Goal: Transaction & Acquisition: Purchase product/service

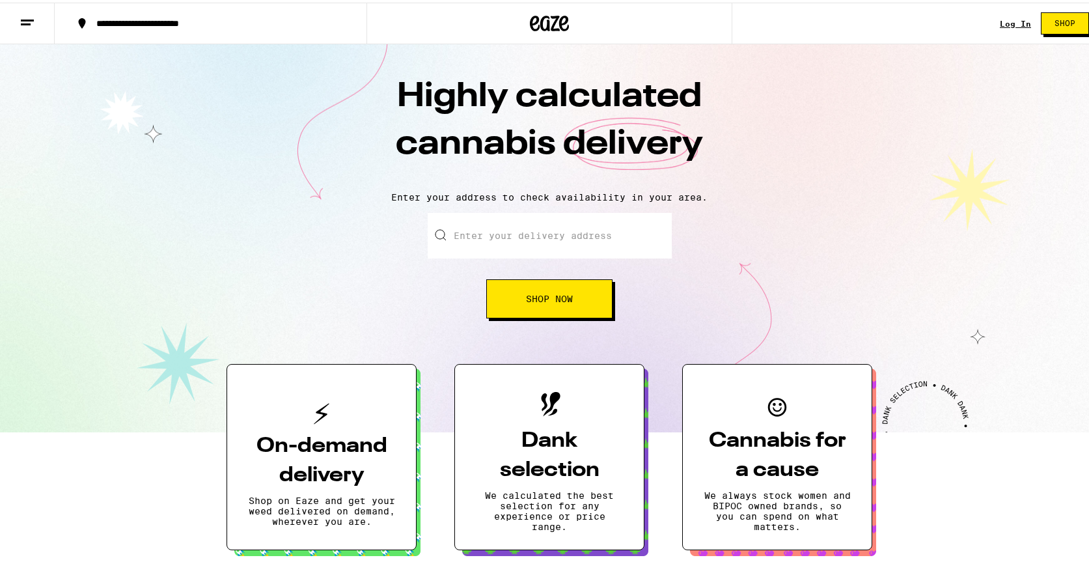
click at [1000, 17] on link "Log In" at bounding box center [1015, 21] width 31 height 8
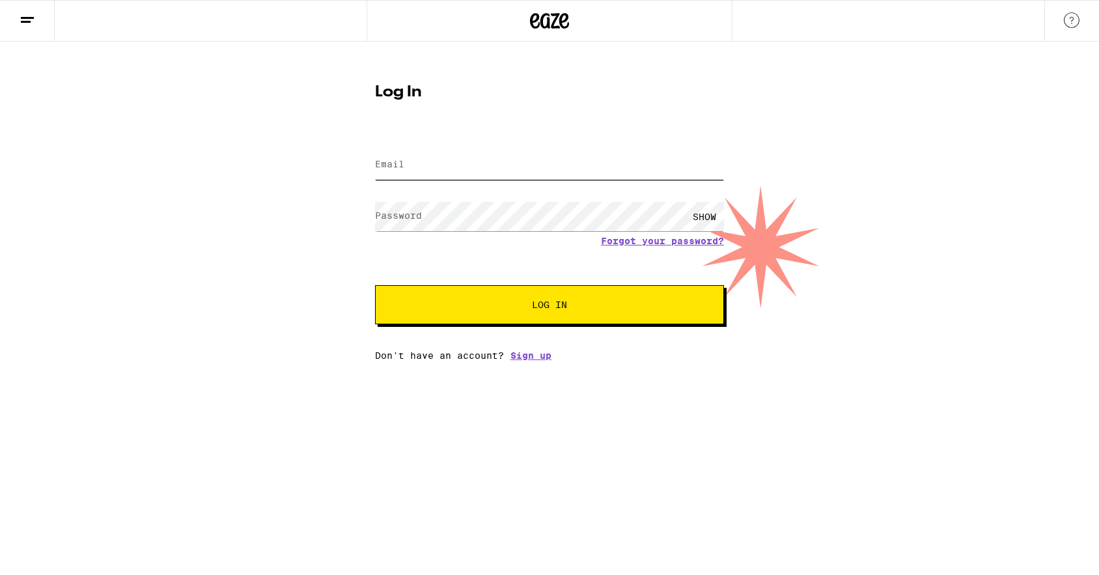
type input "[PERSON_NAME][EMAIL_ADDRESS][DOMAIN_NAME]"
click at [520, 160] on input "[PERSON_NAME][EMAIL_ADDRESS][DOMAIN_NAME]" at bounding box center [549, 164] width 349 height 29
click at [674, 322] on button "Log In" at bounding box center [549, 304] width 349 height 39
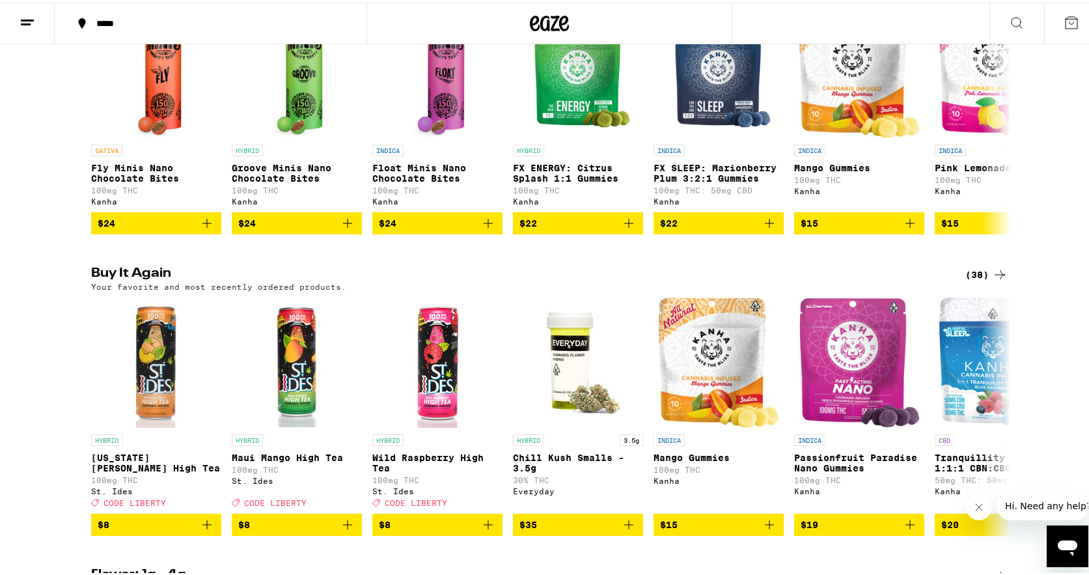
scroll to position [1042, 0]
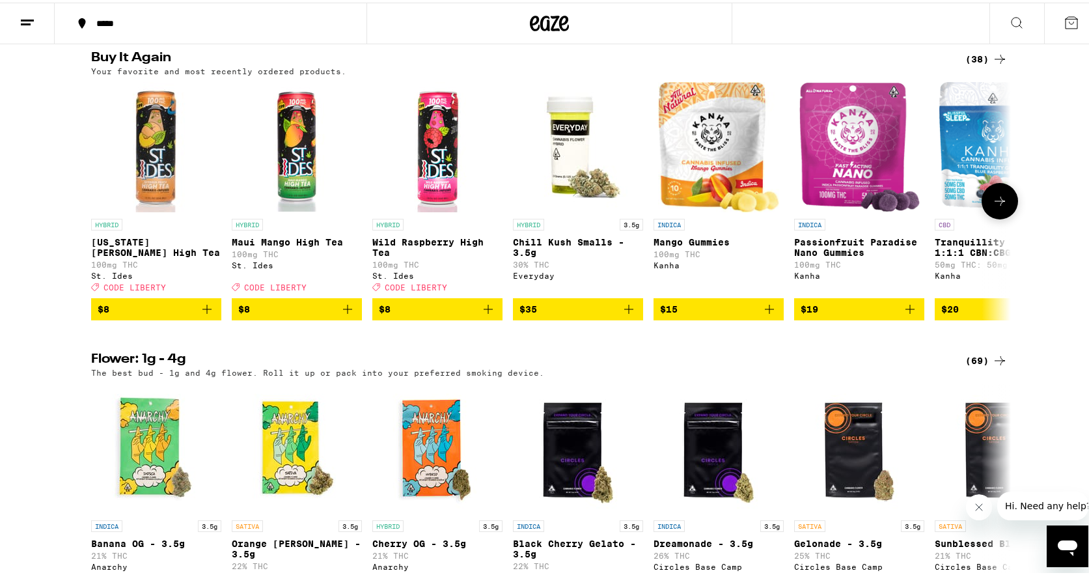
click at [486, 311] on icon "Add to bag" at bounding box center [488, 306] width 9 height 9
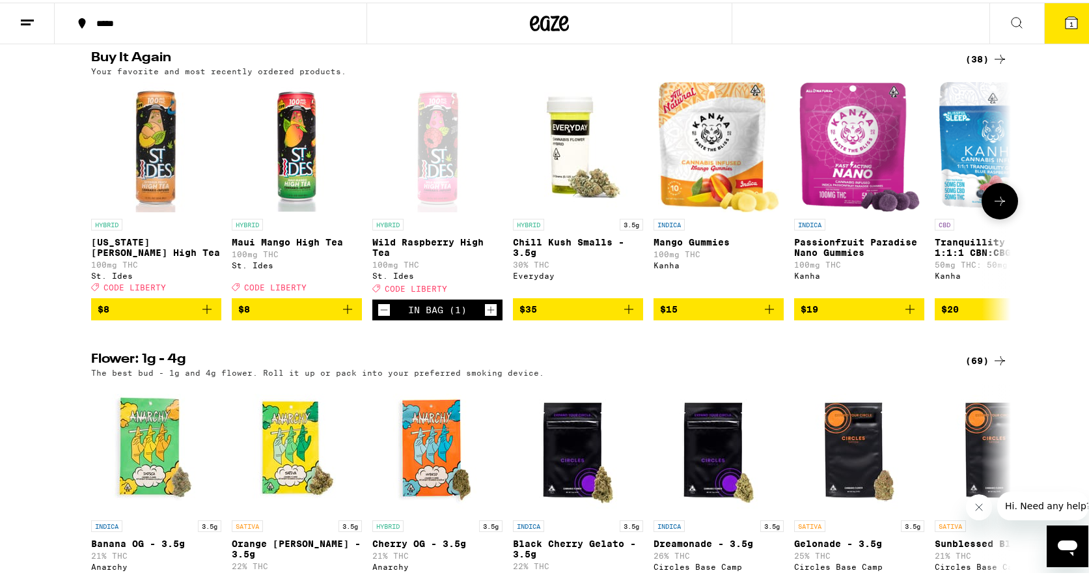
scroll to position [1083, 0]
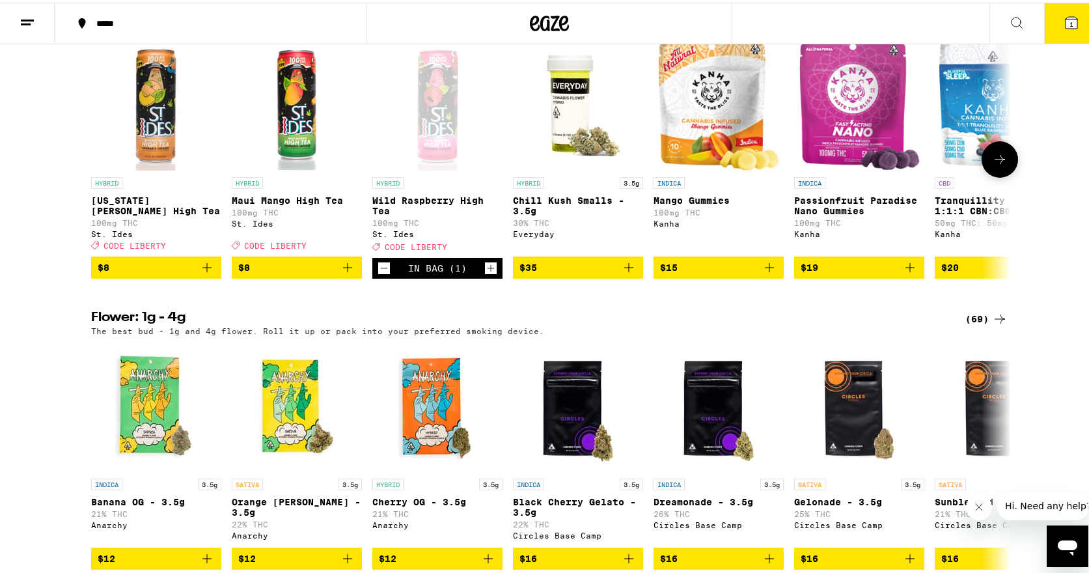
click at [488, 270] on icon "Increment" at bounding box center [491, 265] width 7 height 7
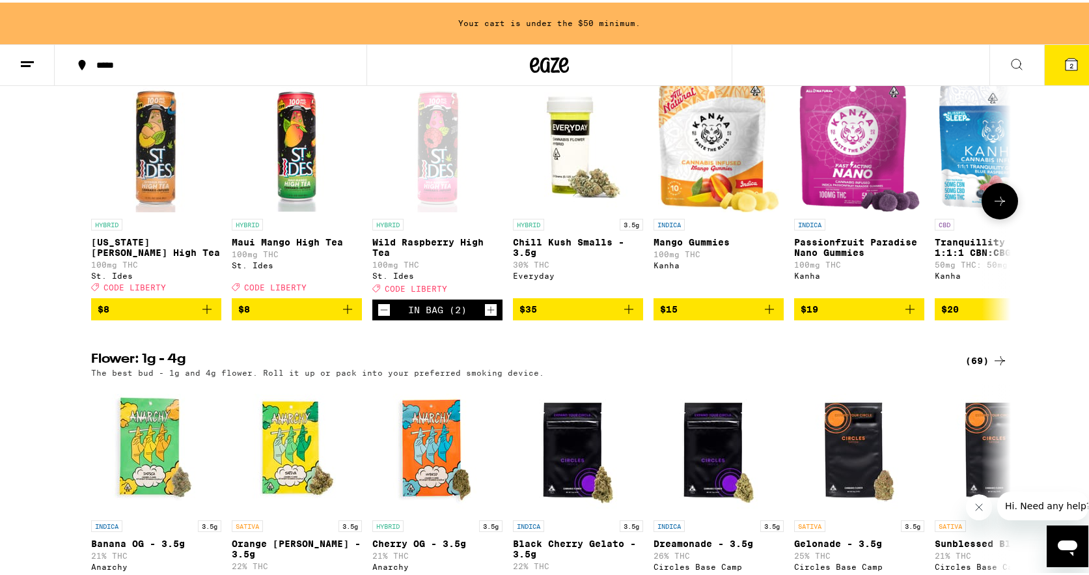
click at [488, 311] on icon "Increment" at bounding box center [491, 307] width 7 height 7
click at [348, 314] on icon "Add to bag" at bounding box center [348, 307] width 16 height 16
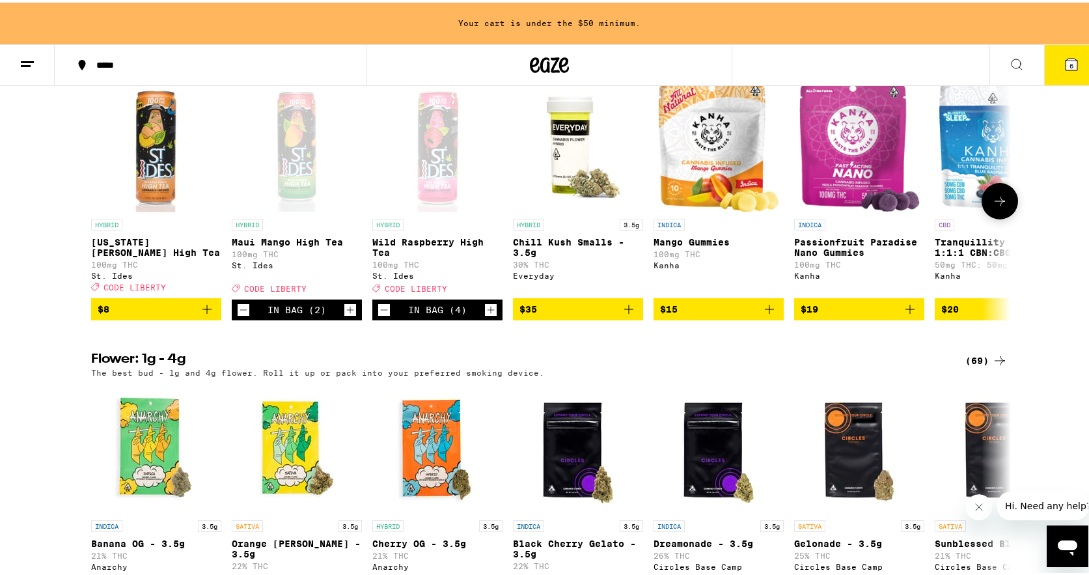
click at [348, 315] on icon "Increment" at bounding box center [350, 307] width 12 height 16
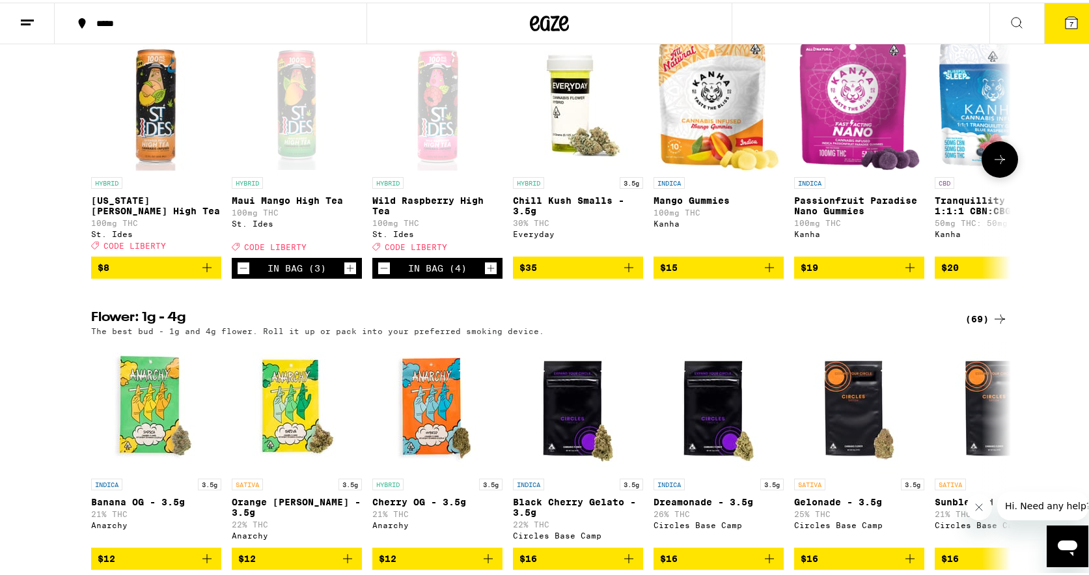
scroll to position [1042, 0]
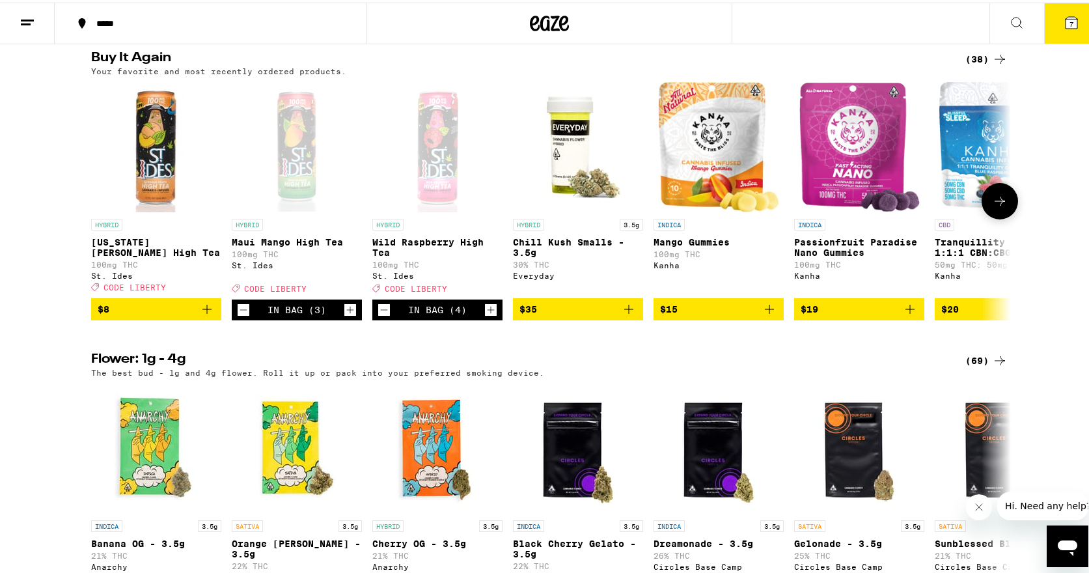
click at [348, 315] on icon "Increment" at bounding box center [350, 307] width 12 height 16
click at [244, 315] on icon "Decrement" at bounding box center [244, 307] width 12 height 16
click at [206, 314] on icon "Add to bag" at bounding box center [207, 307] width 16 height 16
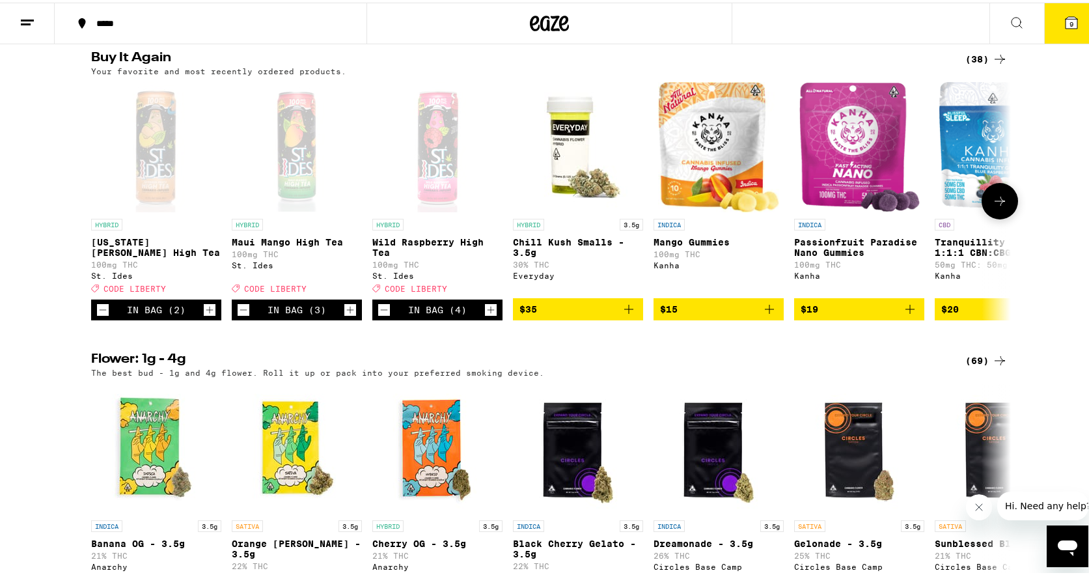
click at [206, 315] on icon "Increment" at bounding box center [210, 307] width 12 height 16
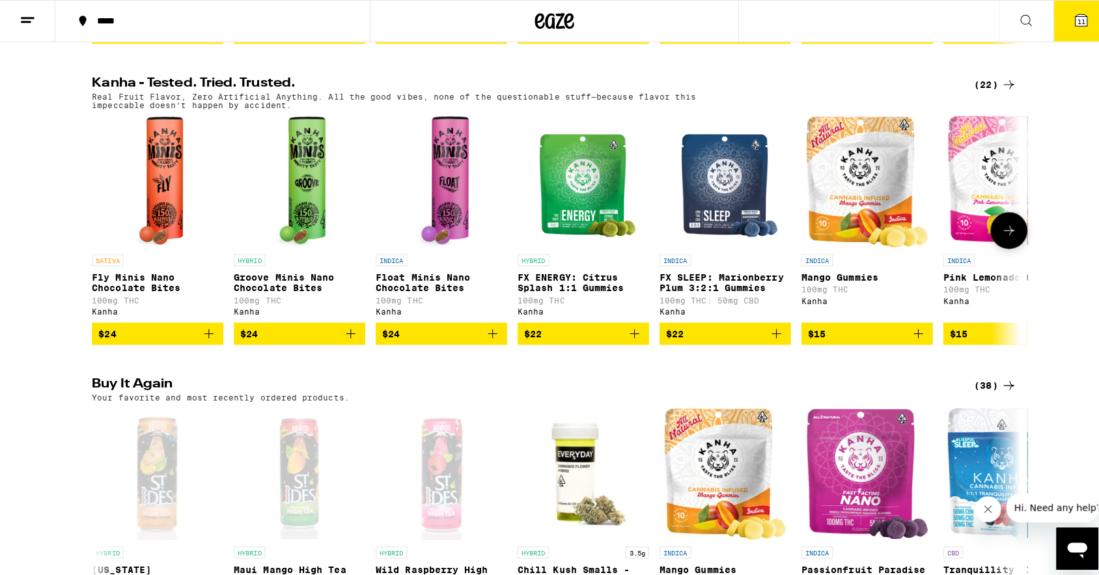
scroll to position [260, 0]
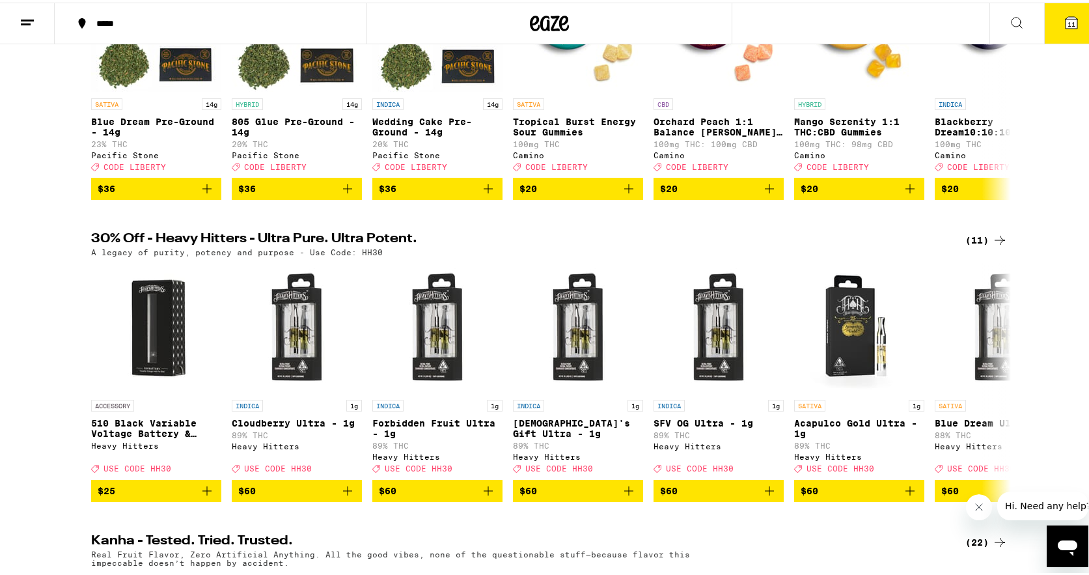
click at [1064, 23] on icon at bounding box center [1072, 20] width 16 height 16
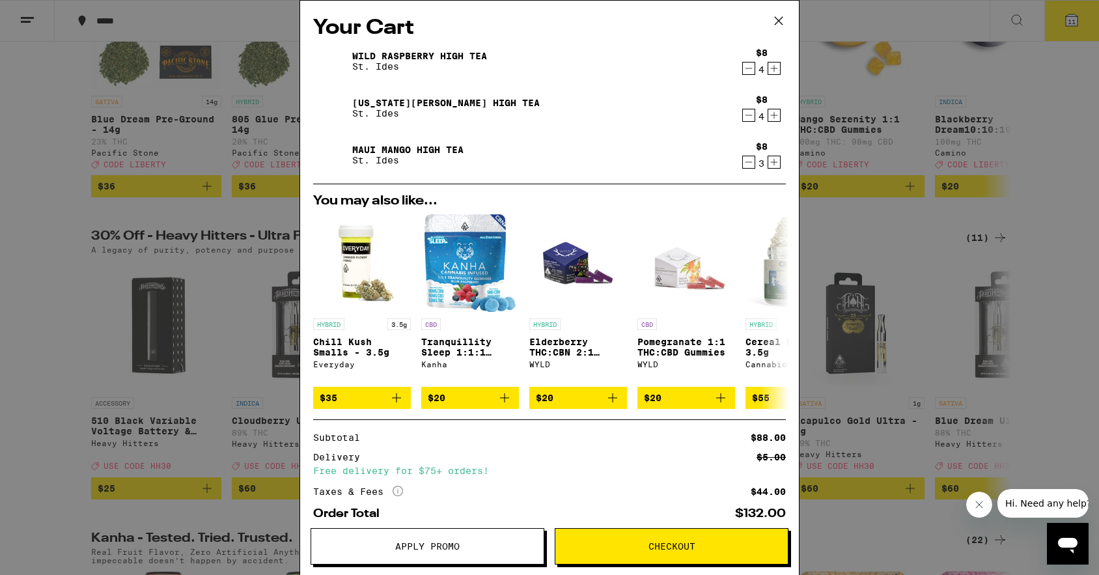
click at [743, 116] on icon "Decrement" at bounding box center [749, 115] width 12 height 16
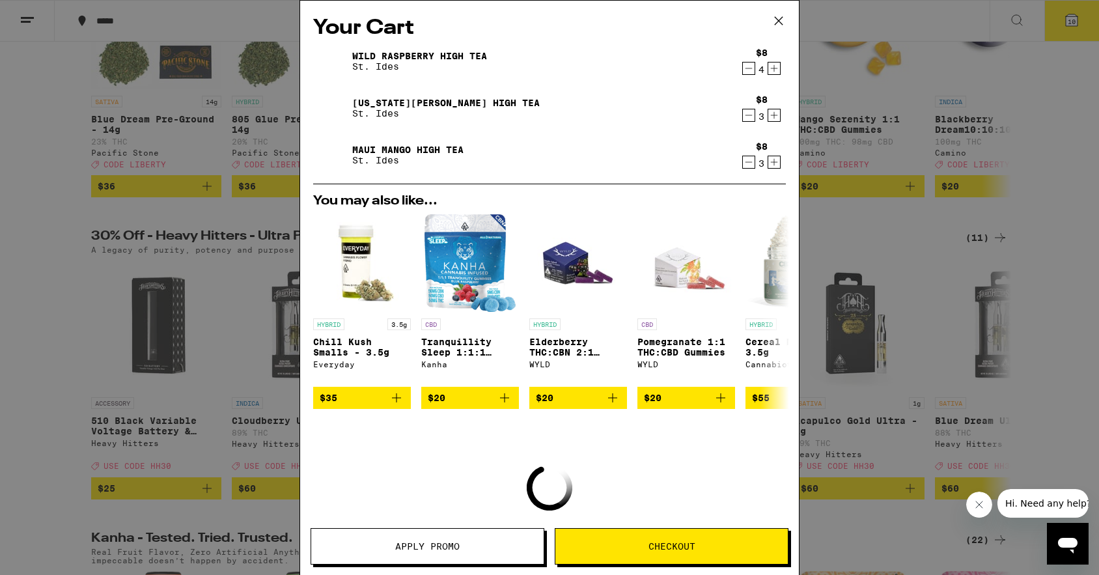
click at [743, 67] on icon "Decrement" at bounding box center [749, 69] width 12 height 16
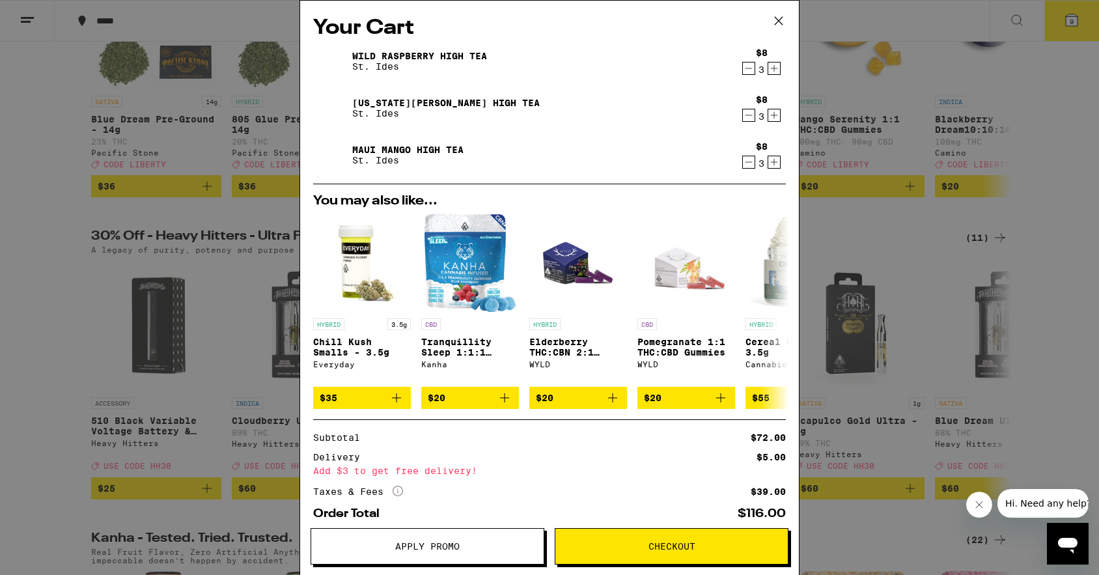
click at [743, 68] on icon "Decrement" at bounding box center [749, 69] width 12 height 16
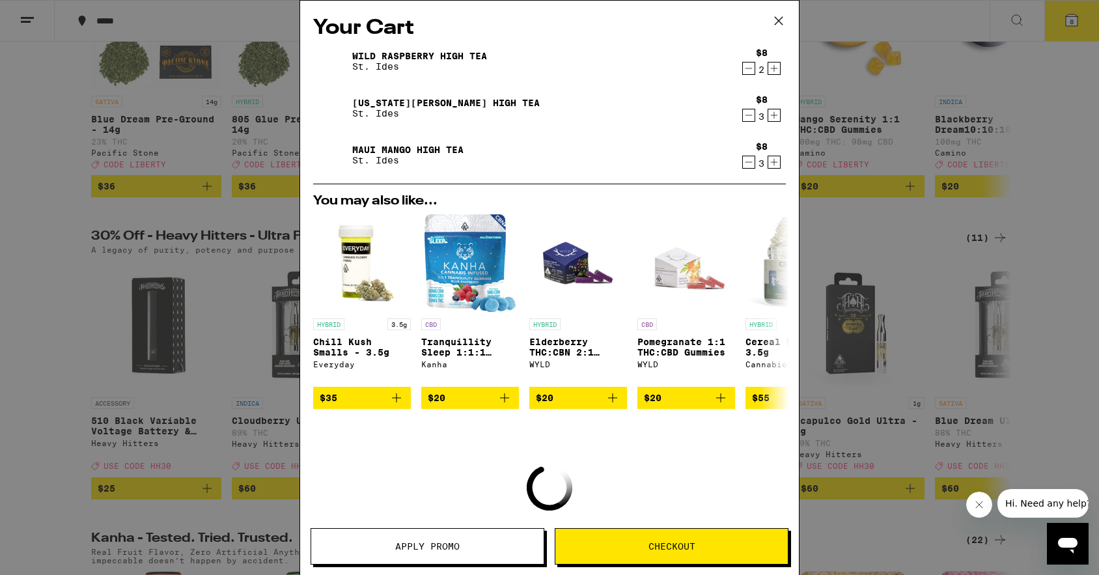
click at [743, 122] on icon "Decrement" at bounding box center [749, 115] width 12 height 16
click at [743, 161] on icon "Decrement" at bounding box center [749, 162] width 12 height 16
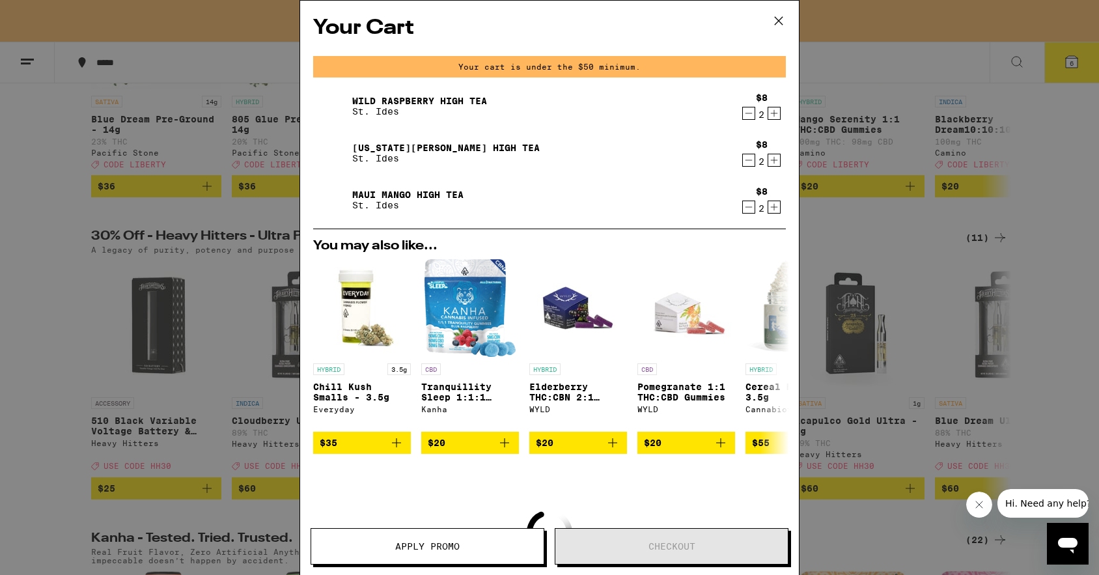
click at [768, 120] on icon "Increment" at bounding box center [774, 113] width 12 height 16
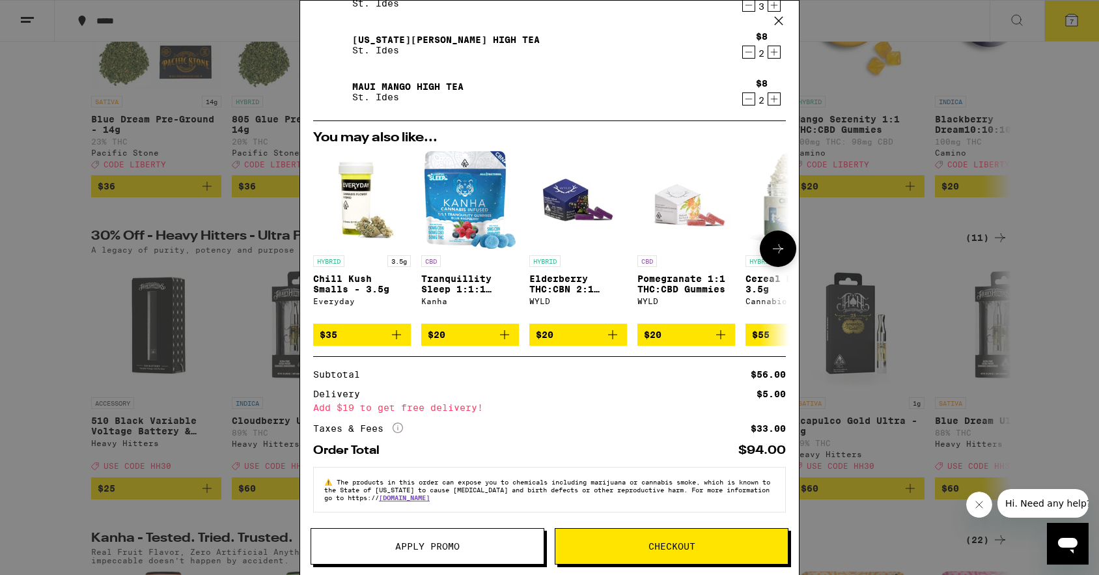
scroll to position [73, 0]
click at [680, 551] on span "Checkout" at bounding box center [671, 546] width 47 height 9
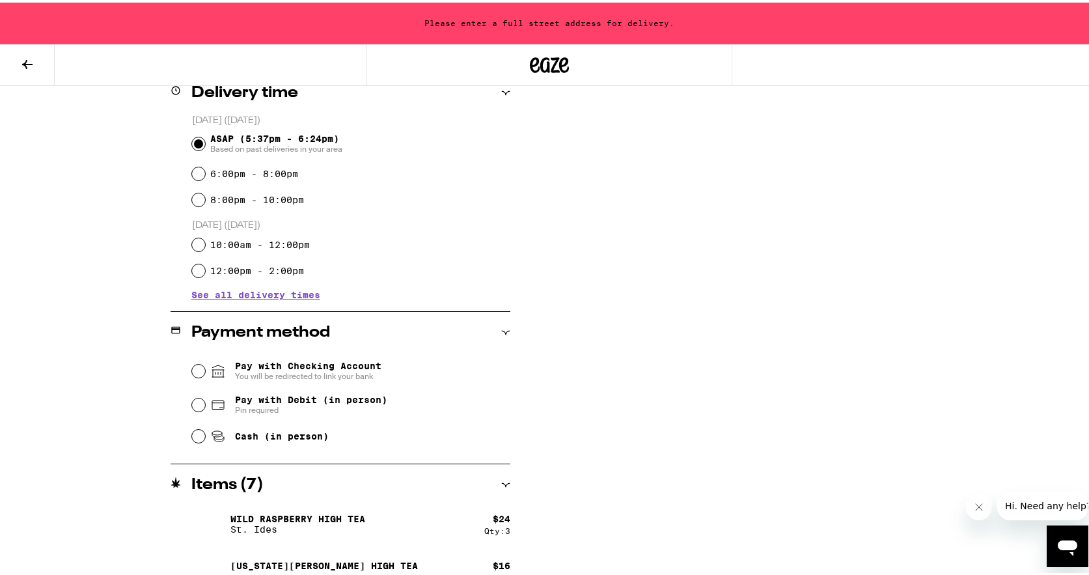
scroll to position [274, 0]
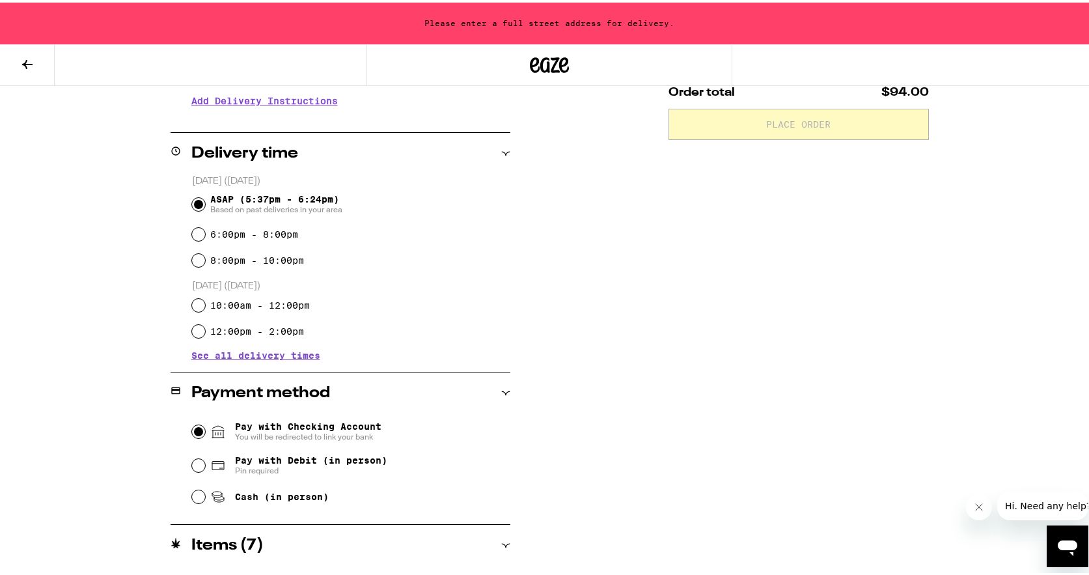
click at [193, 432] on input "Pay with Checking Account You will be redirected to link your bank" at bounding box center [198, 429] width 13 height 13
click at [193, 464] on input "Pay with Debit (in person) Pin required" at bounding box center [198, 462] width 13 height 13
radio input "true"
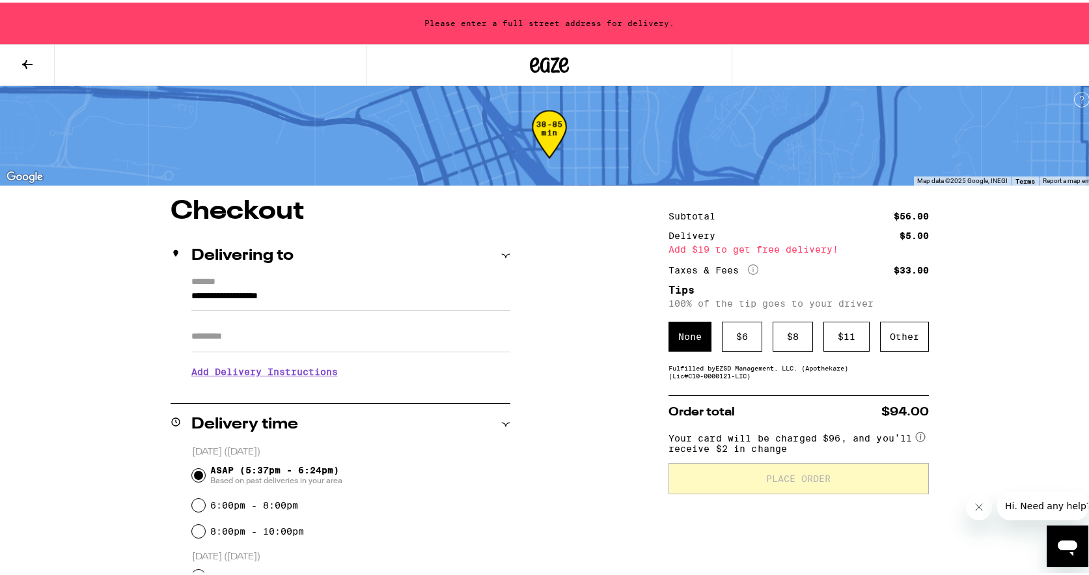
scroll to position [0, 0]
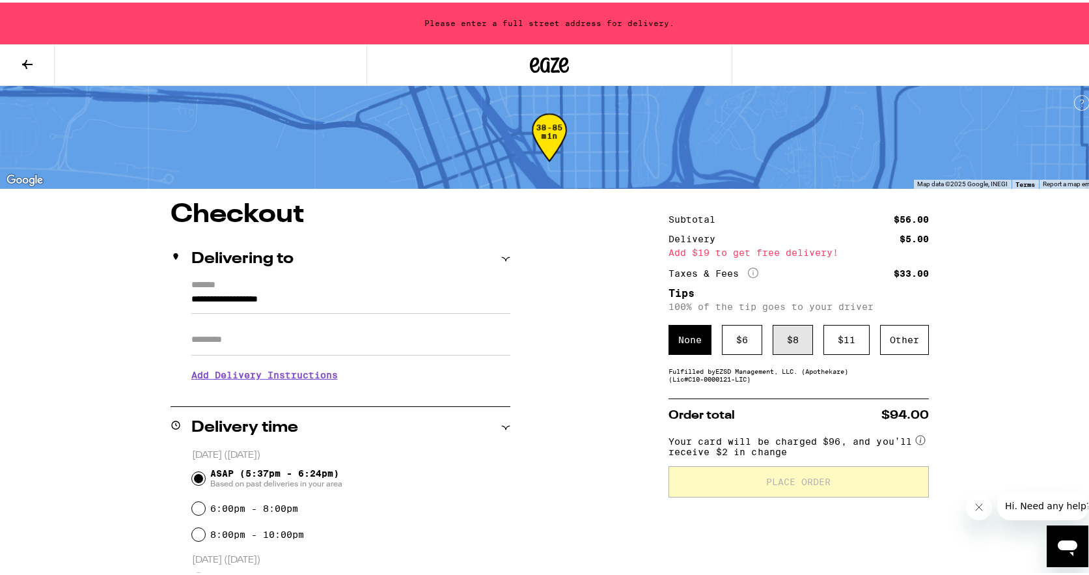
click at [781, 347] on div "$ 8" at bounding box center [793, 337] width 40 height 30
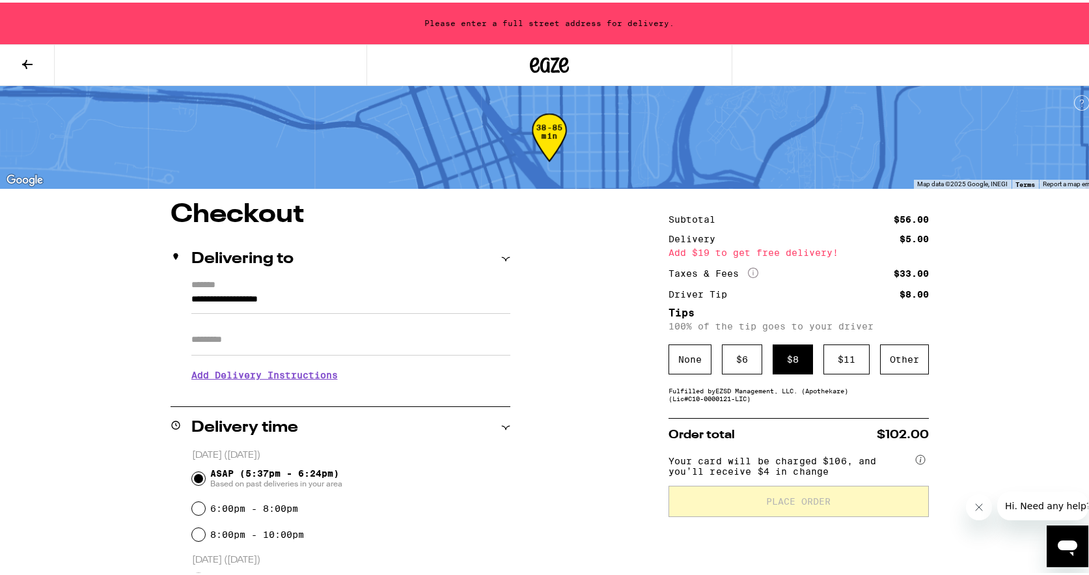
click at [481, 12] on div "Please enter a full street address for delivery." at bounding box center [549, 21] width 1099 height 42
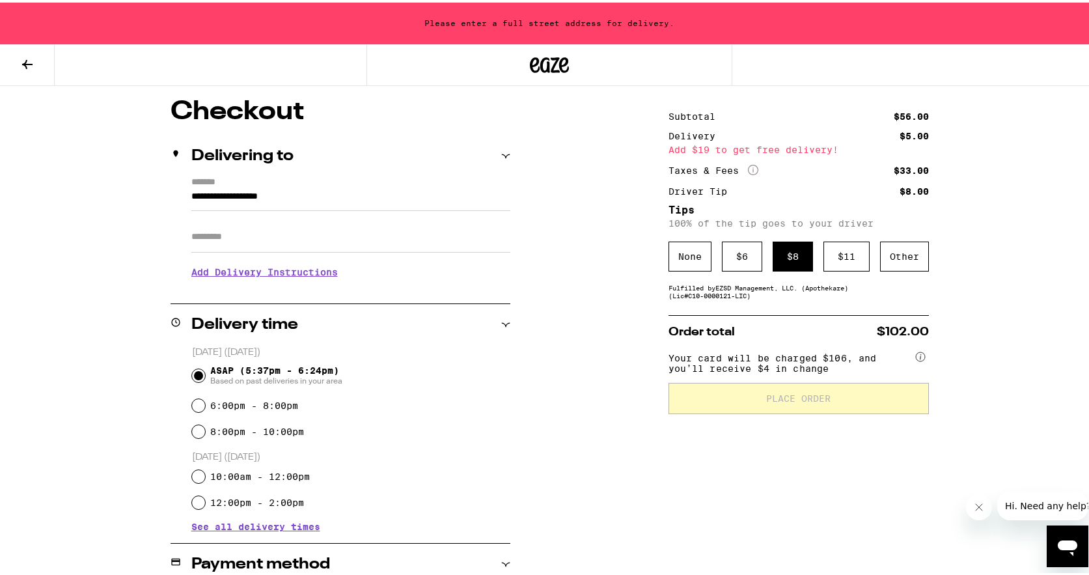
scroll to position [65, 0]
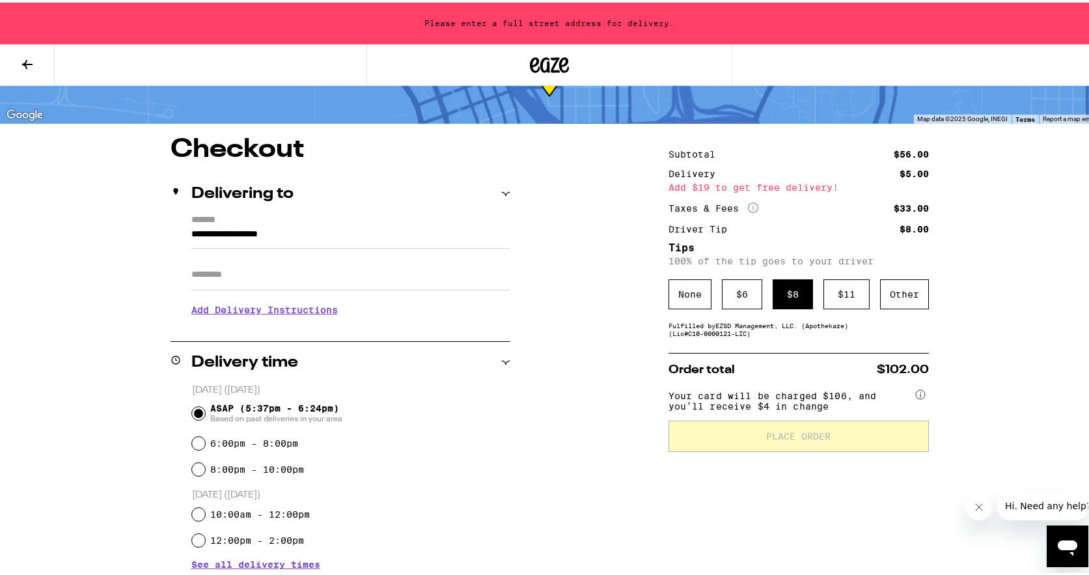
click at [227, 270] on input "Apt/Suite" at bounding box center [350, 272] width 319 height 31
click at [191, 234] on input "**********" at bounding box center [350, 235] width 319 height 22
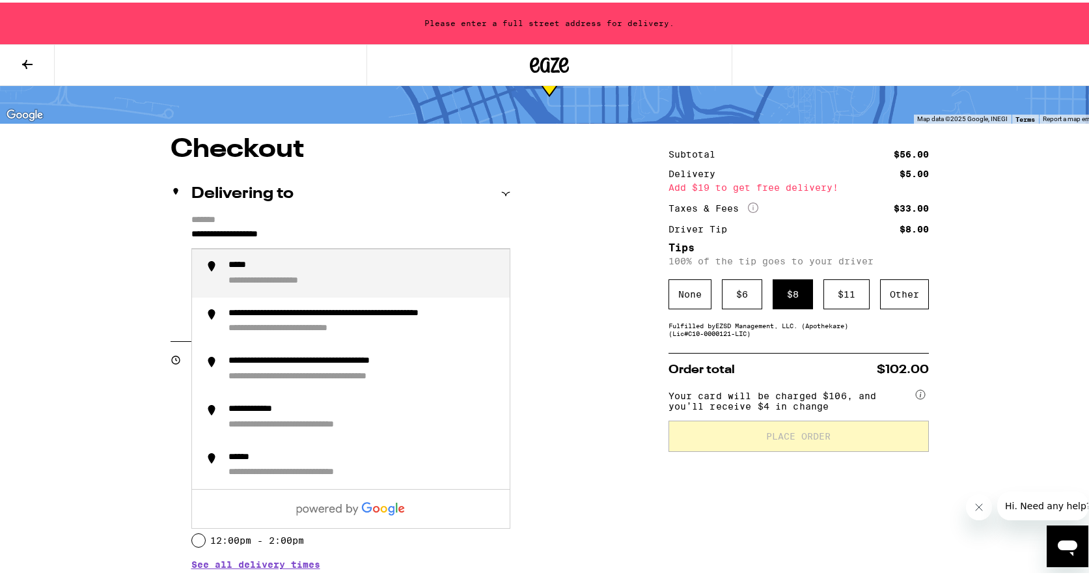
drag, startPoint x: 314, startPoint y: 233, endPoint x: 100, endPoint y: 223, distance: 214.4
click at [100, 223] on div "**********" at bounding box center [550, 524] width 938 height 780
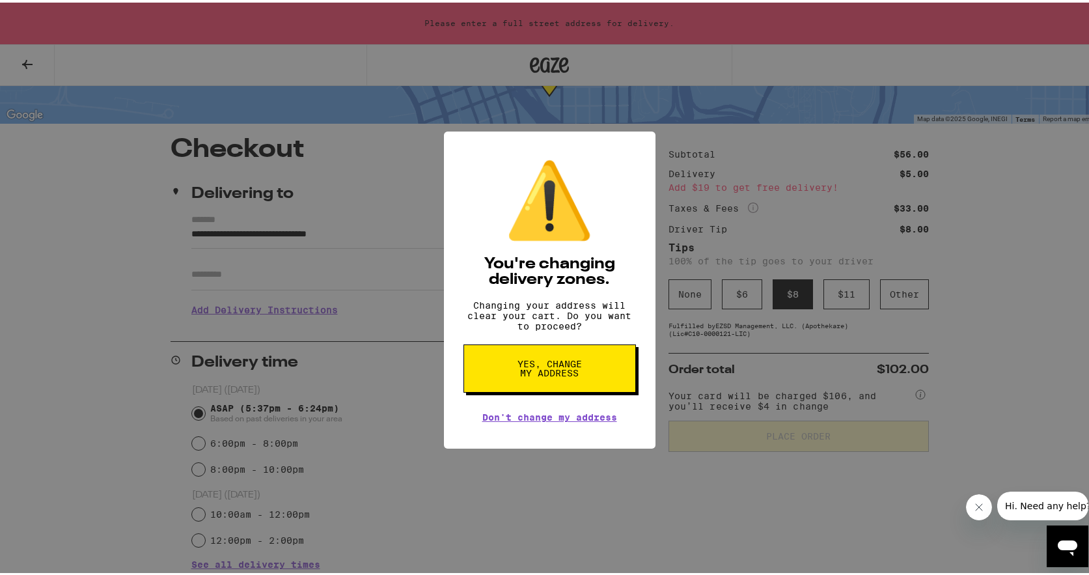
click at [560, 387] on button "Yes, change my address" at bounding box center [550, 366] width 173 height 48
type input "**********"
radio input "false"
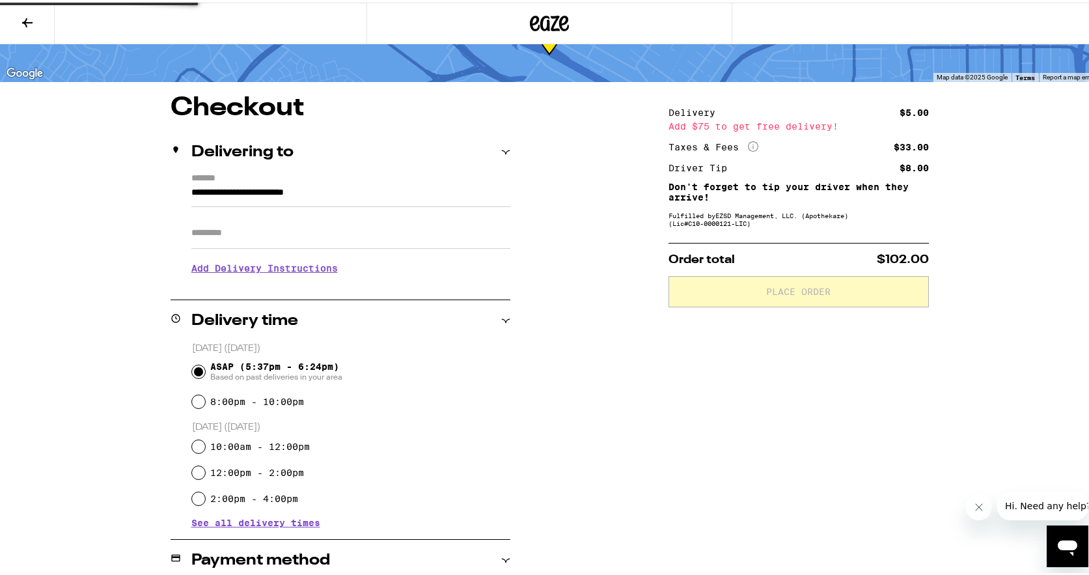
scroll to position [23, 0]
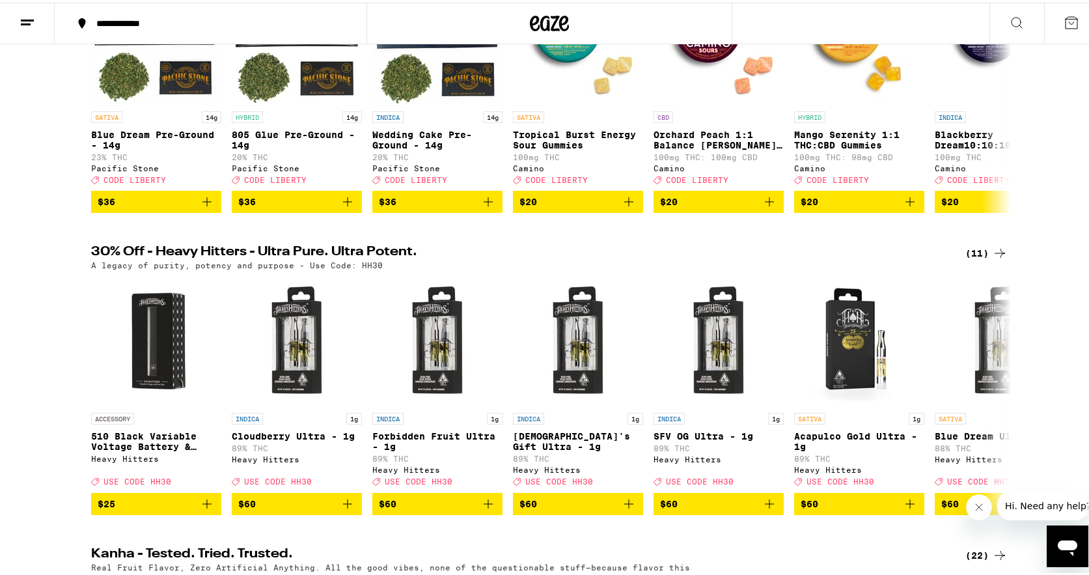
scroll to position [195, 0]
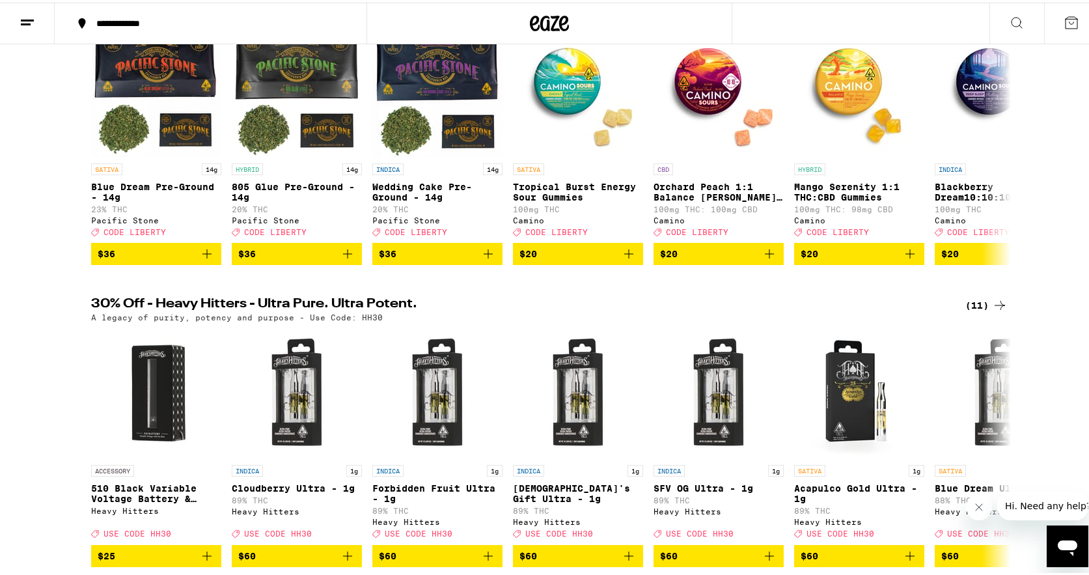
click at [1076, 24] on button at bounding box center [1071, 21] width 55 height 40
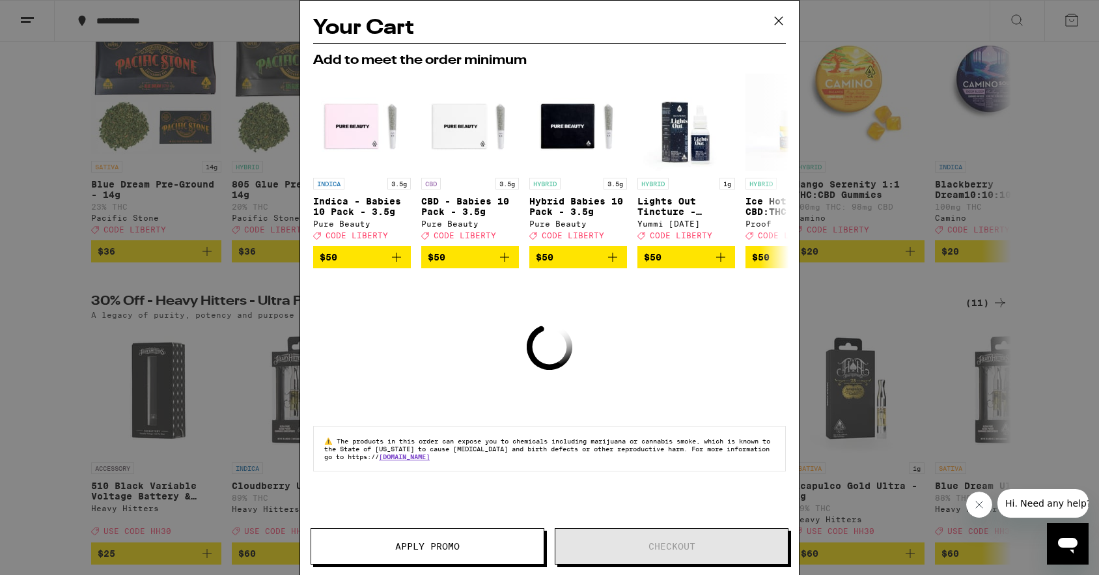
click at [783, 16] on icon at bounding box center [779, 21] width 20 height 20
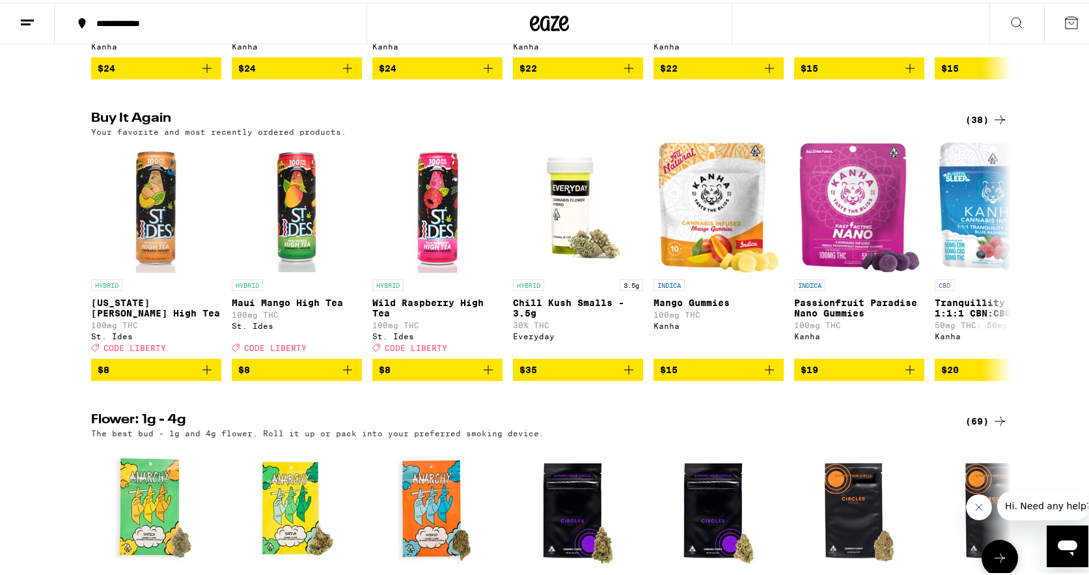
scroll to position [1107, 0]
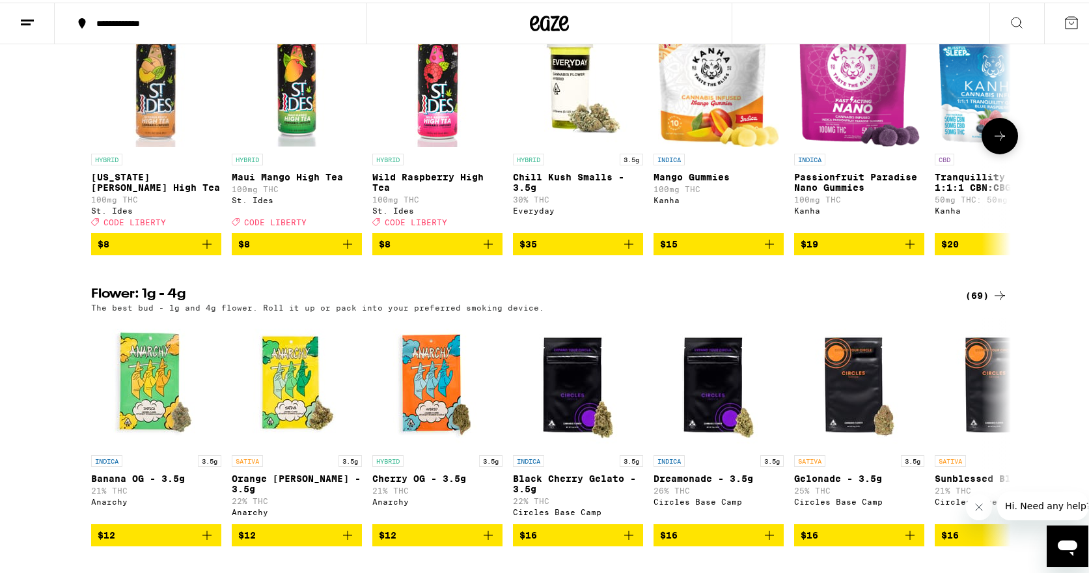
click at [481, 249] on icon "Add to bag" at bounding box center [489, 242] width 16 height 16
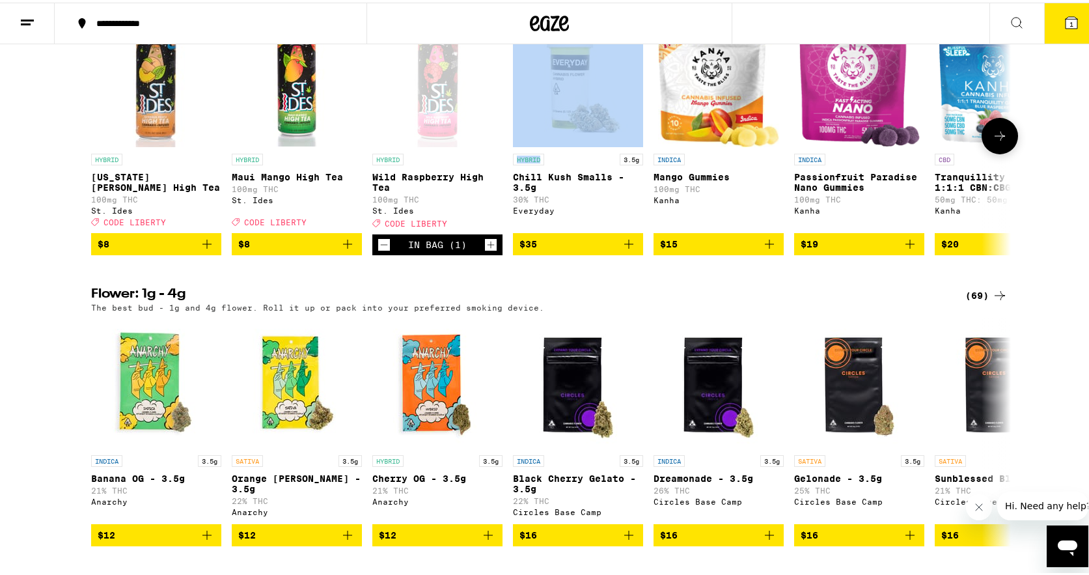
click at [478, 253] on div "In Bag (1)" at bounding box center [437, 242] width 130 height 21
click at [492, 249] on button "Increment" at bounding box center [490, 242] width 13 height 13
click at [490, 250] on icon "Increment" at bounding box center [491, 242] width 12 height 16
click at [340, 249] on icon "Add to bag" at bounding box center [348, 242] width 16 height 16
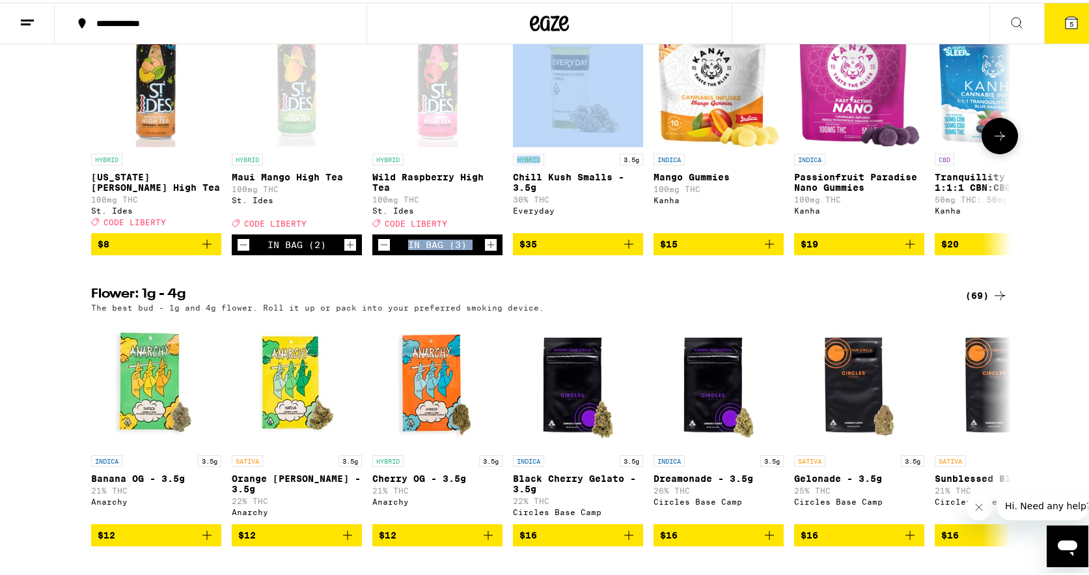
click at [344, 249] on button "Increment" at bounding box center [350, 242] width 13 height 13
click at [201, 249] on icon "Add to bag" at bounding box center [207, 242] width 16 height 16
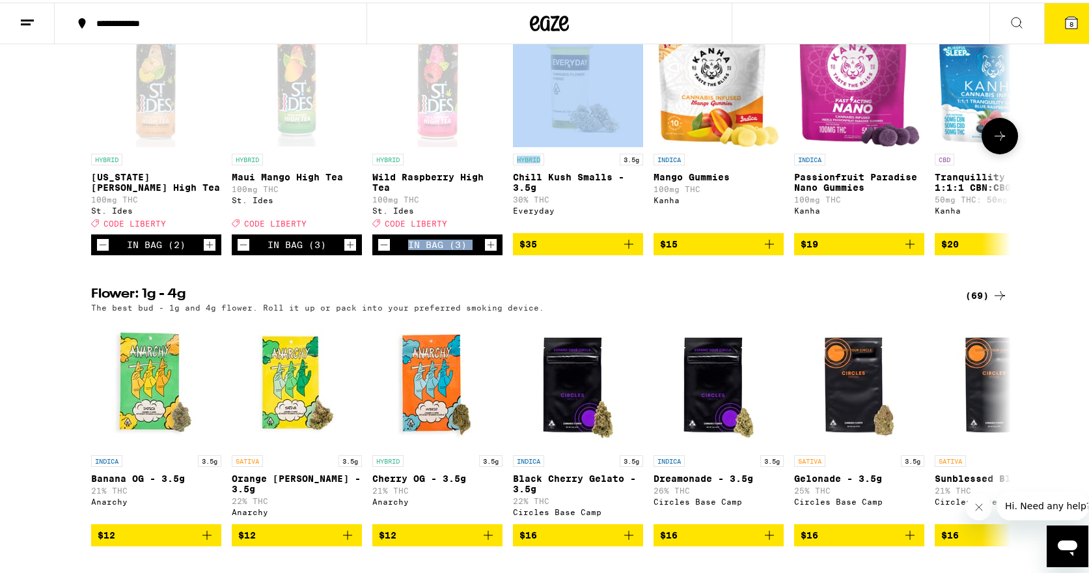
click at [204, 250] on icon "Increment" at bounding box center [210, 242] width 12 height 16
click at [1075, 24] on button "9" at bounding box center [1071, 21] width 55 height 40
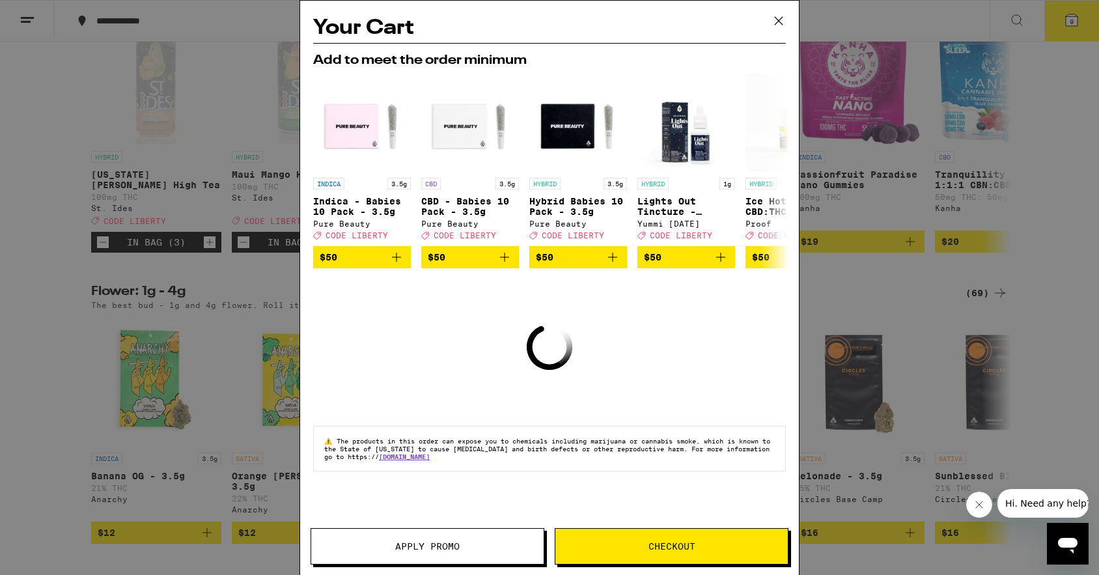
click at [488, 536] on button "Apply Promo" at bounding box center [428, 546] width 234 height 36
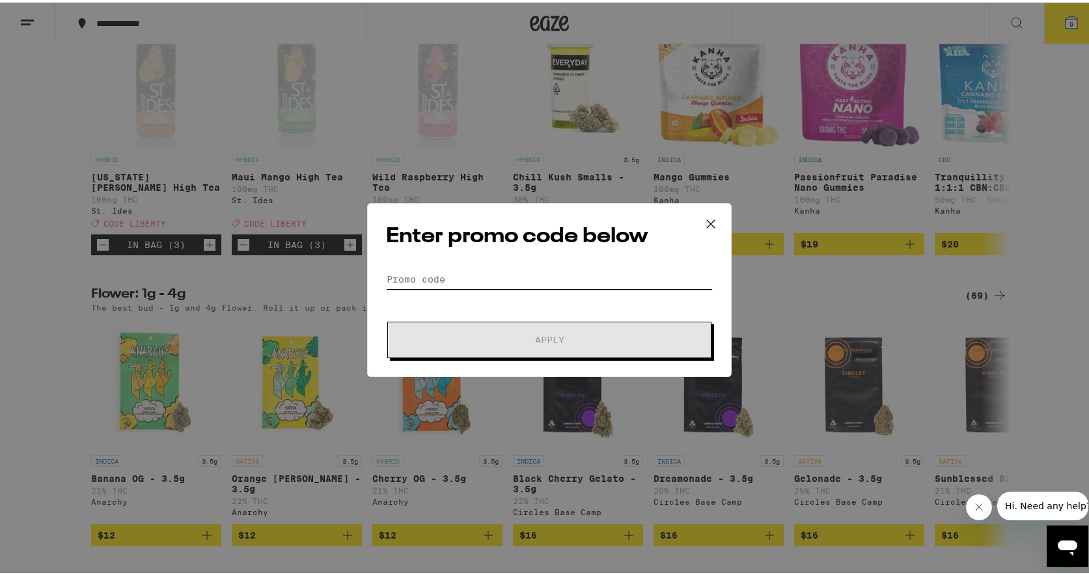
click at [477, 277] on input "Promo Code" at bounding box center [549, 277] width 327 height 20
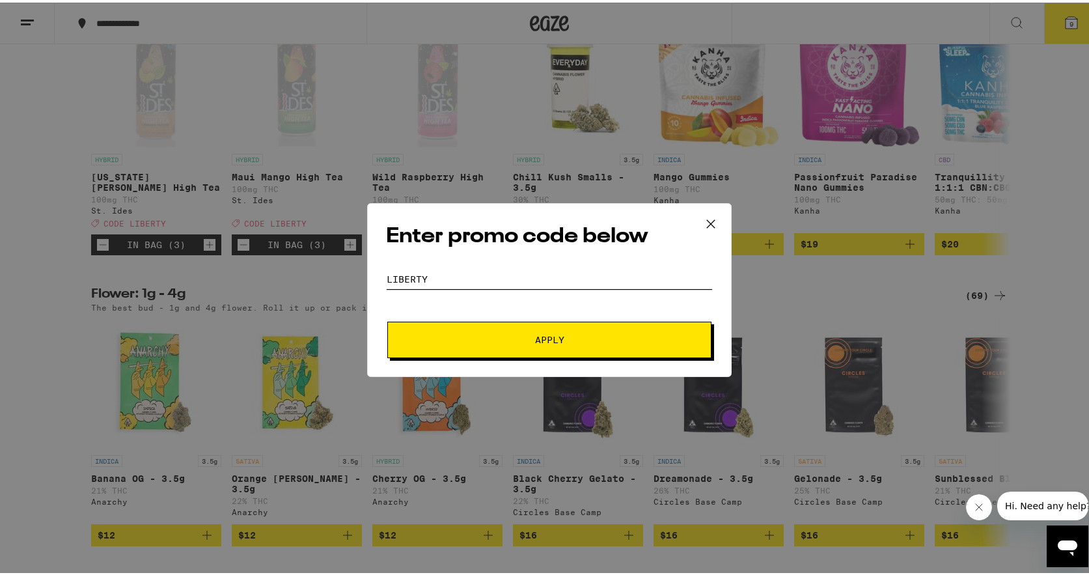
type input "LIBERTY"
click at [387, 319] on button "Apply" at bounding box center [549, 337] width 324 height 36
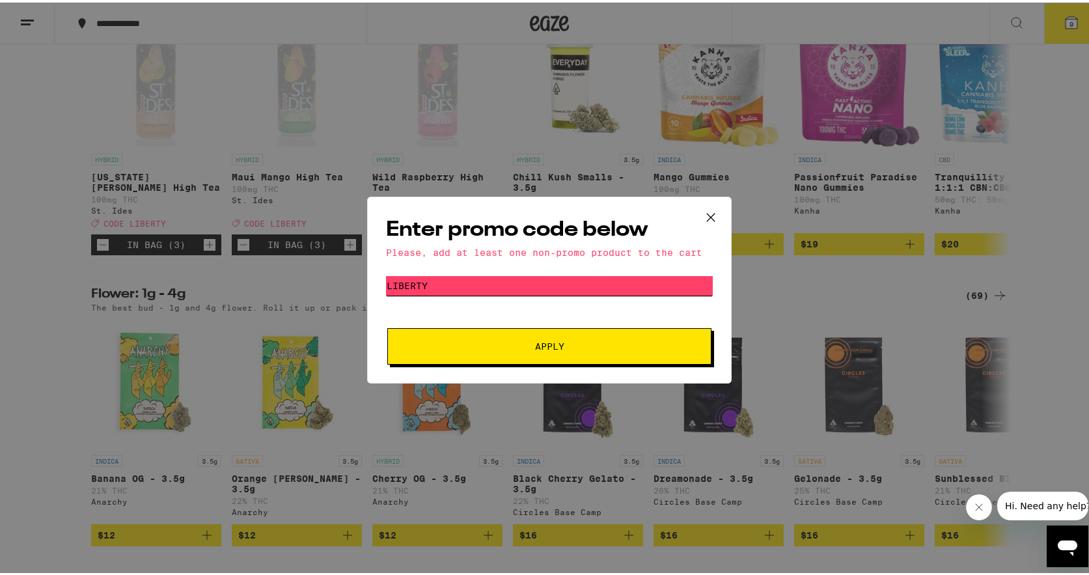
click at [423, 292] on input "LIBERTY" at bounding box center [549, 283] width 327 height 20
click at [714, 216] on icon at bounding box center [711, 215] width 20 height 20
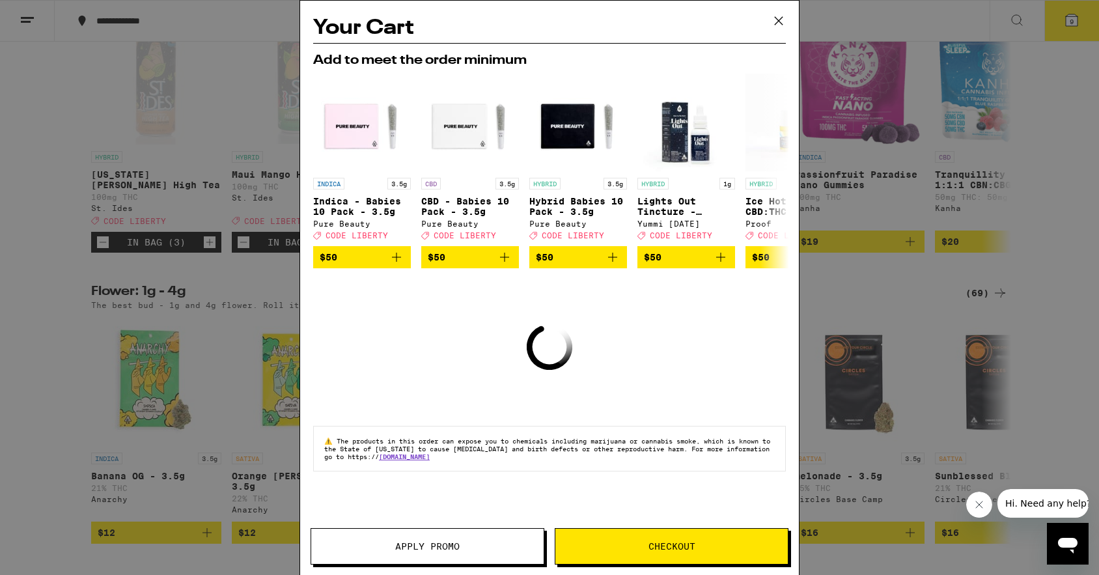
click at [874, 356] on div "Your Cart Add to meet the order minimum INDICA 3.5g Indica - Babies 10 Pack - 3…" at bounding box center [549, 287] width 1099 height 575
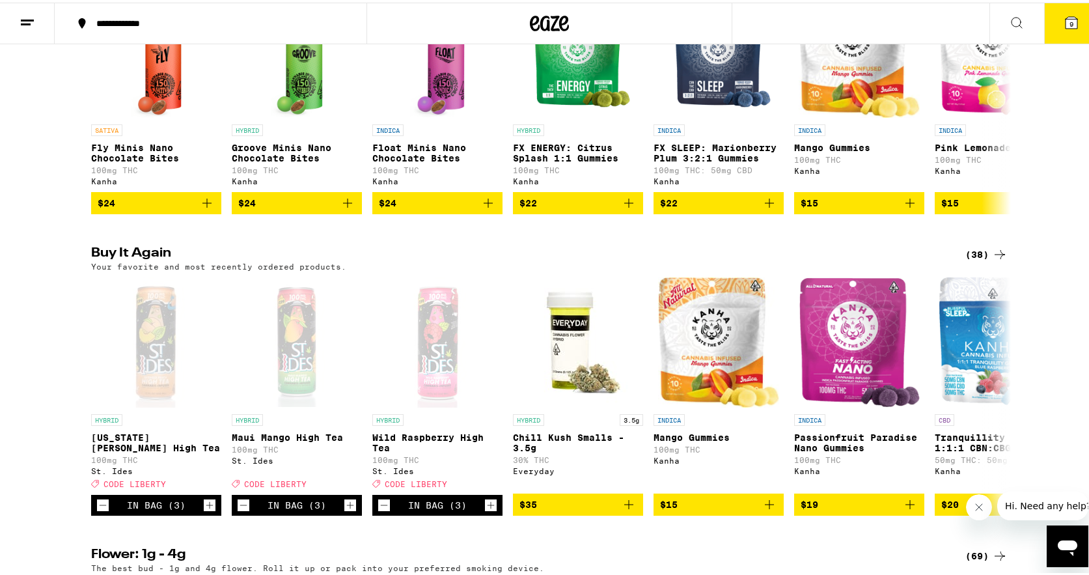
scroll to position [521, 0]
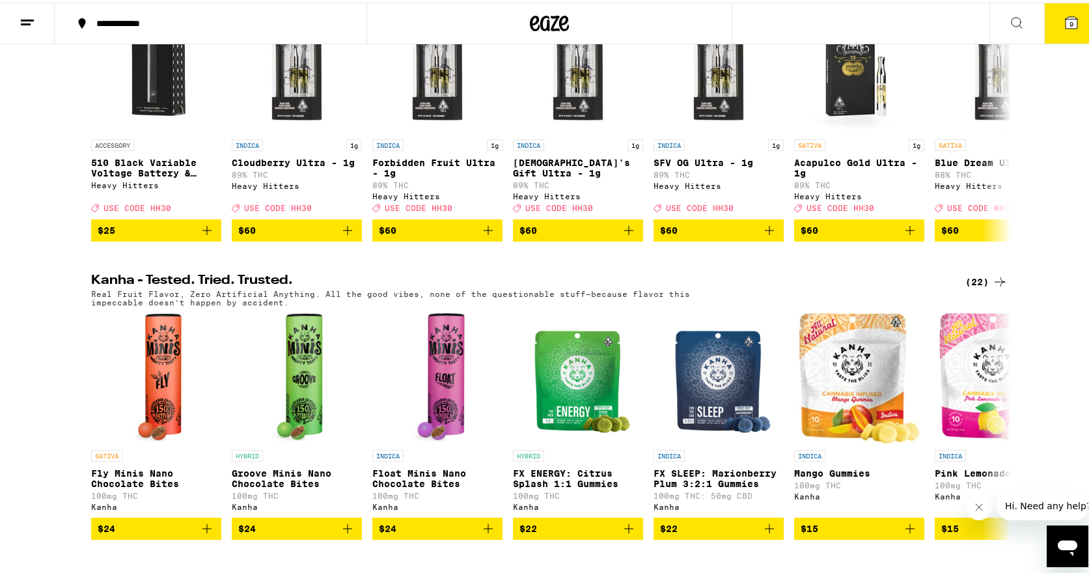
click at [992, 287] on icon at bounding box center [1000, 280] width 16 height 16
click at [986, 287] on div "(22)" at bounding box center [987, 280] width 42 height 16
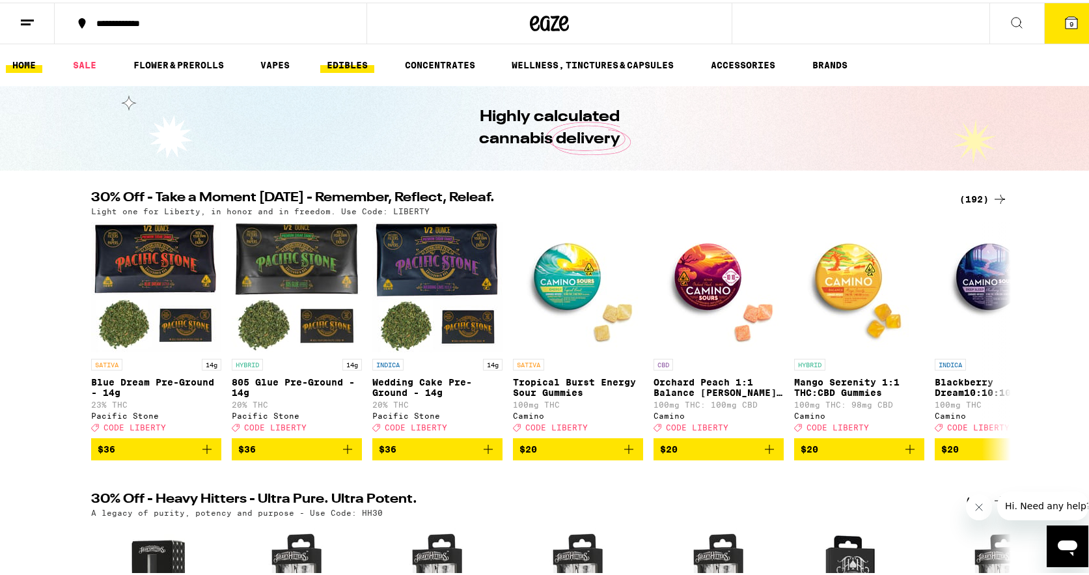
click at [339, 63] on link "EDIBLES" at bounding box center [347, 63] width 54 height 16
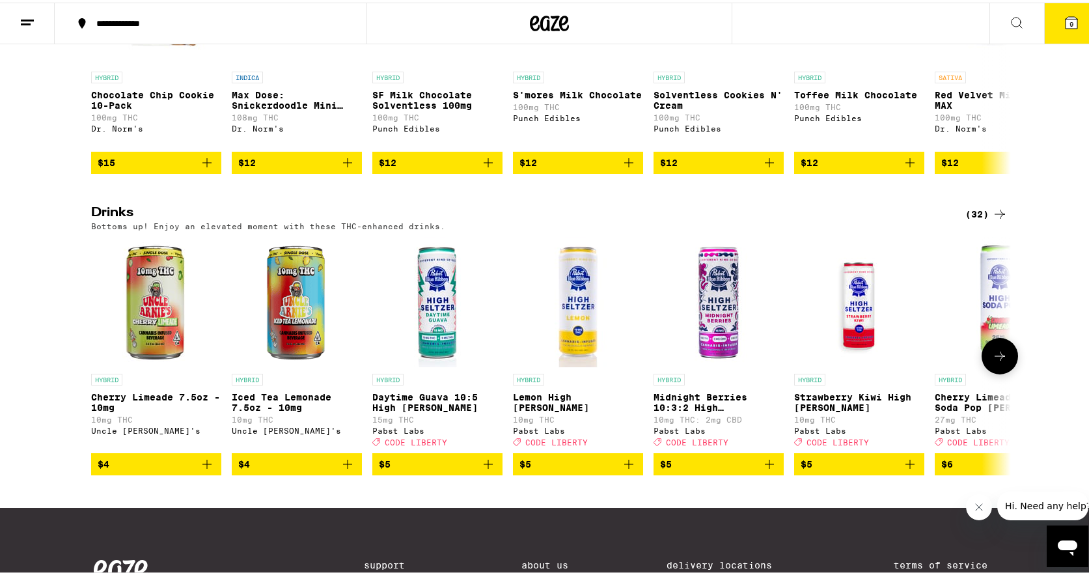
scroll to position [651, 0]
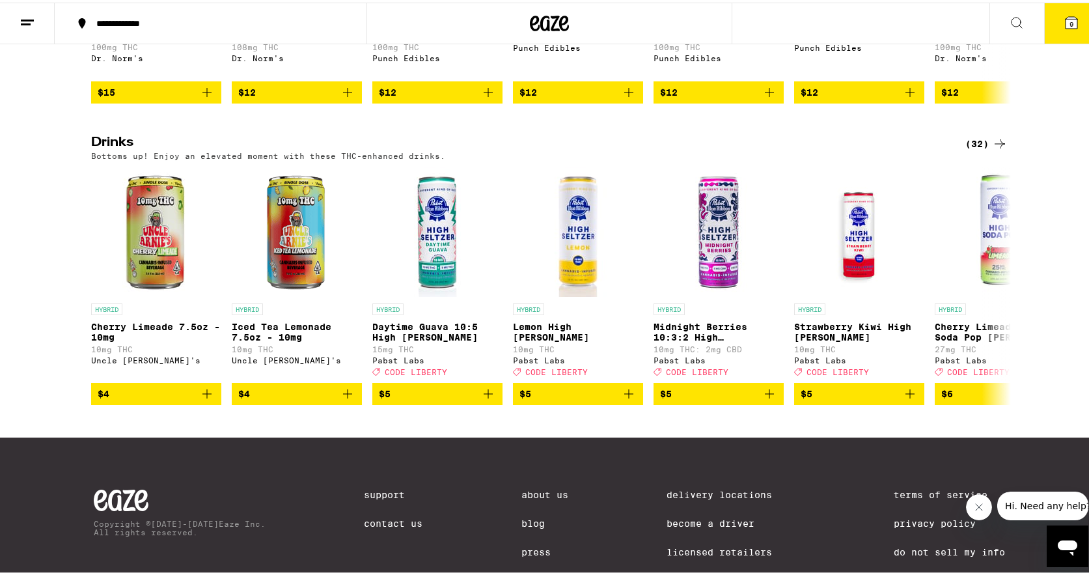
click at [992, 149] on icon at bounding box center [1000, 141] width 16 height 16
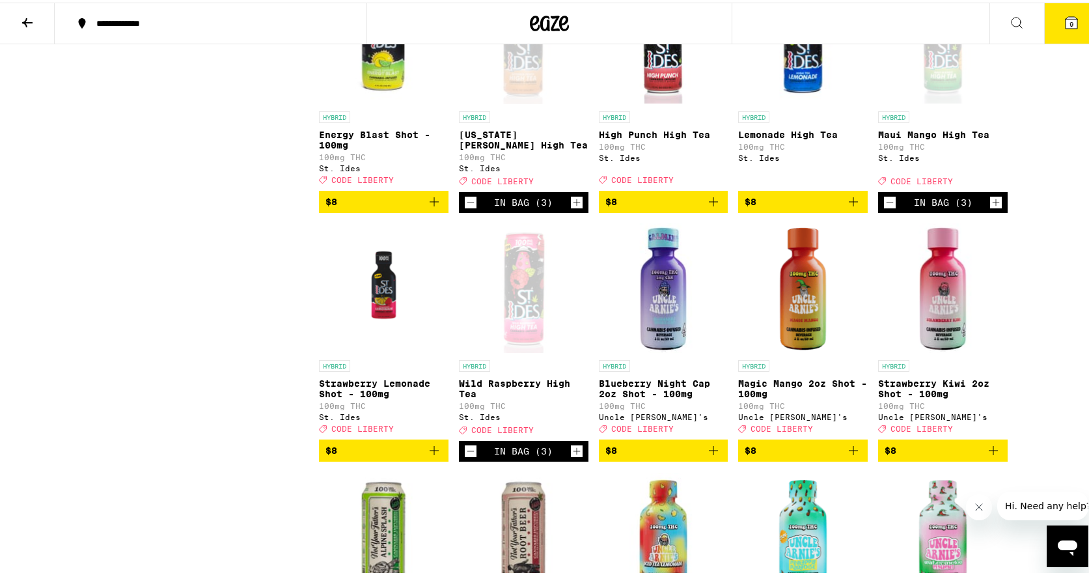
scroll to position [716, 0]
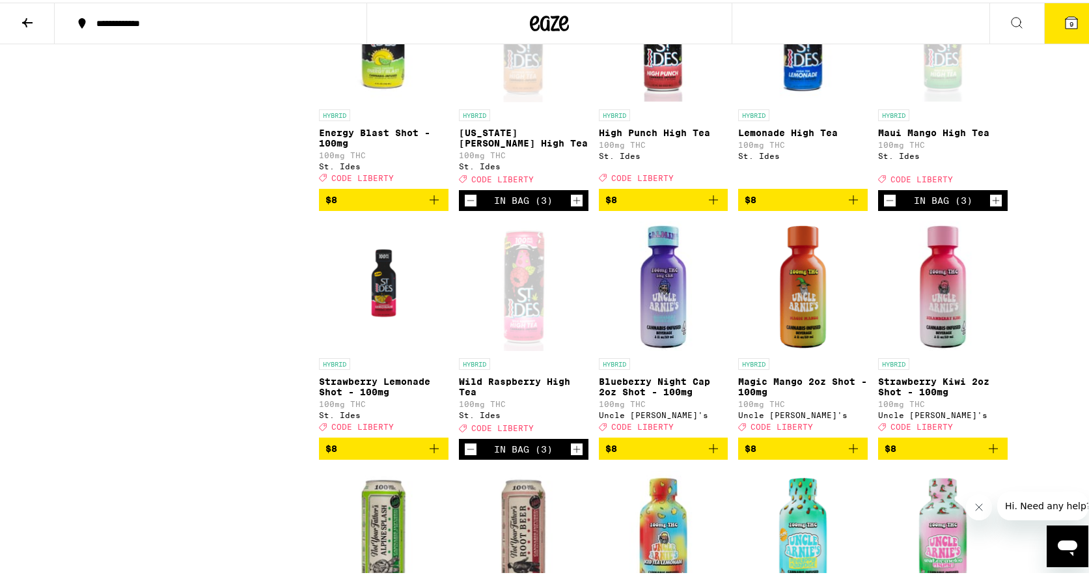
click at [846, 205] on icon "Add to bag" at bounding box center [854, 197] width 16 height 16
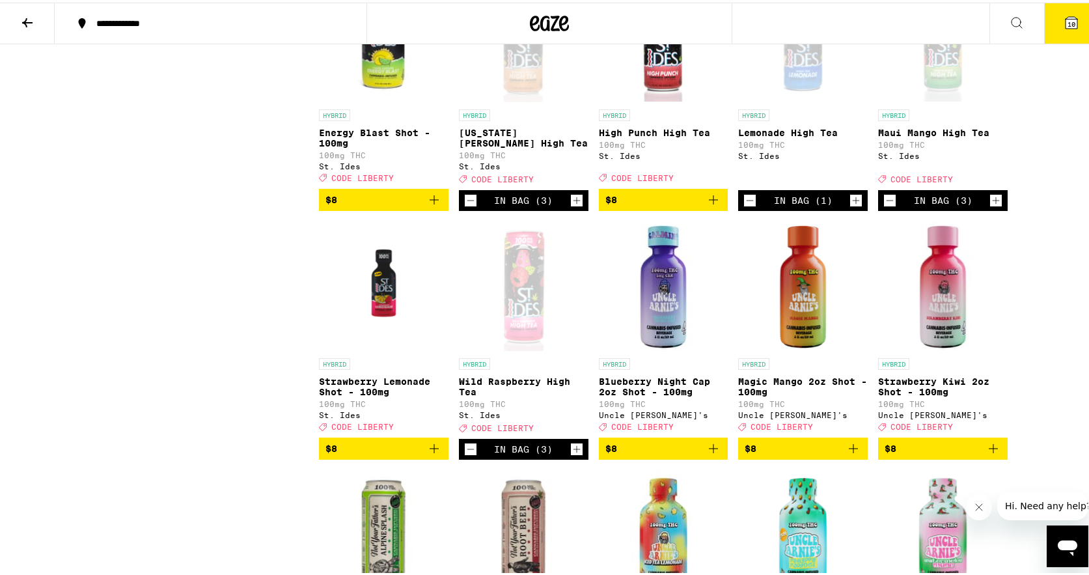
click at [1052, 25] on button "10" at bounding box center [1071, 21] width 55 height 40
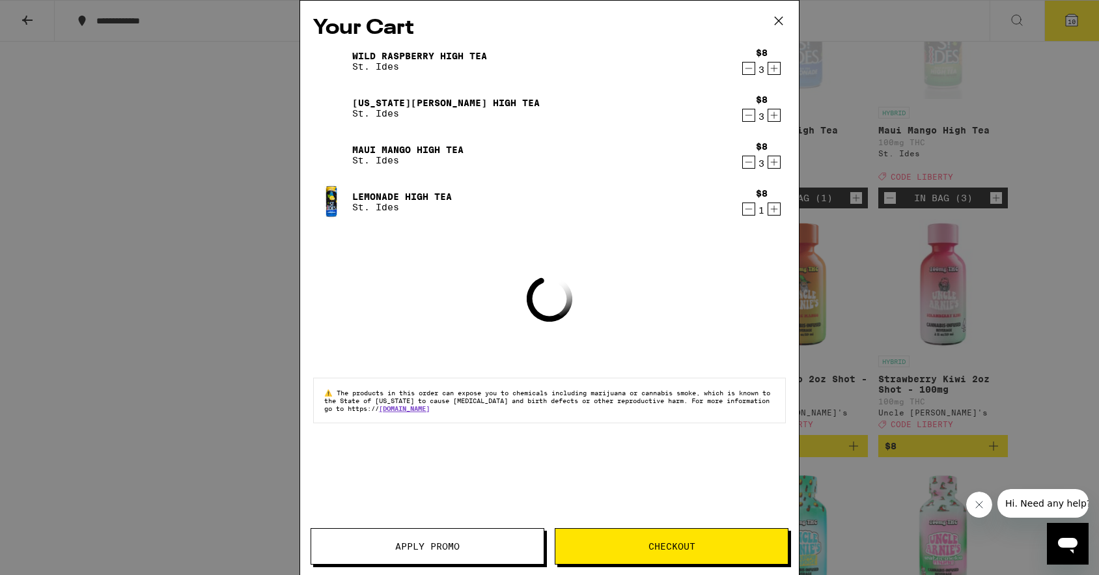
click at [443, 559] on button "Apply Promo" at bounding box center [428, 546] width 234 height 36
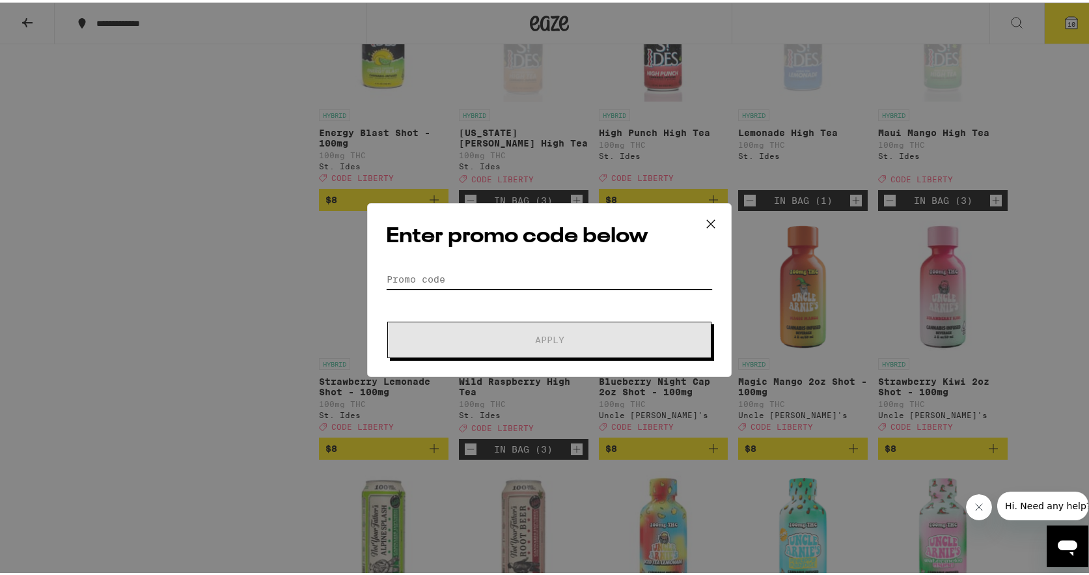
click at [648, 272] on input "Promo Code" at bounding box center [549, 277] width 327 height 20
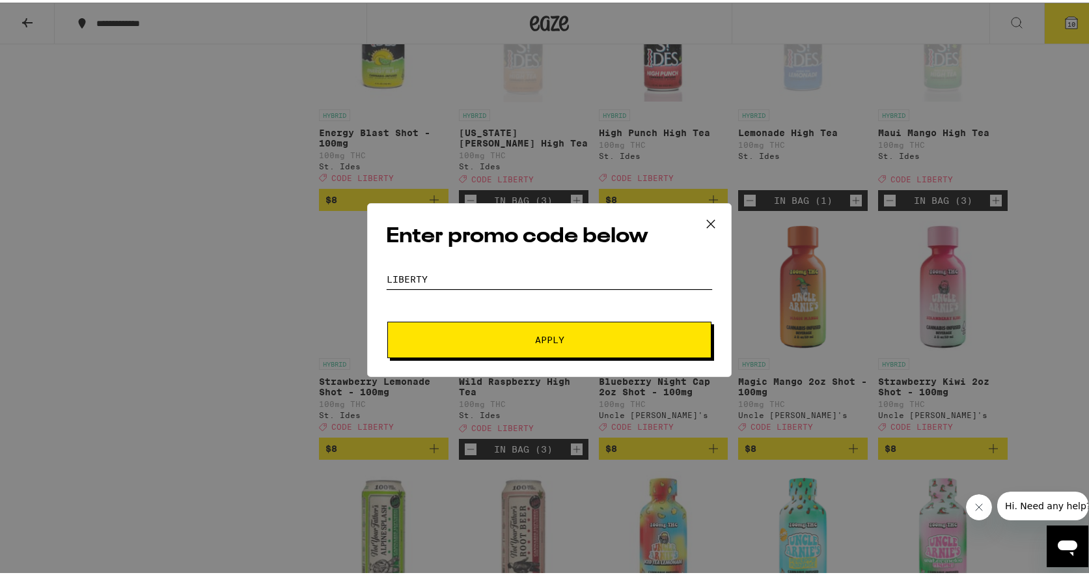
type input "LIBERTY"
click at [387, 319] on button "Apply" at bounding box center [549, 337] width 324 height 36
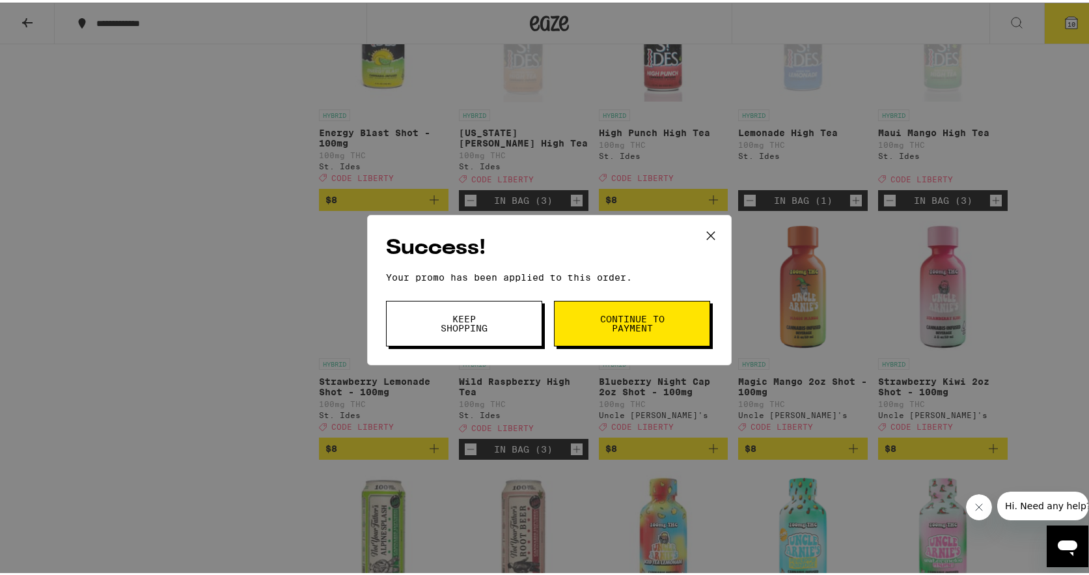
click at [657, 328] on span "Continue to payment" at bounding box center [632, 321] width 66 height 18
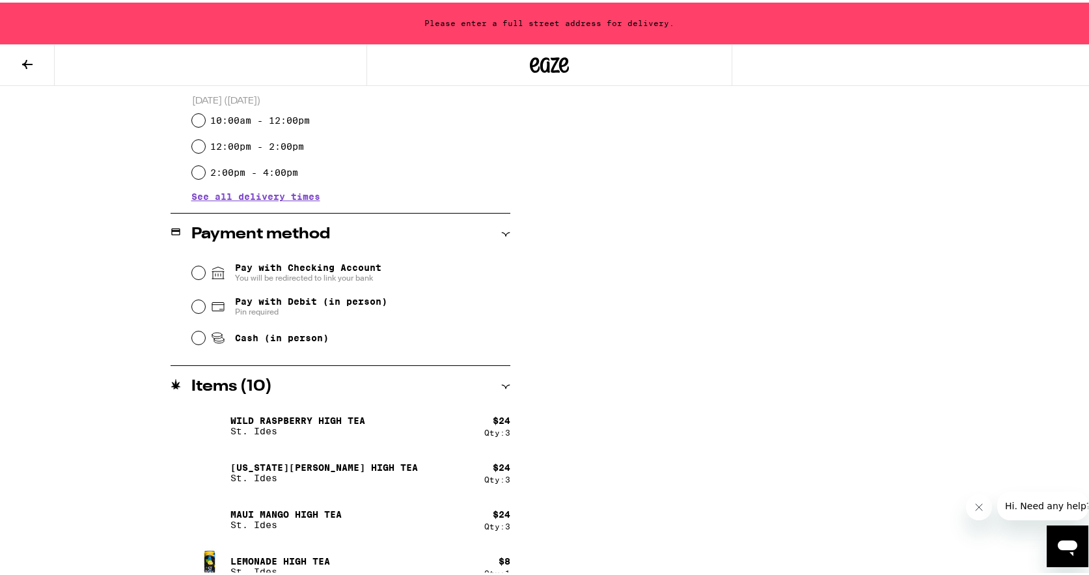
scroll to position [451, 0]
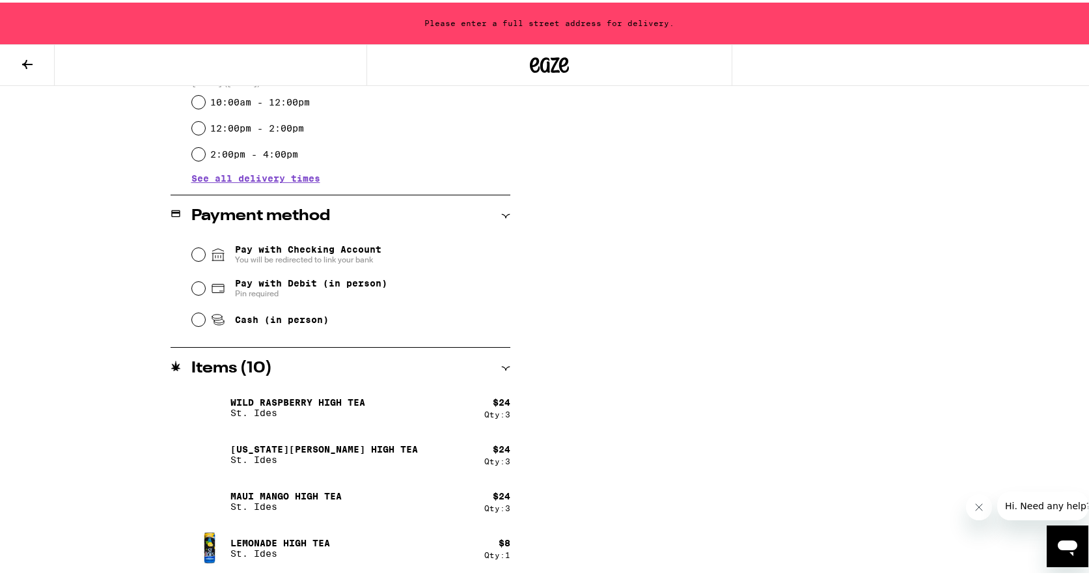
click at [252, 286] on span "Pay with Debit (in person)" at bounding box center [311, 280] width 152 height 10
click at [205, 288] on input "Pay with Debit (in person) Pin required" at bounding box center [198, 285] width 13 height 13
radio input "true"
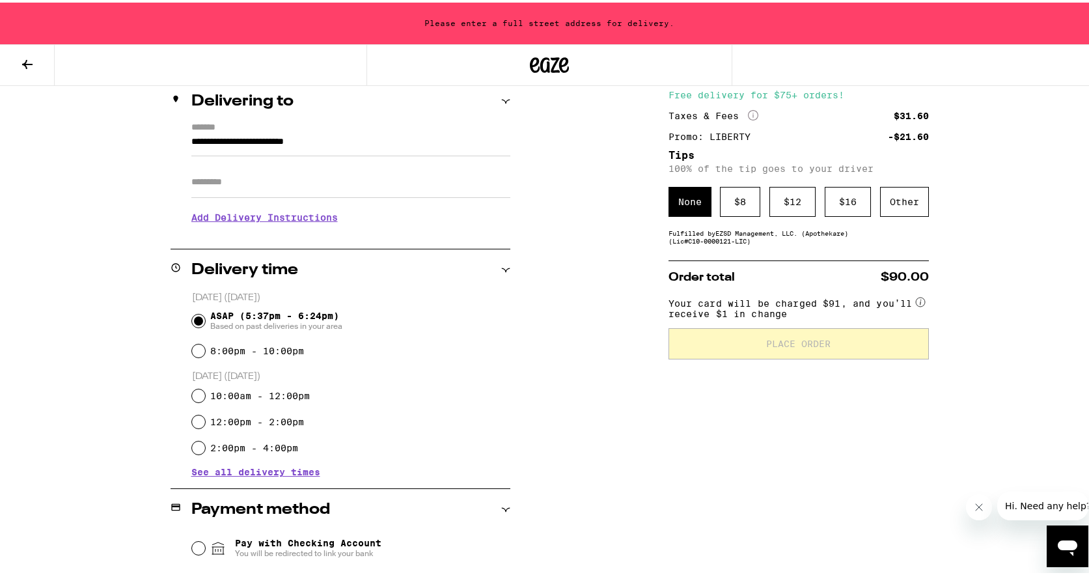
scroll to position [65, 0]
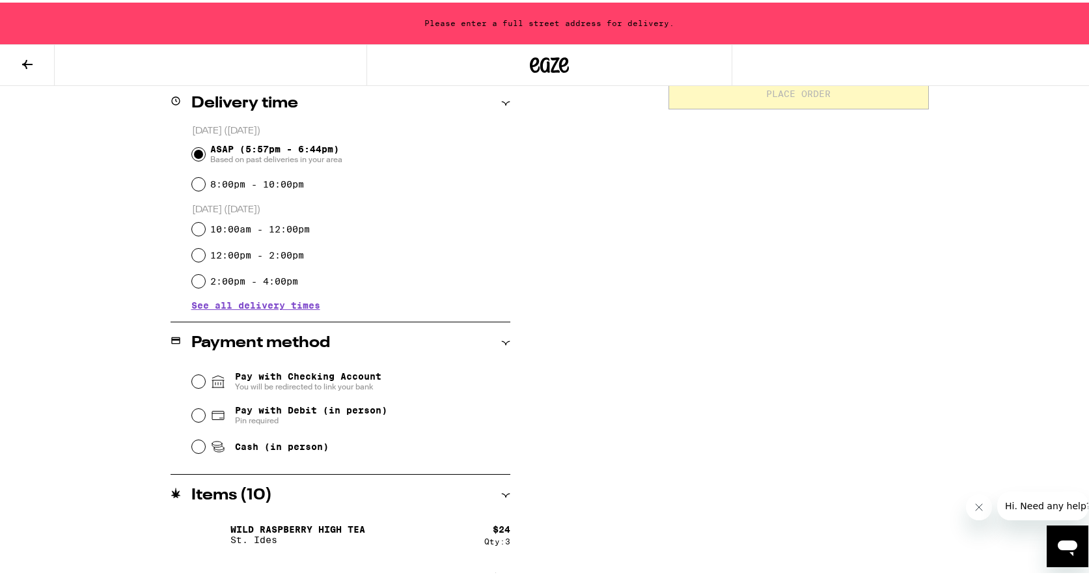
scroll to position [260, 0]
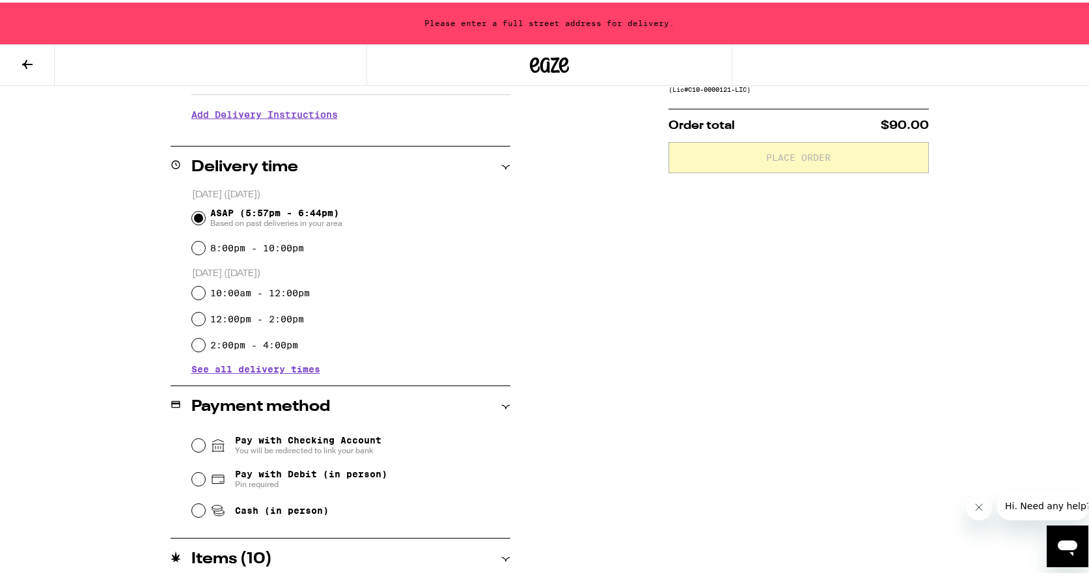
click at [249, 469] on span "Pay with Debit (in person)" at bounding box center [311, 471] width 152 height 10
click at [205, 470] on input "Pay with Debit (in person) Pin required" at bounding box center [198, 476] width 13 height 13
radio input "true"
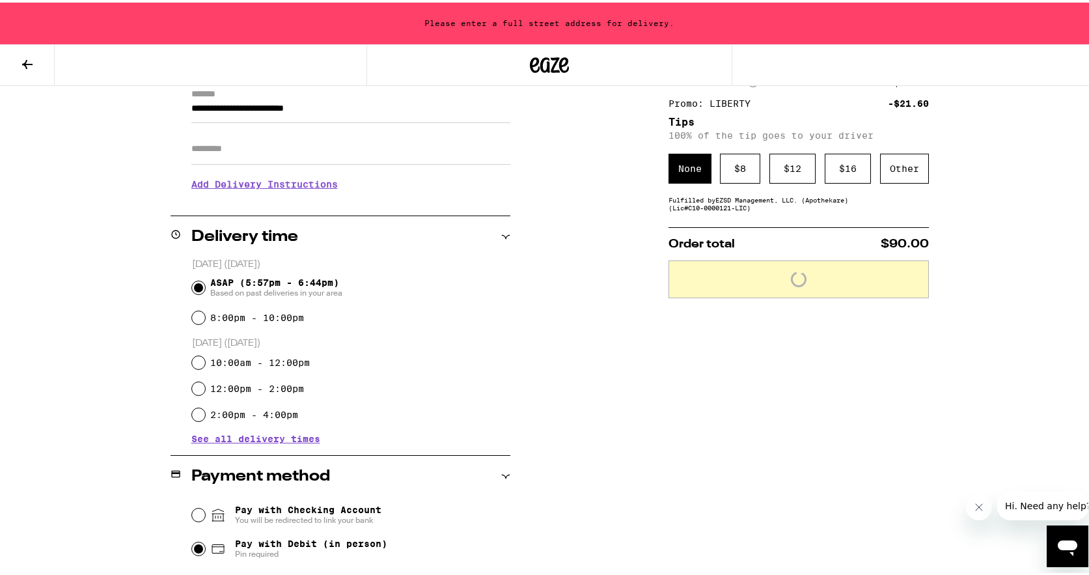
scroll to position [0, 0]
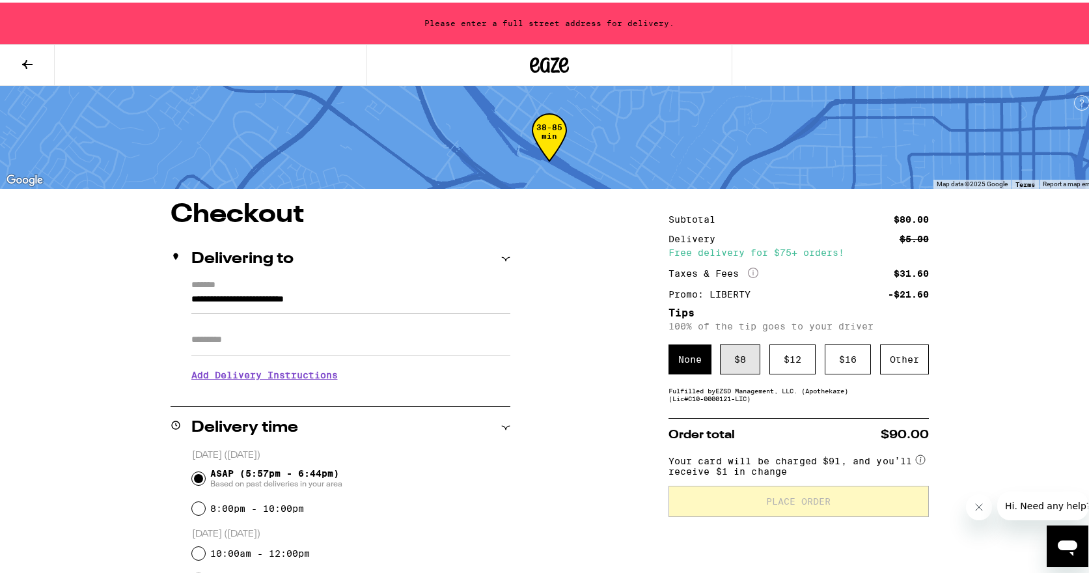
click at [752, 365] on div "$ 8" at bounding box center [740, 357] width 40 height 30
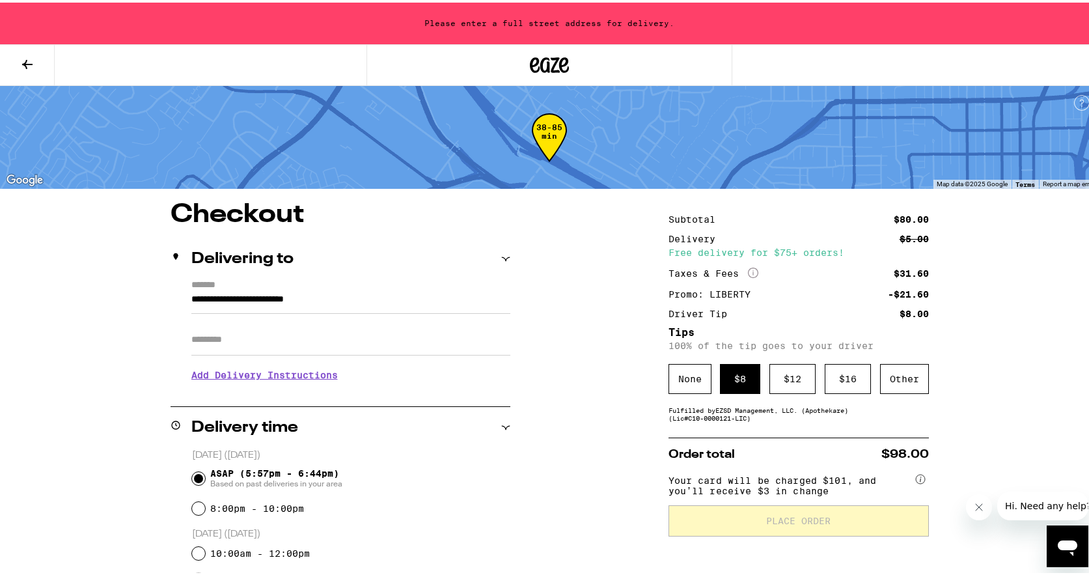
click at [274, 303] on input "**********" at bounding box center [350, 300] width 319 height 22
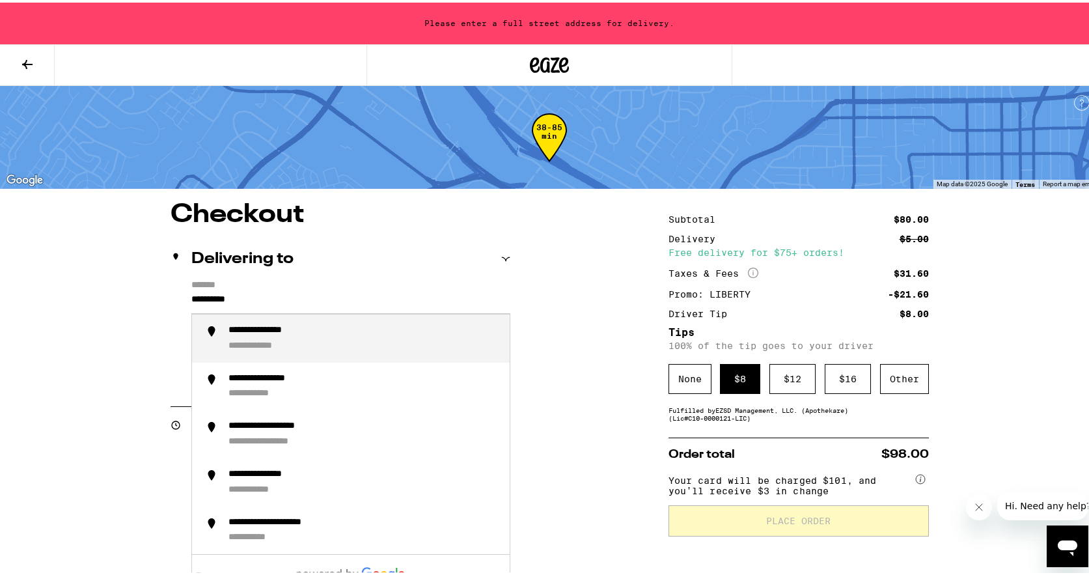
click at [285, 337] on div "**********" at bounding box center [364, 335] width 271 height 27
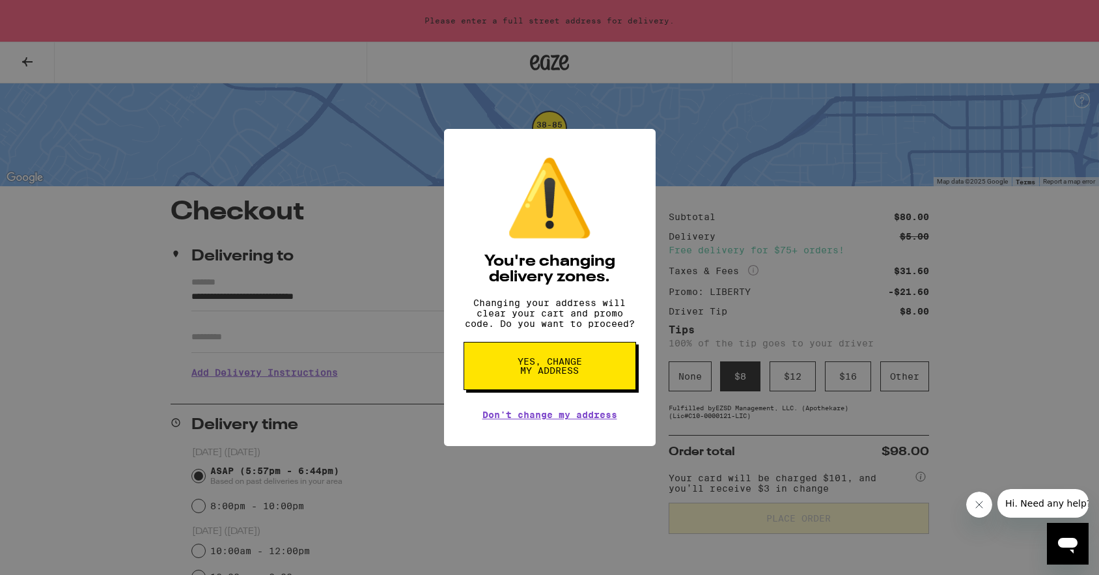
click at [512, 367] on button "Yes, change my address" at bounding box center [550, 366] width 173 height 48
type input "**********"
radio input "false"
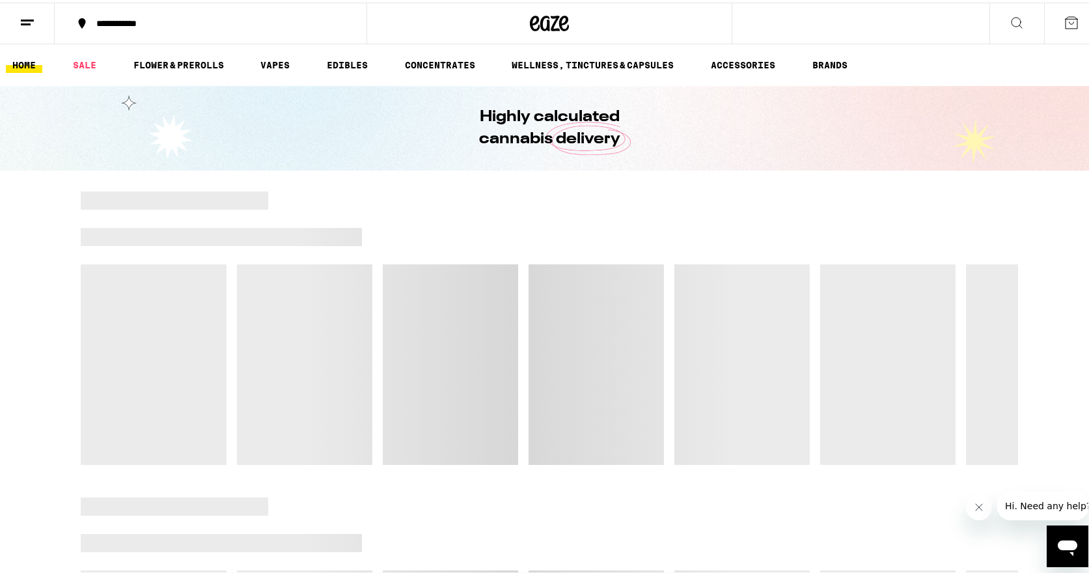
click at [1064, 25] on icon at bounding box center [1072, 20] width 16 height 16
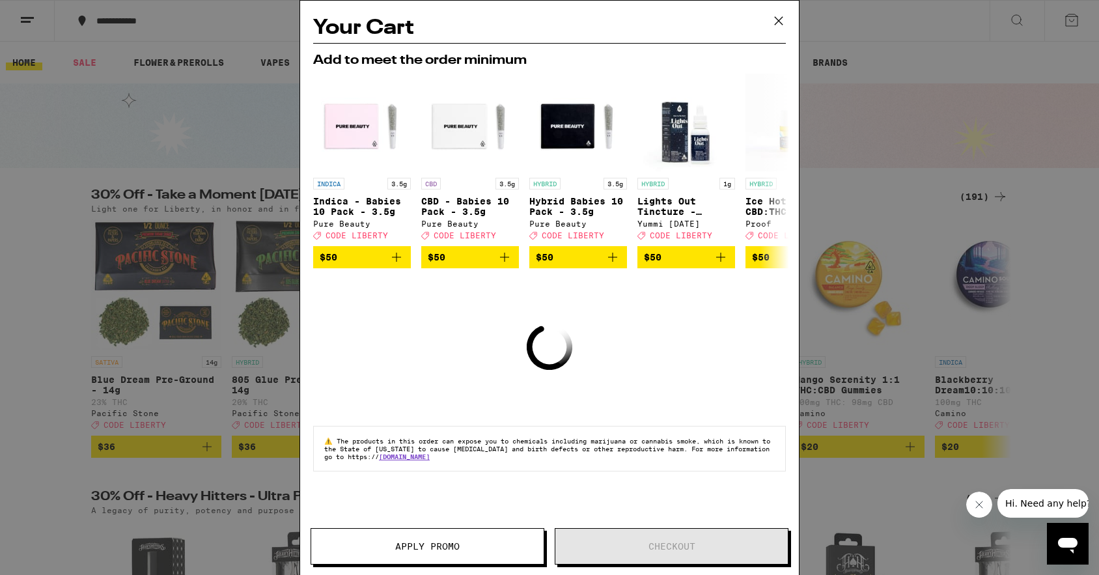
click at [512, 552] on button "Apply Promo" at bounding box center [428, 546] width 234 height 36
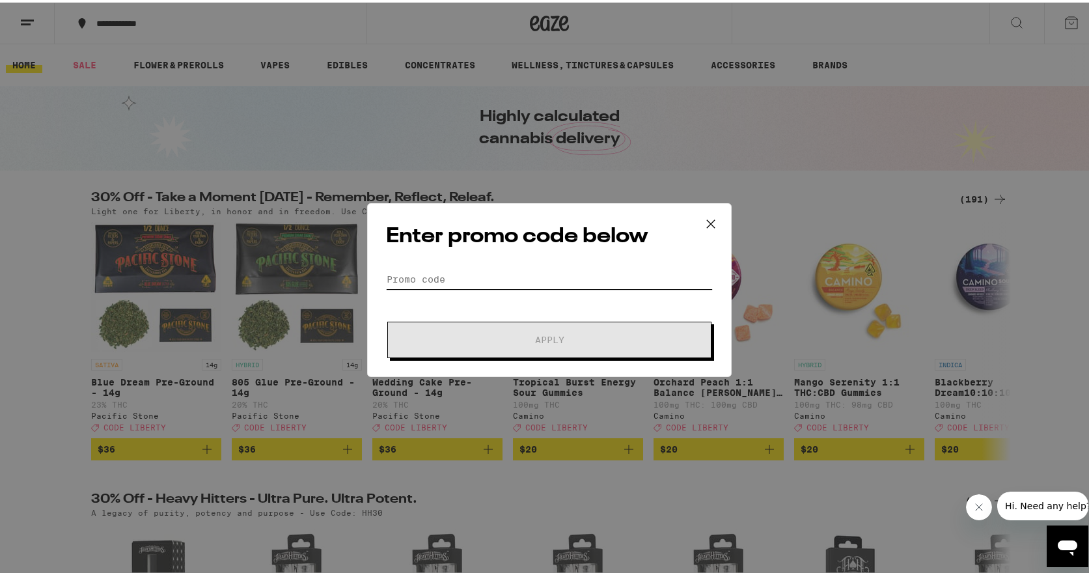
click at [471, 268] on input "Promo Code" at bounding box center [549, 277] width 327 height 20
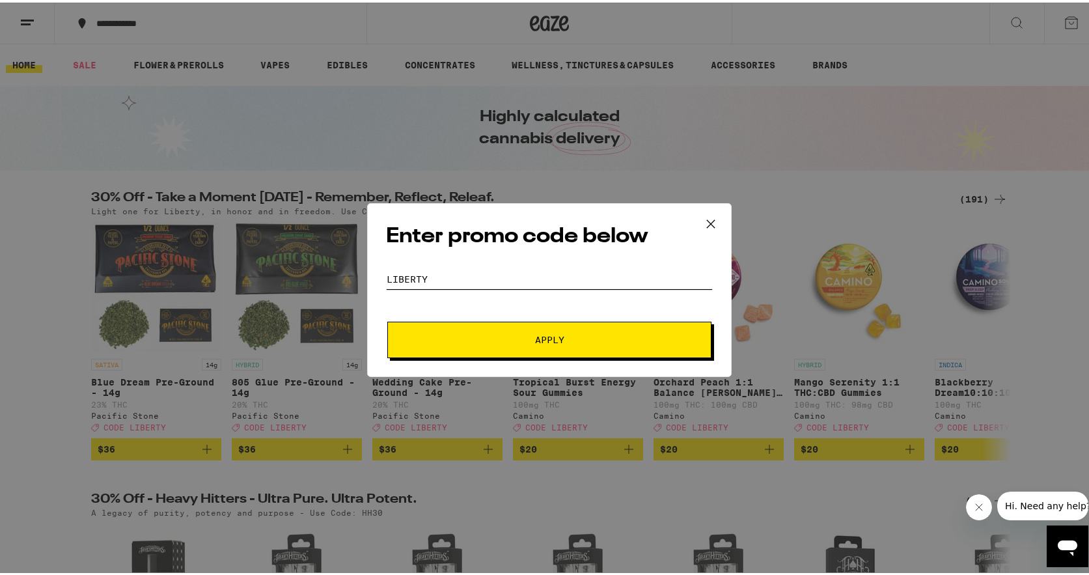
type input "liberty"
click at [387, 319] on button "Apply" at bounding box center [549, 337] width 324 height 36
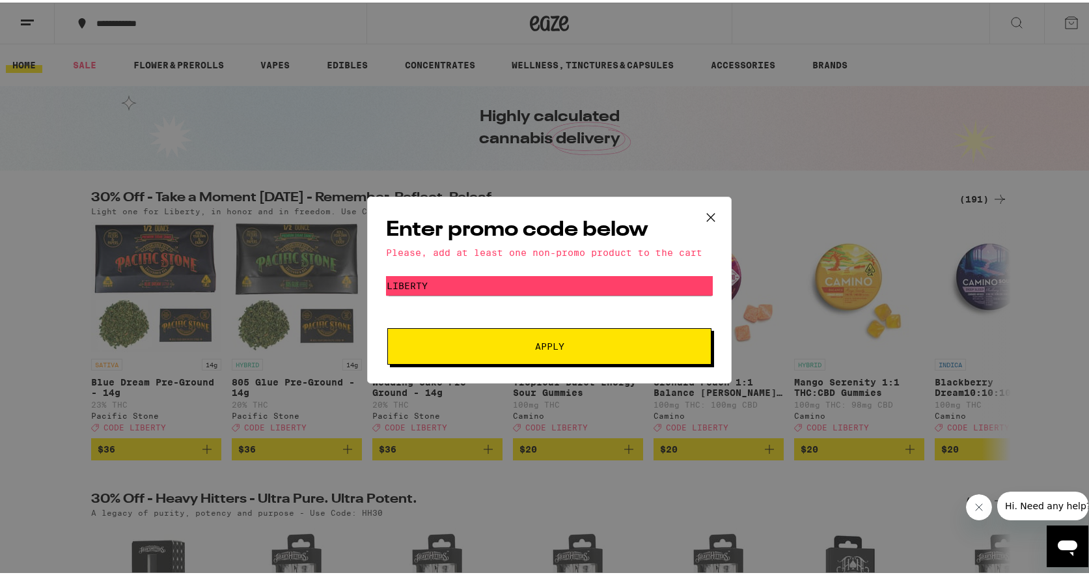
click at [704, 216] on icon at bounding box center [711, 215] width 20 height 20
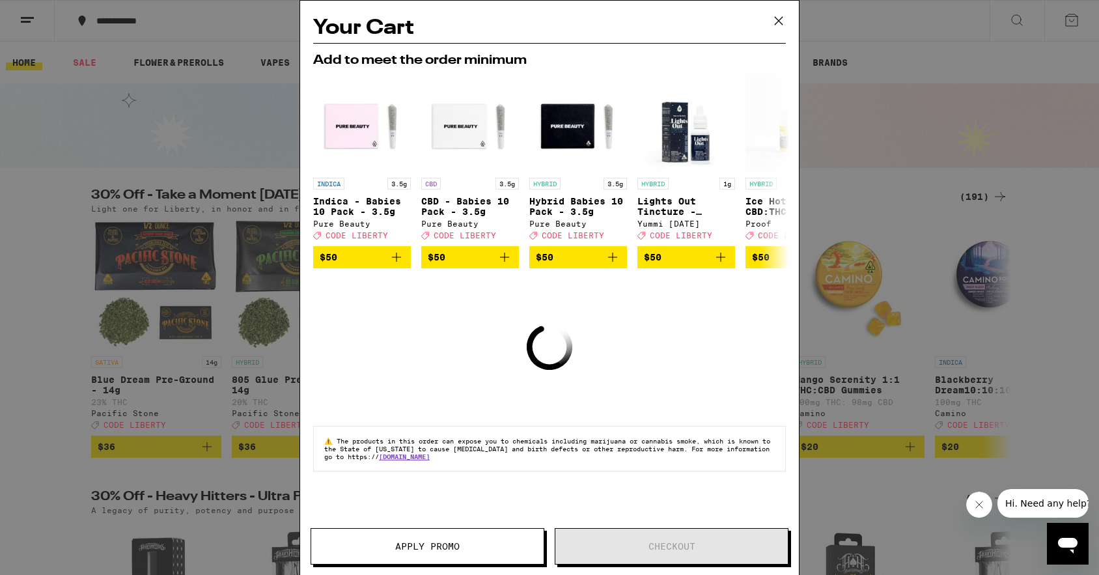
click at [779, 11] on icon at bounding box center [779, 21] width 20 height 20
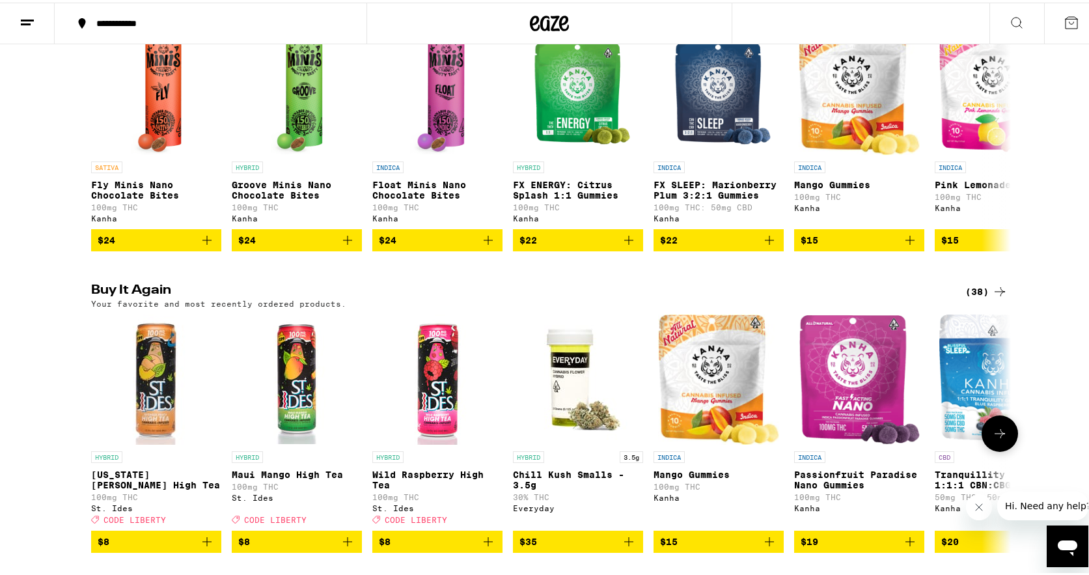
scroll to position [977, 0]
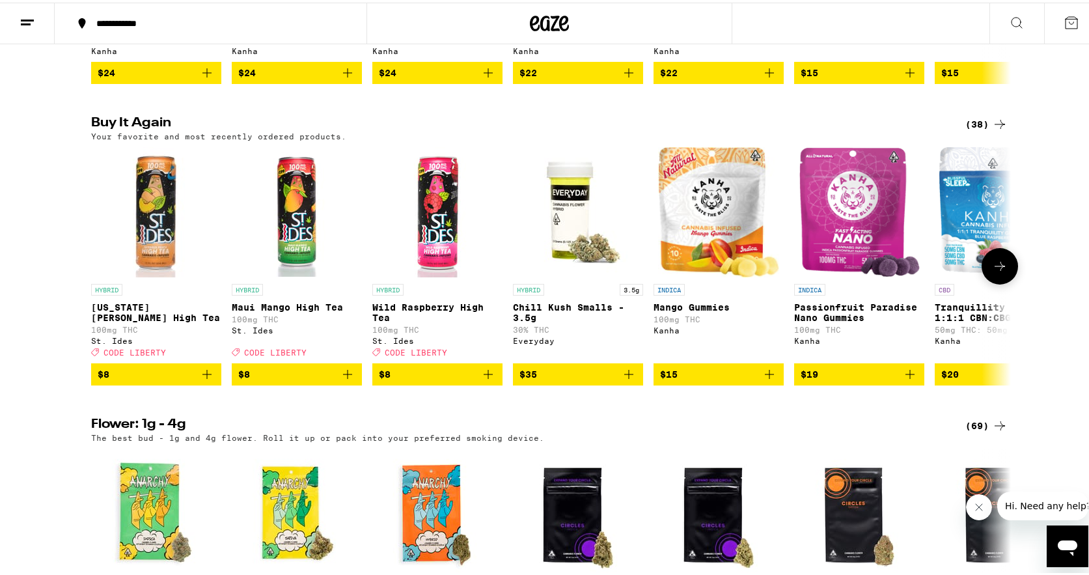
click at [341, 380] on icon "Add to bag" at bounding box center [348, 372] width 16 height 16
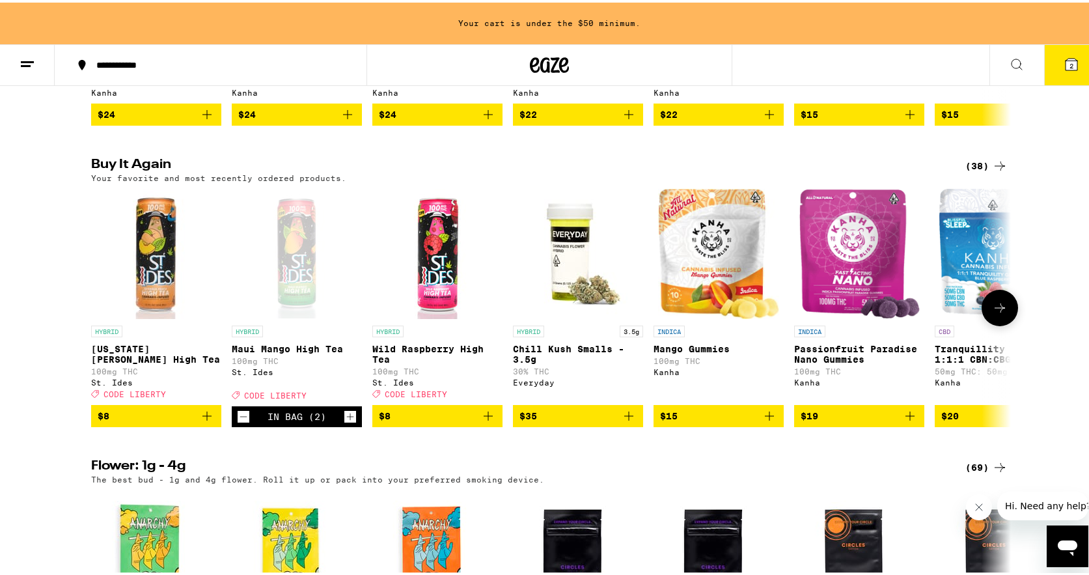
scroll to position [1018, 0]
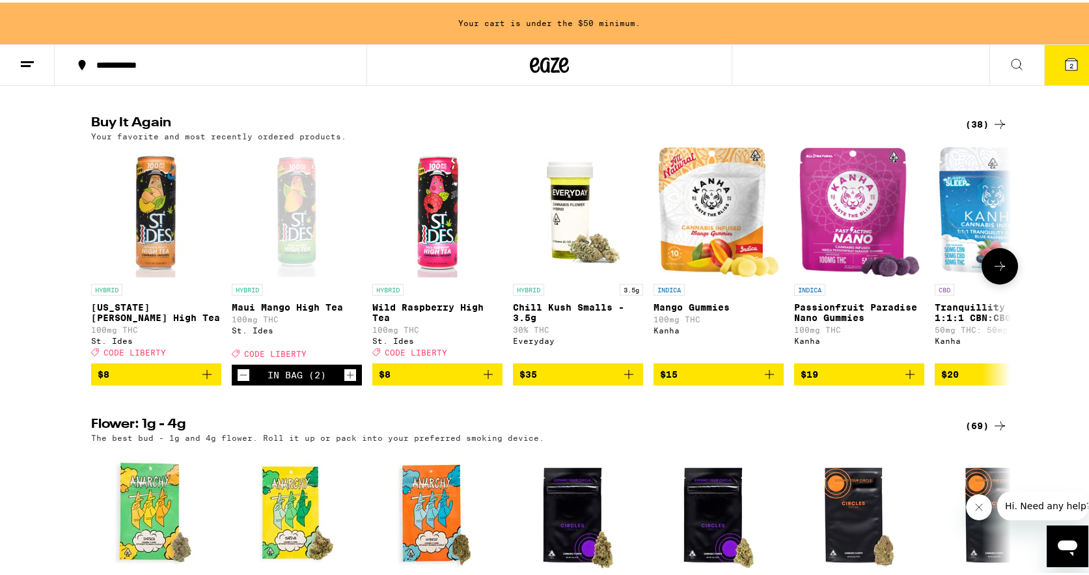
click at [344, 380] on icon "Increment" at bounding box center [350, 373] width 12 height 16
click at [203, 380] on icon "Add to bag" at bounding box center [207, 372] width 16 height 16
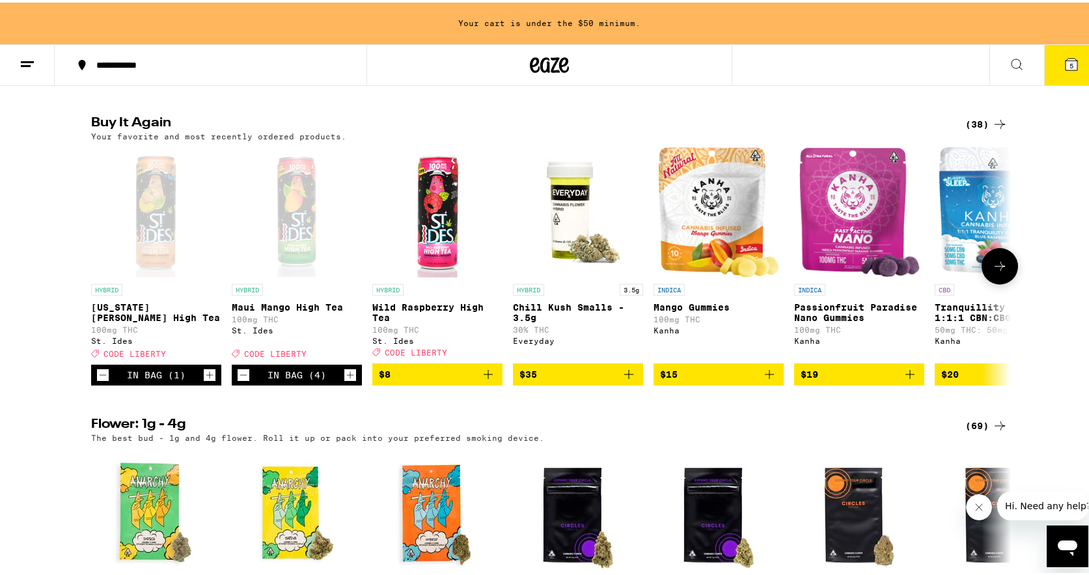
click at [204, 380] on icon "Increment" at bounding box center [210, 373] width 12 height 16
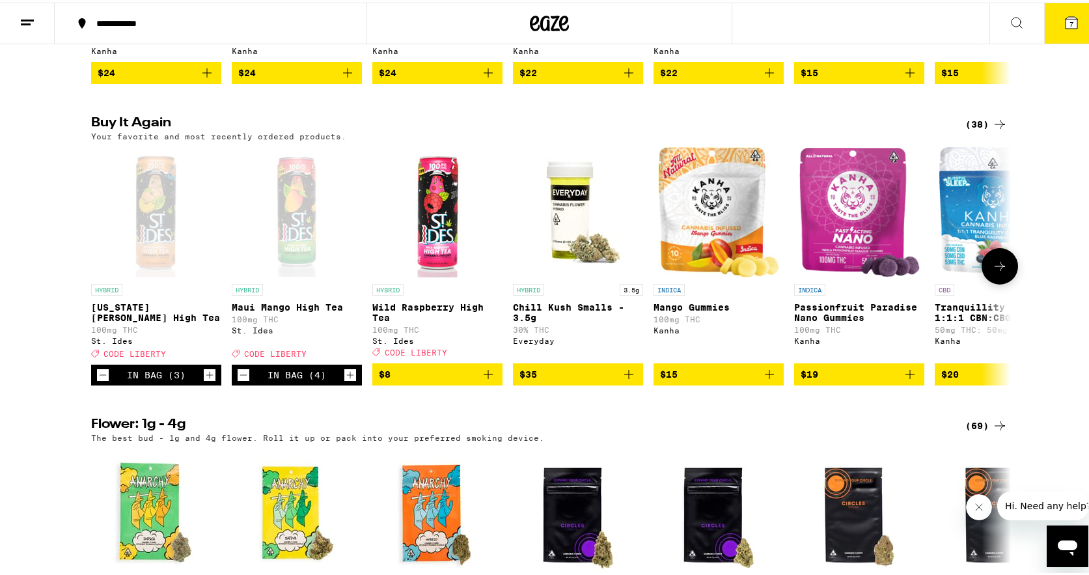
click at [204, 380] on icon "Increment" at bounding box center [210, 373] width 12 height 16
click at [238, 380] on icon "Decrement" at bounding box center [244, 373] width 12 height 16
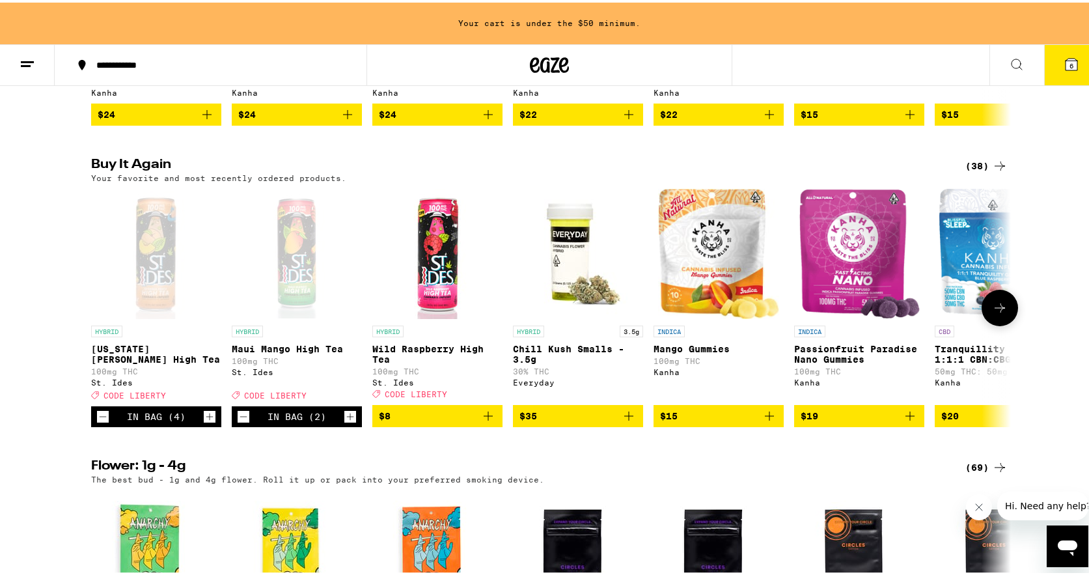
scroll to position [1018, 0]
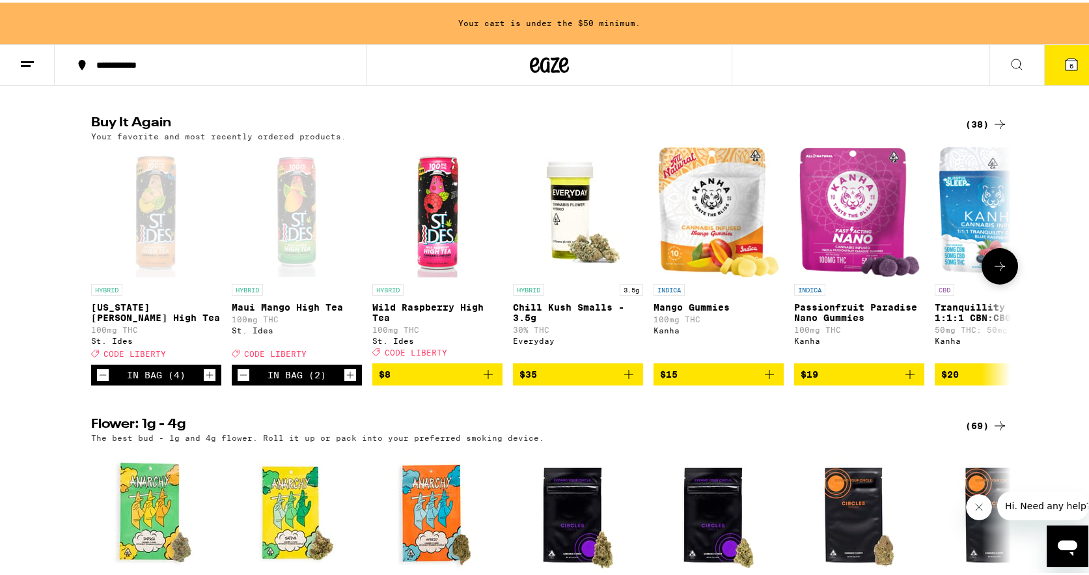
click at [482, 380] on icon "Add to bag" at bounding box center [489, 372] width 16 height 16
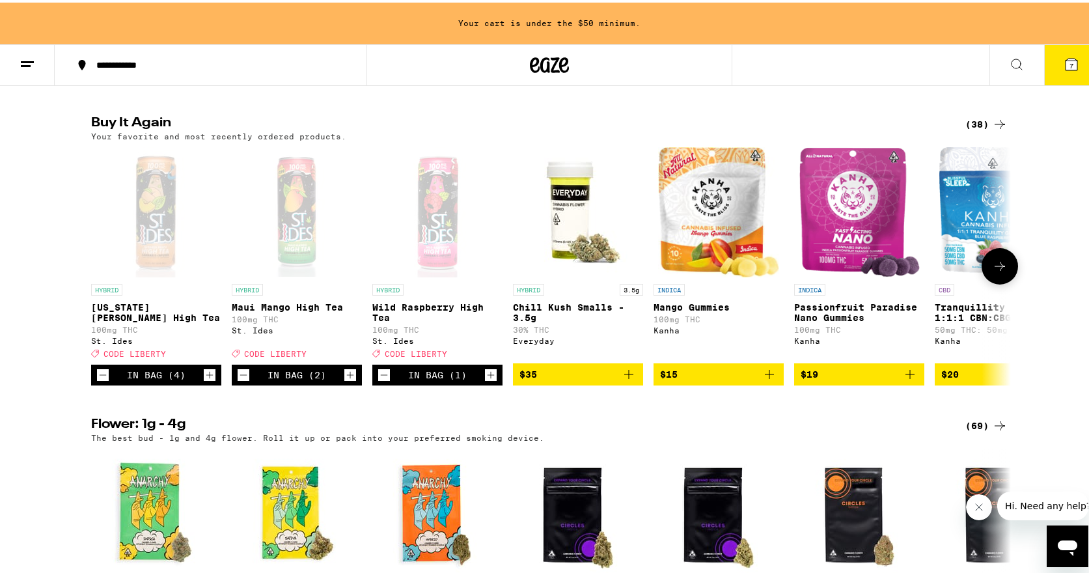
scroll to position [977, 0]
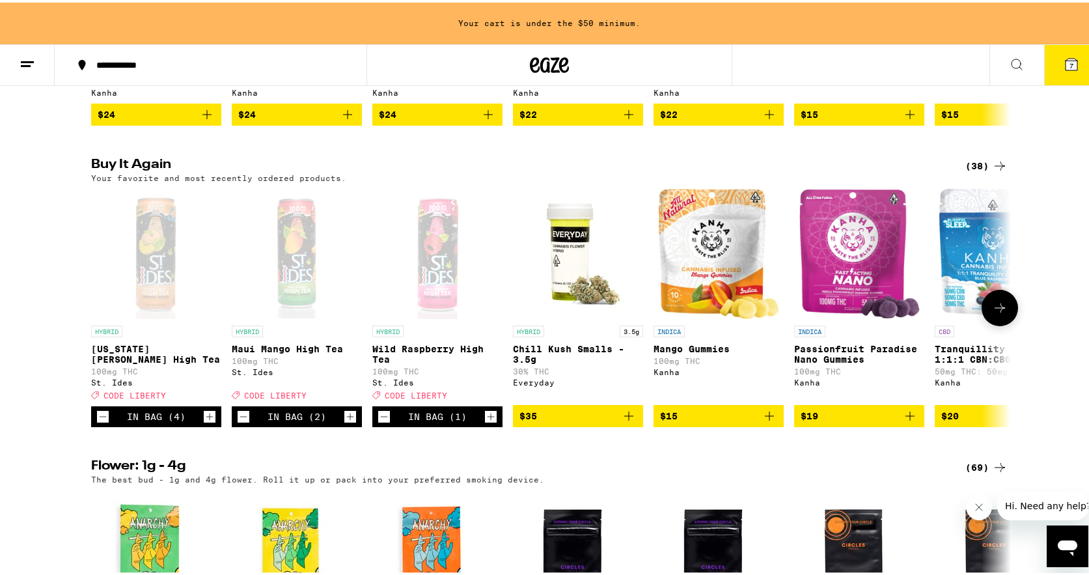
click at [485, 415] on icon "Increment" at bounding box center [491, 414] width 12 height 16
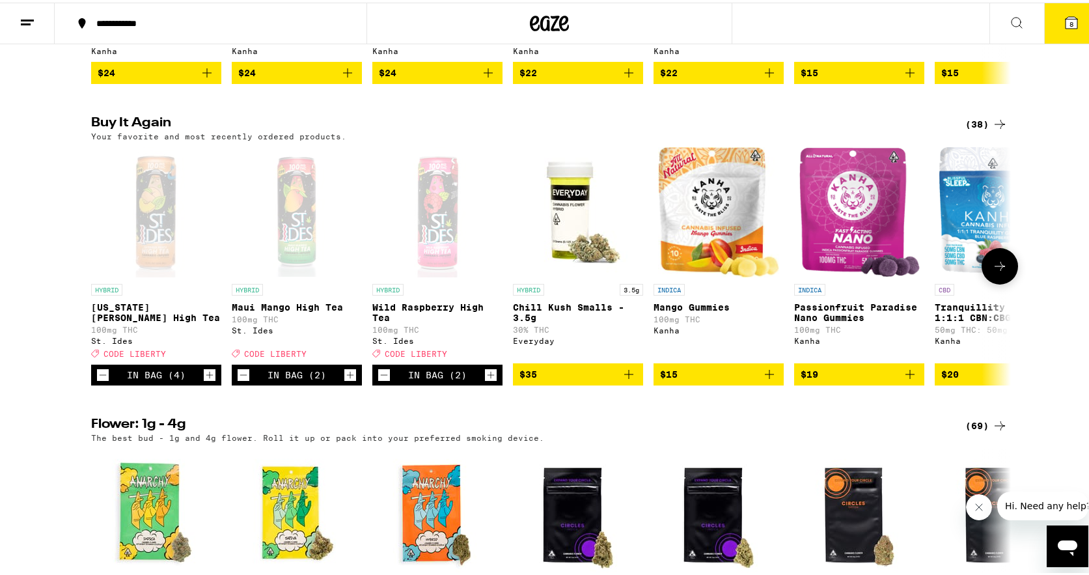
click at [485, 380] on icon "Increment" at bounding box center [491, 373] width 12 height 16
click at [997, 268] on icon at bounding box center [1000, 263] width 10 height 9
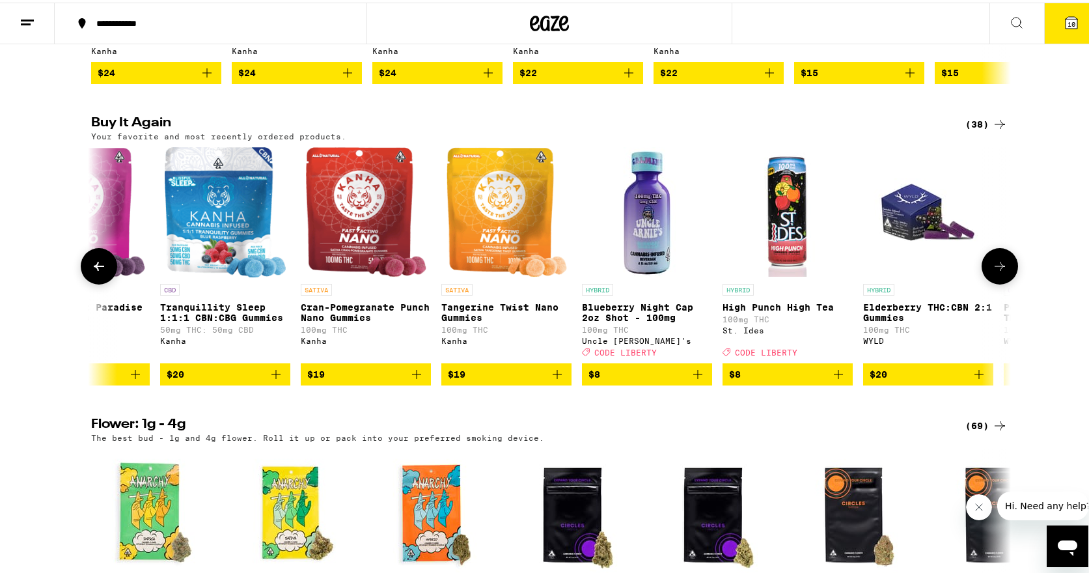
click at [997, 268] on icon at bounding box center [1000, 263] width 10 height 9
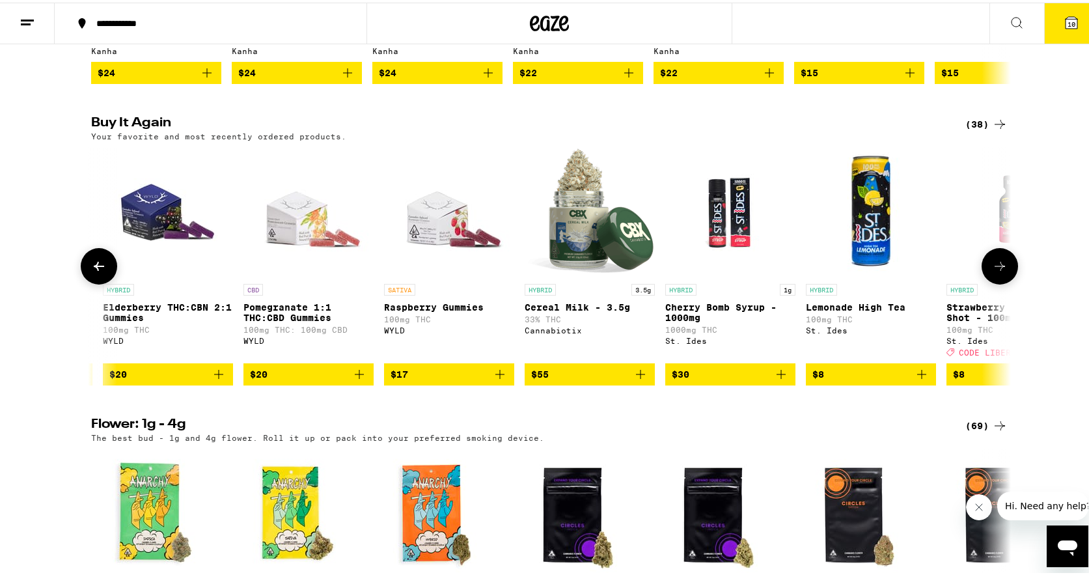
scroll to position [0, 1550]
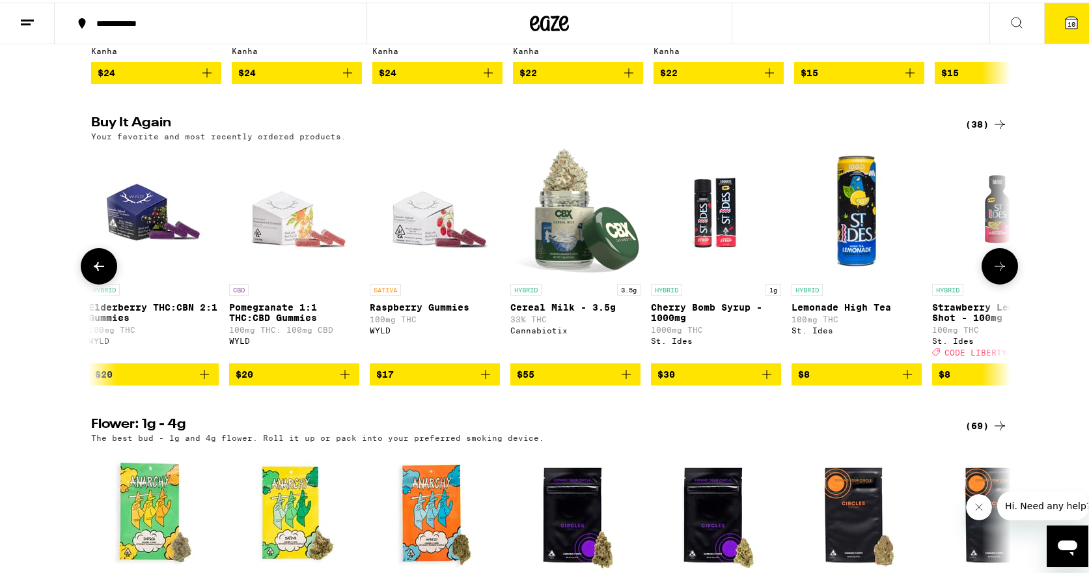
click at [901, 380] on icon "Add to bag" at bounding box center [908, 372] width 16 height 16
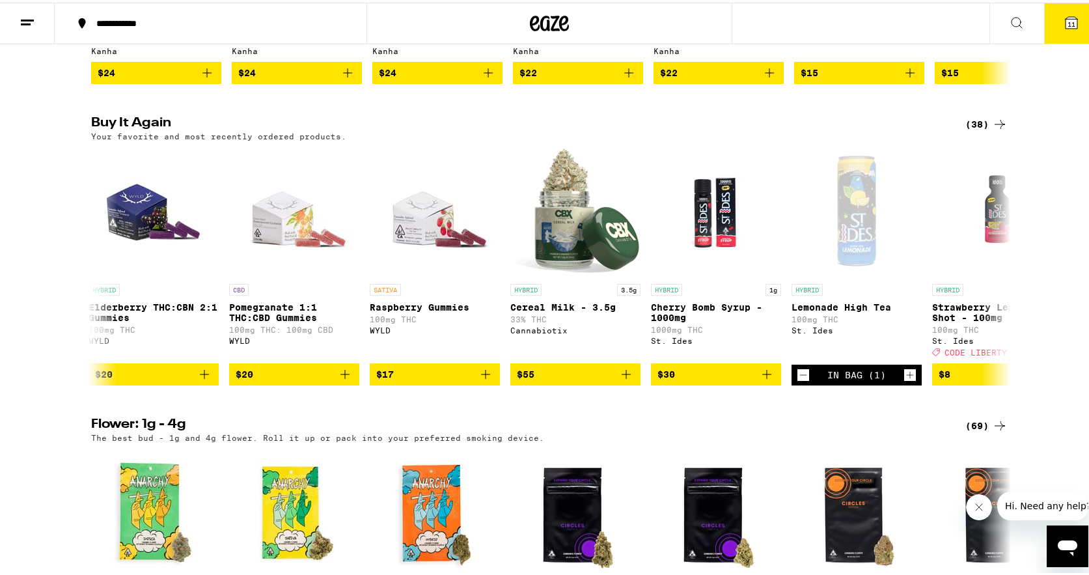
click at [1052, 18] on button "11" at bounding box center [1071, 21] width 55 height 40
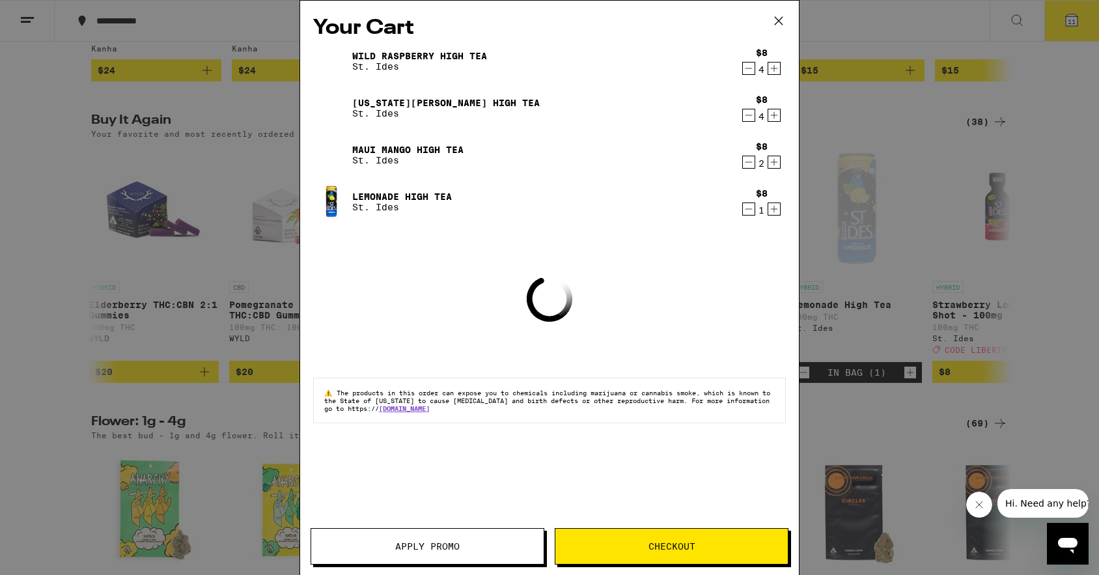
click at [471, 548] on span "Apply Promo" at bounding box center [427, 546] width 232 height 9
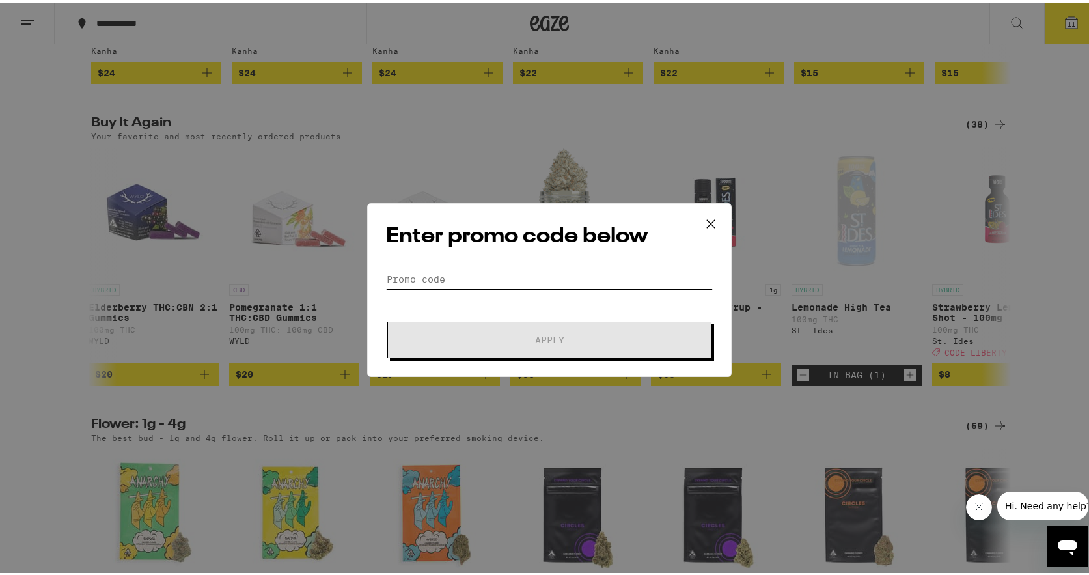
click at [480, 273] on input "Promo Code" at bounding box center [549, 277] width 327 height 20
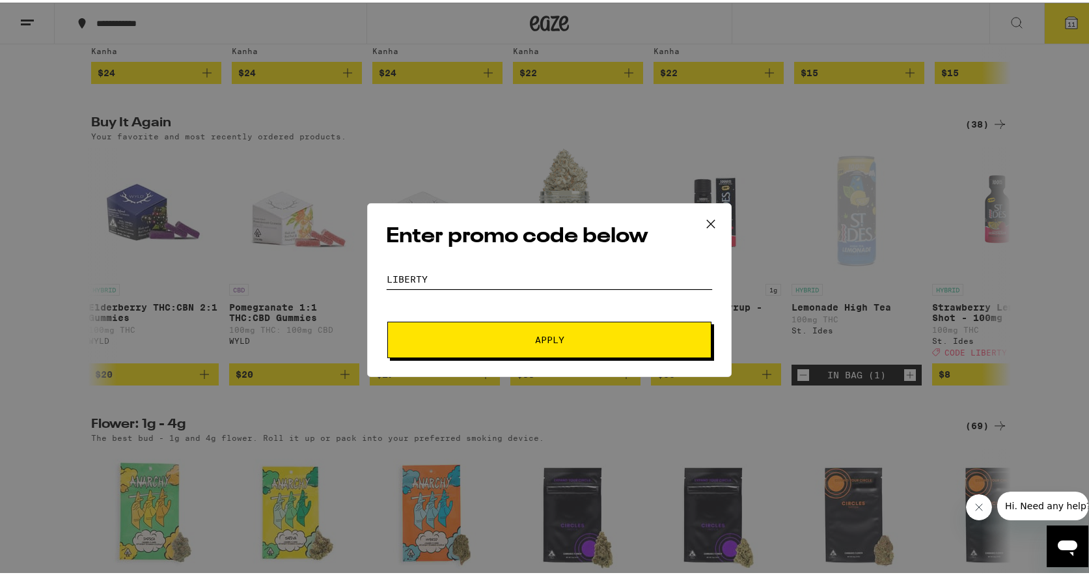
type input "liberty"
click at [387, 319] on button "Apply" at bounding box center [549, 337] width 324 height 36
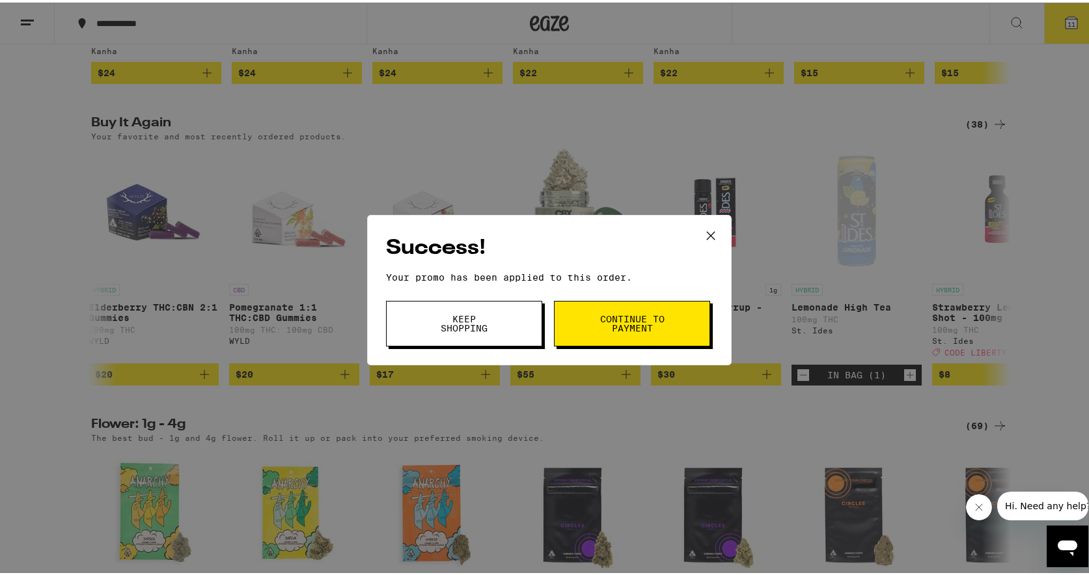
click at [632, 314] on span "Continue to payment" at bounding box center [632, 321] width 66 height 18
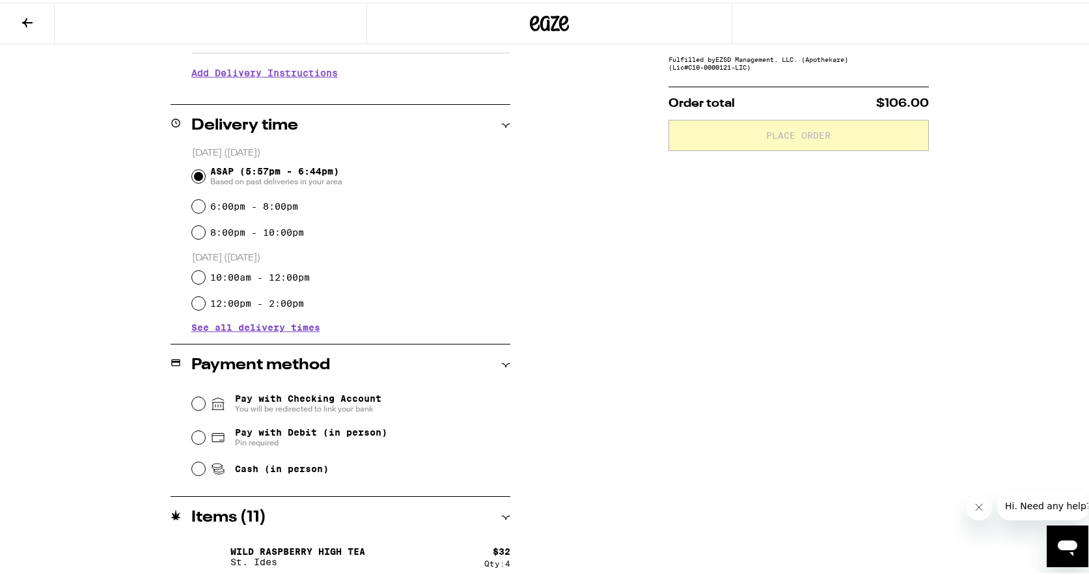
scroll to position [410, 0]
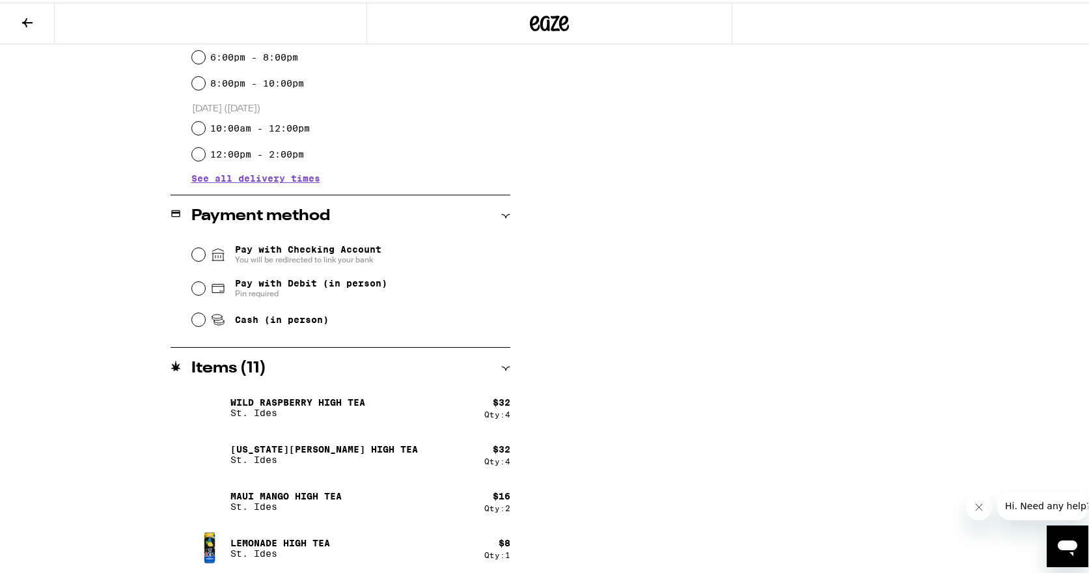
click at [471, 426] on div "Wild Raspberry High Tea St. Ides $ 32 Qty: 4 [US_STATE][PERSON_NAME] High Tea S…" at bounding box center [350, 475] width 319 height 177
drag, startPoint x: 479, startPoint y: 413, endPoint x: 456, endPoint y: 371, distance: 48.1
click at [484, 412] on div "Qty: 4" at bounding box center [497, 412] width 26 height 8
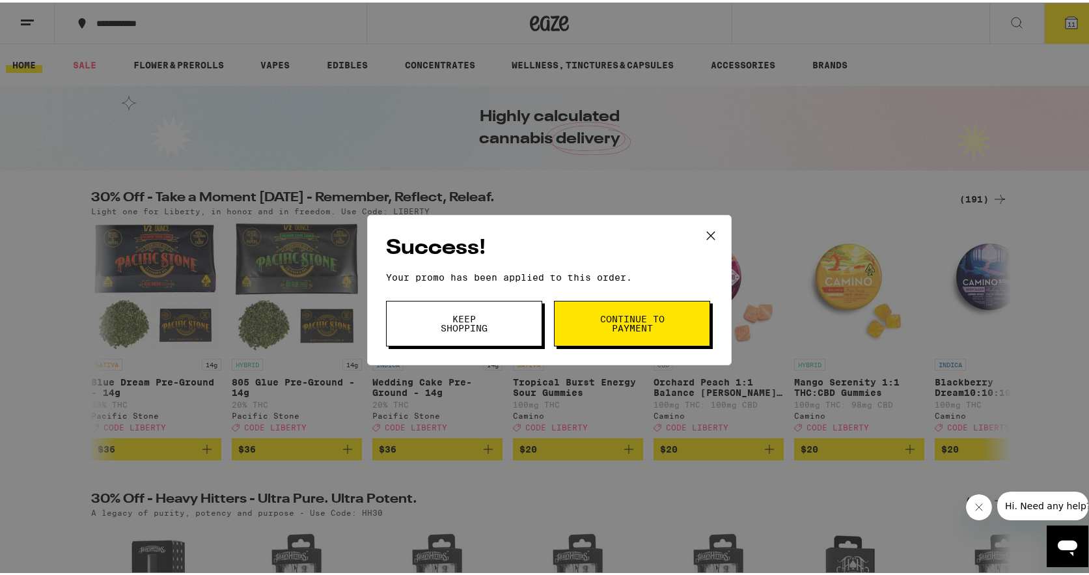
click at [520, 328] on button "Keep Shopping" at bounding box center [464, 321] width 156 height 46
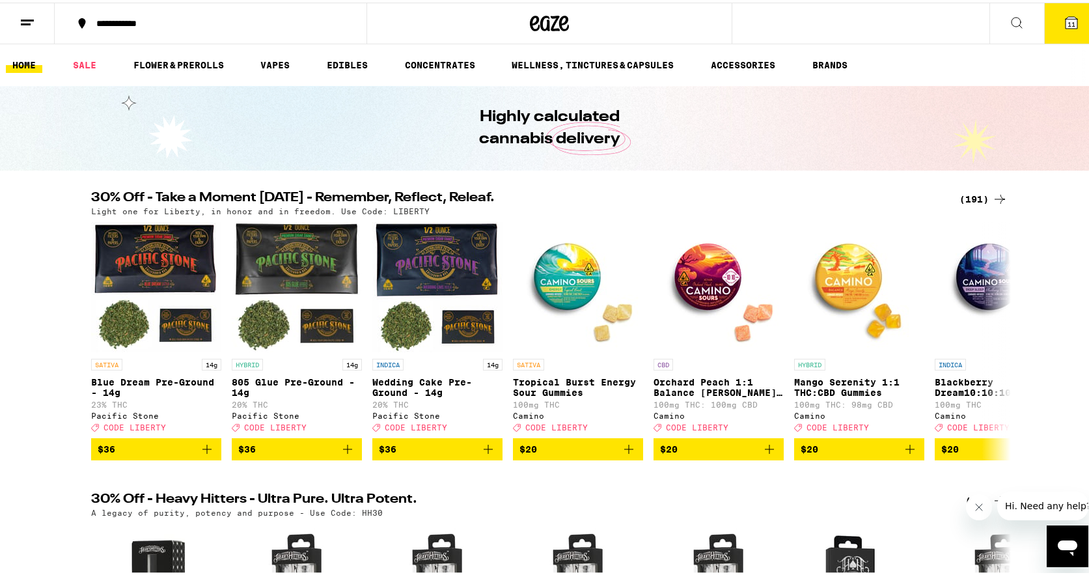
click at [1059, 34] on button "11" at bounding box center [1071, 21] width 55 height 40
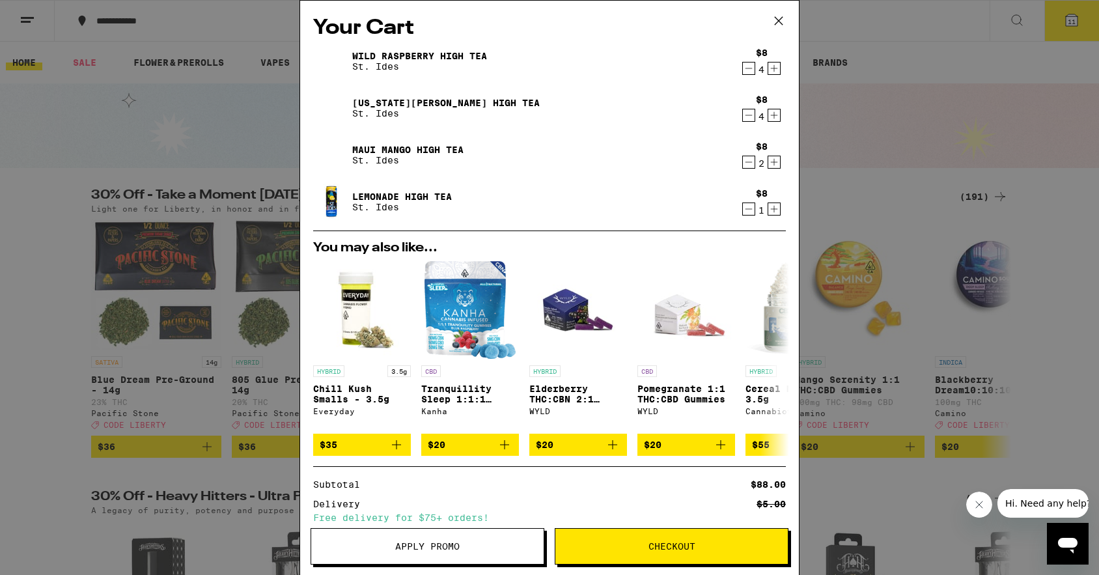
click at [743, 115] on icon "Decrement" at bounding box center [749, 115] width 12 height 16
click at [644, 558] on button "Checkout" at bounding box center [672, 546] width 234 height 36
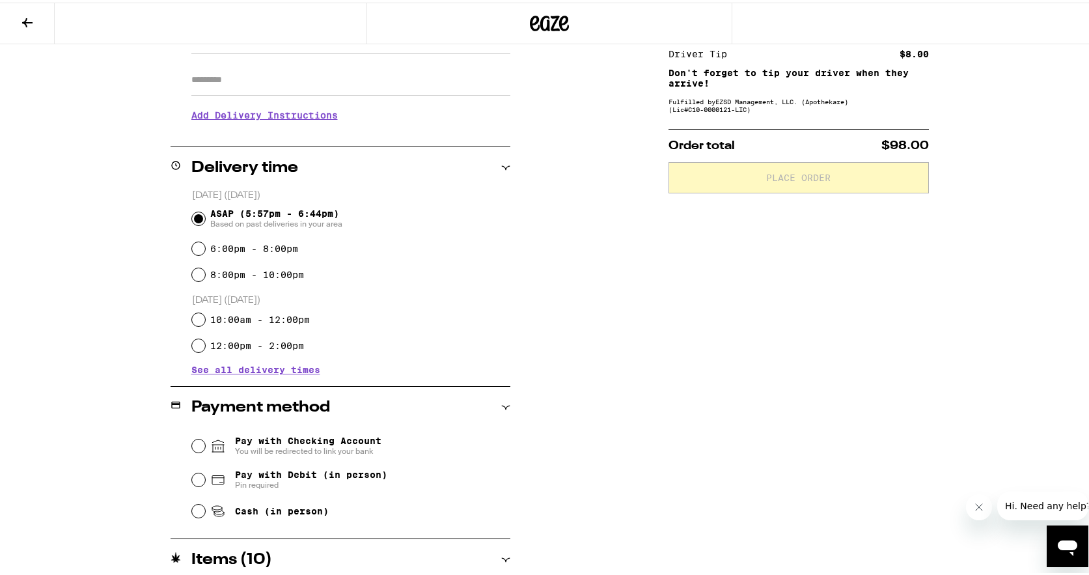
scroll to position [391, 0]
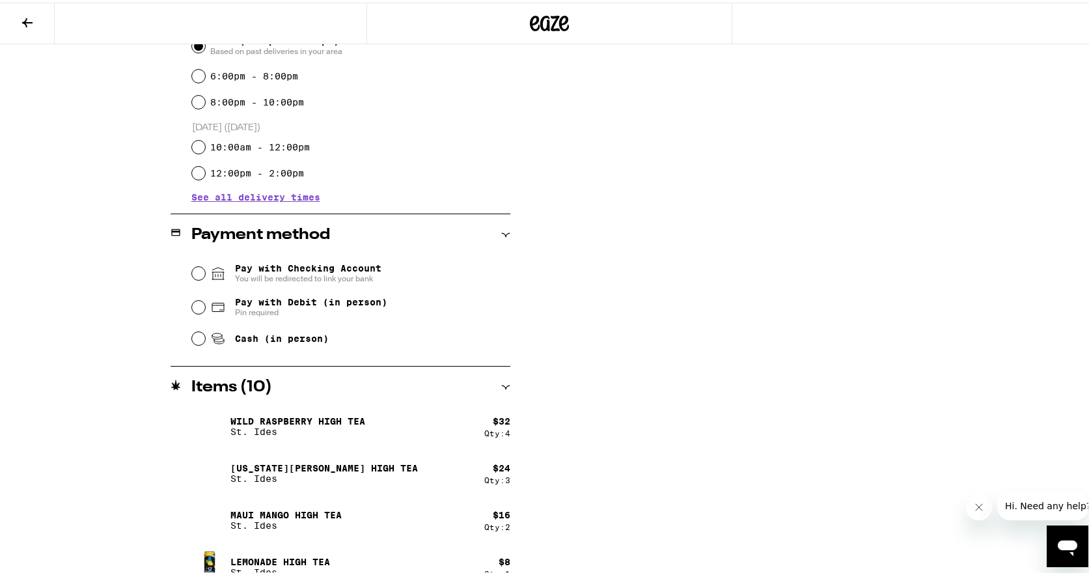
click at [311, 307] on span "Pin required" at bounding box center [311, 310] width 152 height 10
click at [205, 307] on input "Pay with Debit (in person) Pin required" at bounding box center [198, 304] width 13 height 13
radio input "true"
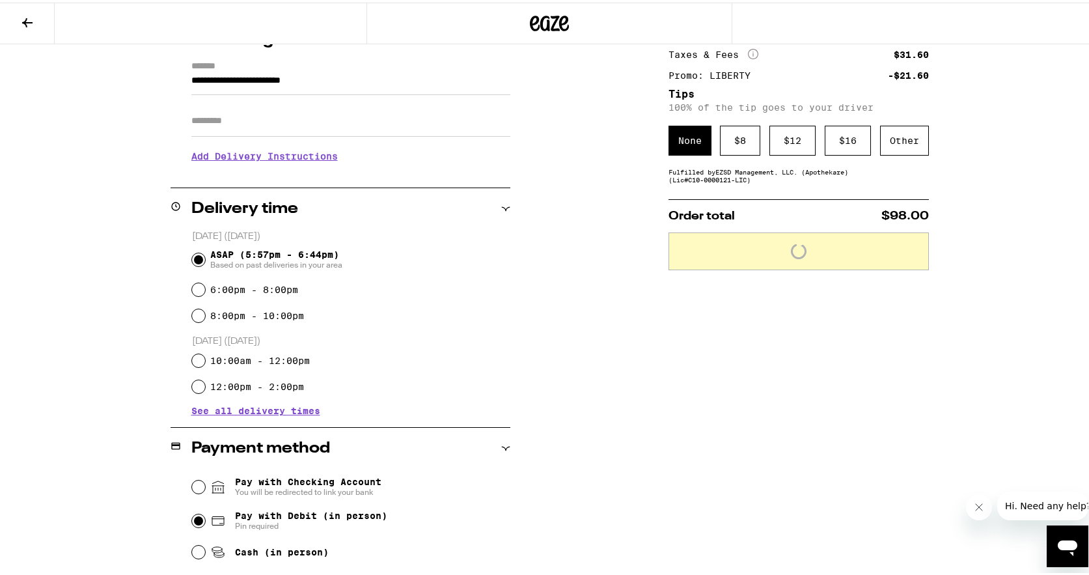
scroll to position [65, 0]
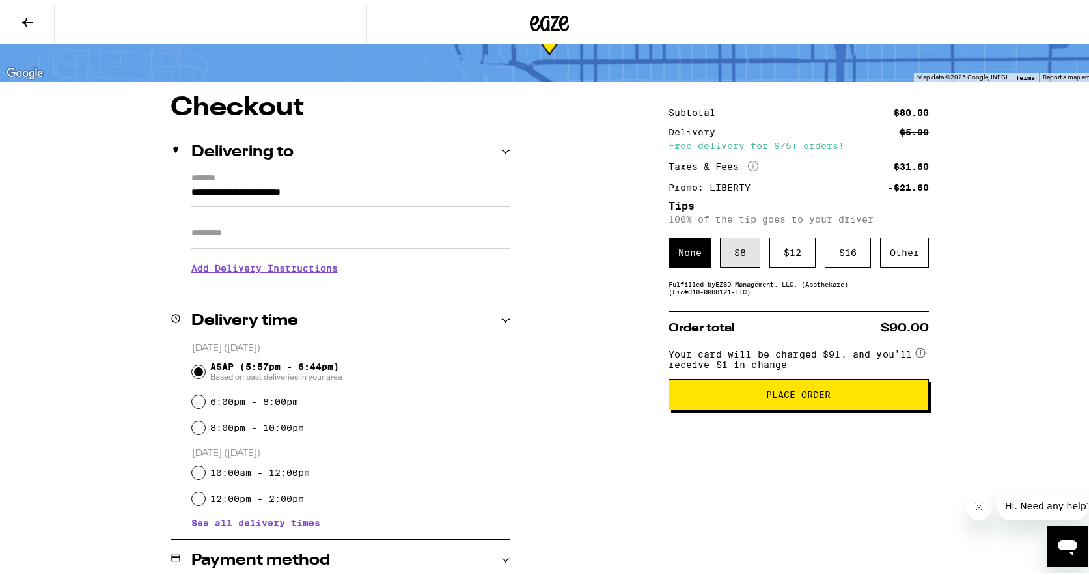
click at [755, 262] on div "$ 8" at bounding box center [740, 250] width 40 height 30
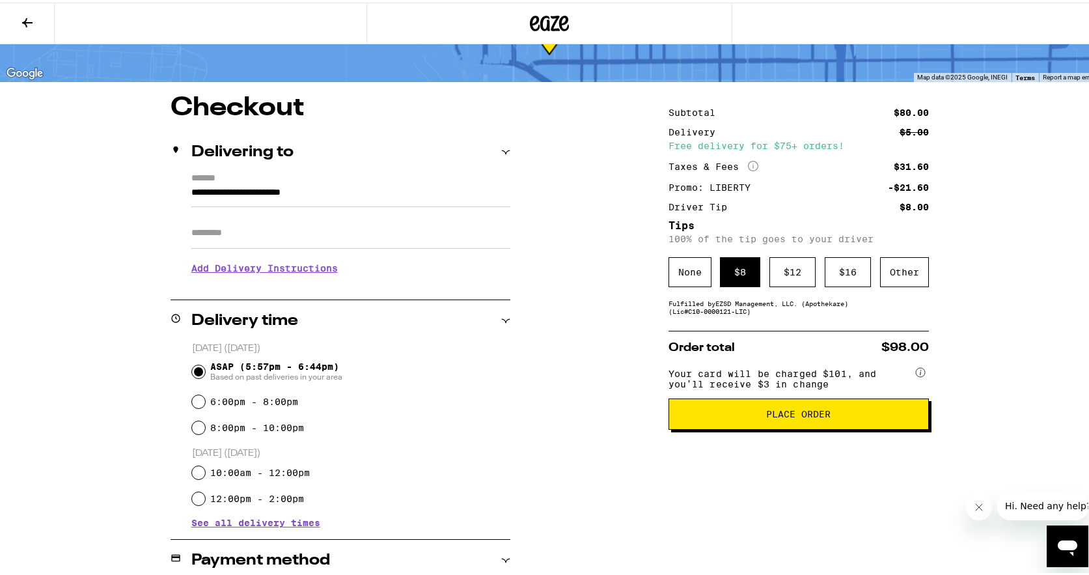
click at [728, 427] on button "Place Order" at bounding box center [799, 411] width 260 height 31
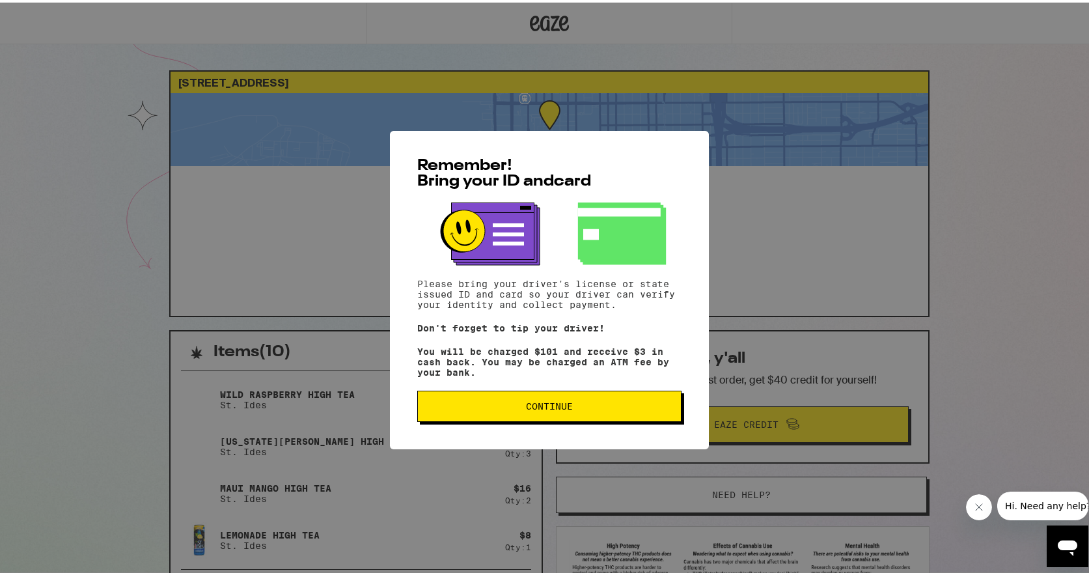
click at [656, 419] on button "Continue" at bounding box center [549, 403] width 264 height 31
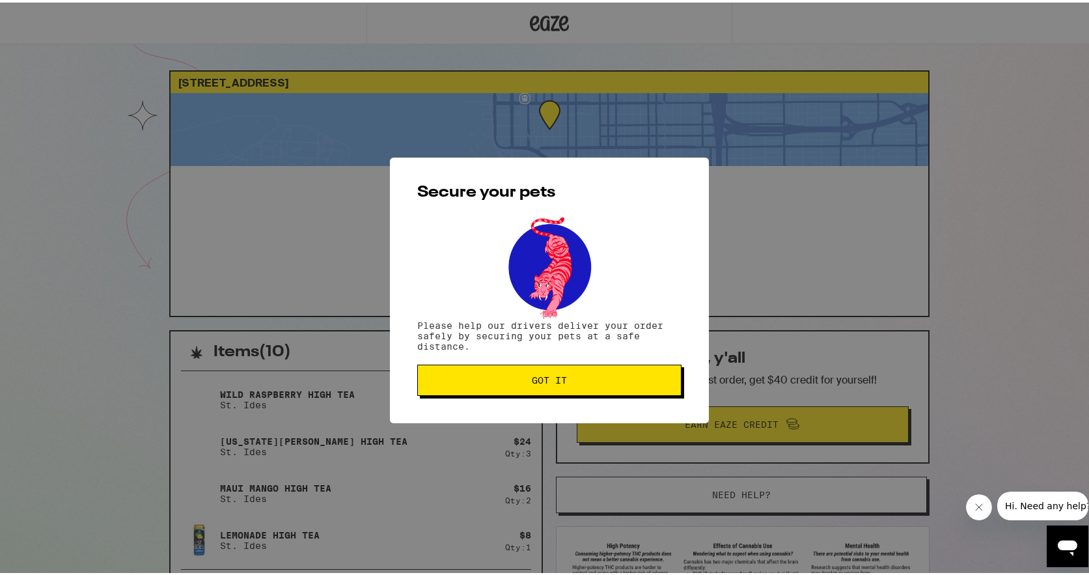
click at [617, 372] on button "Got it" at bounding box center [549, 377] width 264 height 31
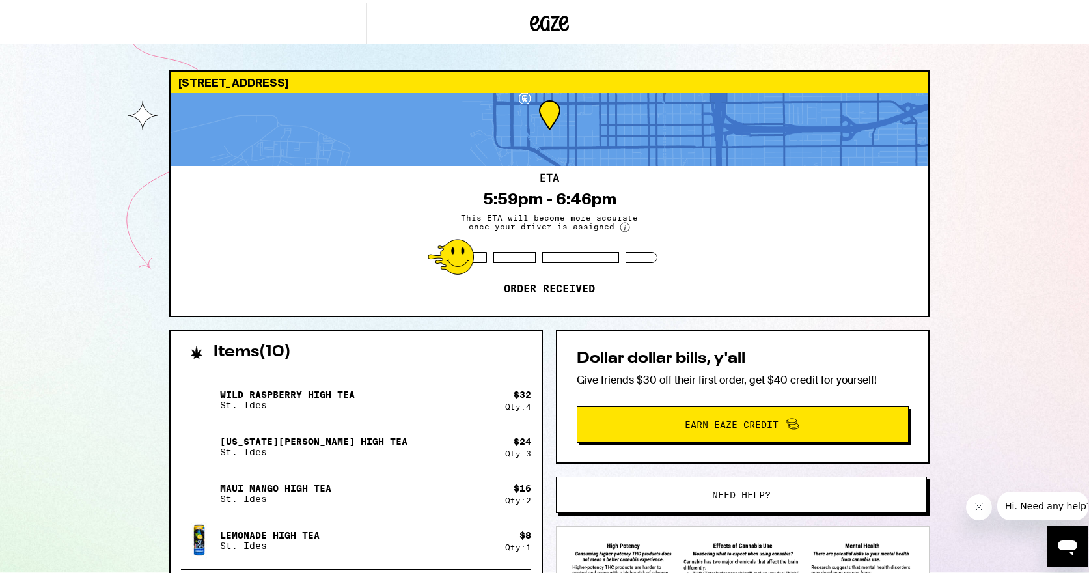
scroll to position [273, 0]
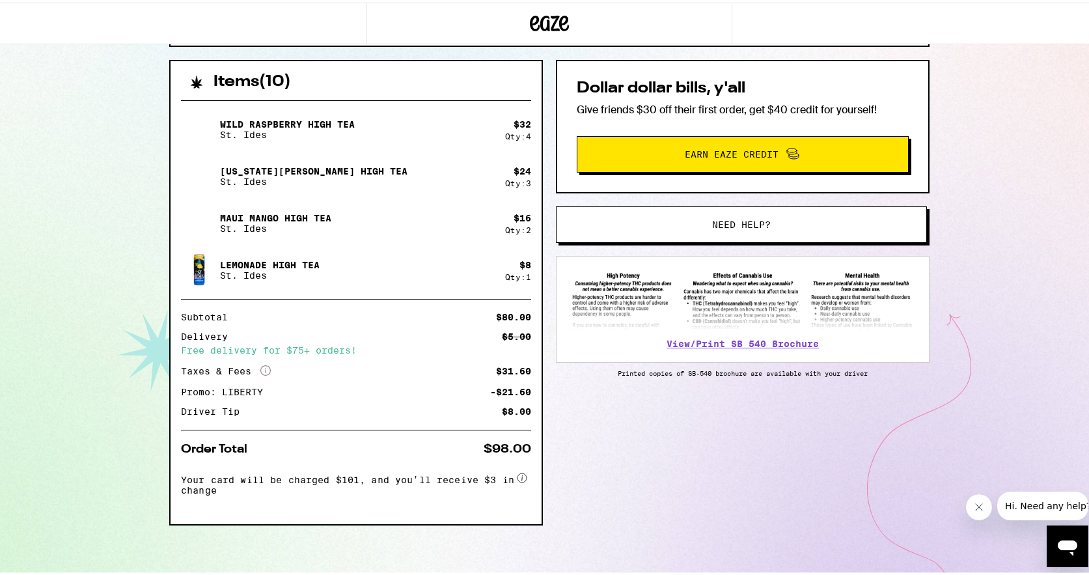
click at [626, 226] on button "Need help?" at bounding box center [741, 222] width 371 height 36
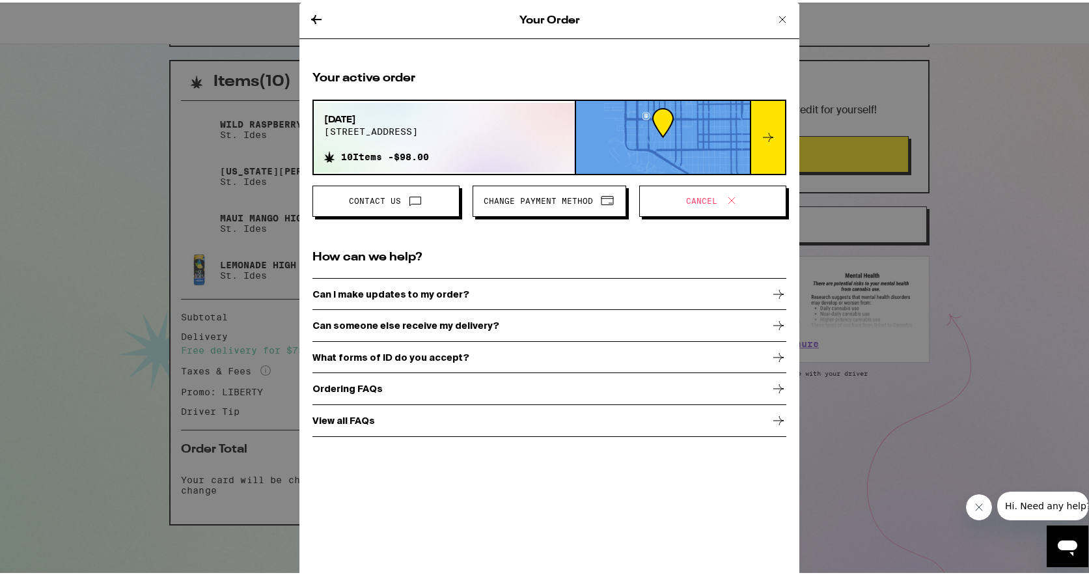
click at [388, 206] on span "Contact Us" at bounding box center [386, 198] width 125 height 17
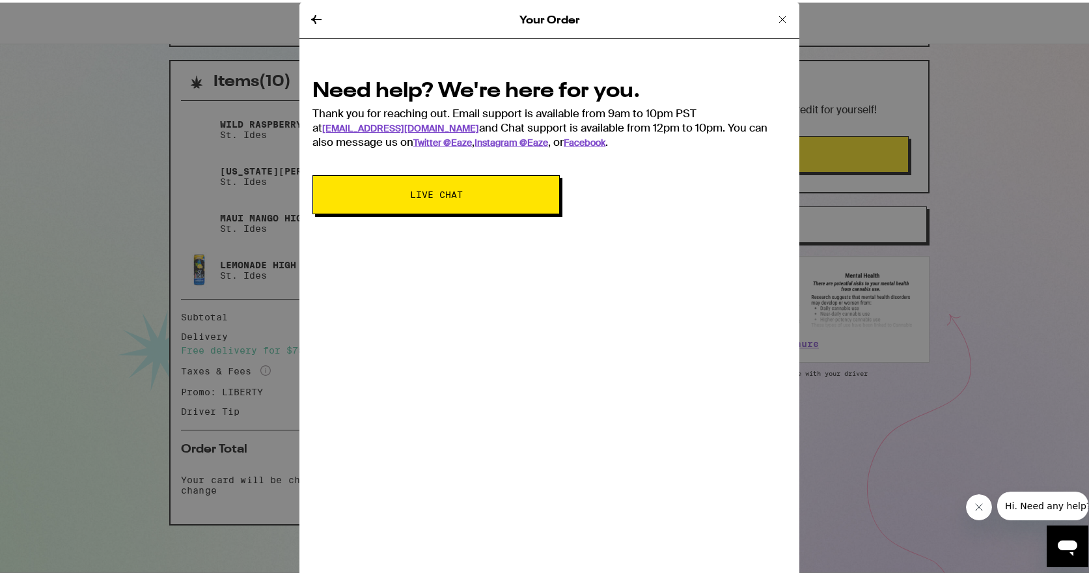
click at [485, 218] on div "Need help? We're here for you. Thank you for reaching out. Email support is ava…" at bounding box center [549, 140] width 500 height 170
click at [491, 198] on button "Live Chat" at bounding box center [436, 192] width 247 height 39
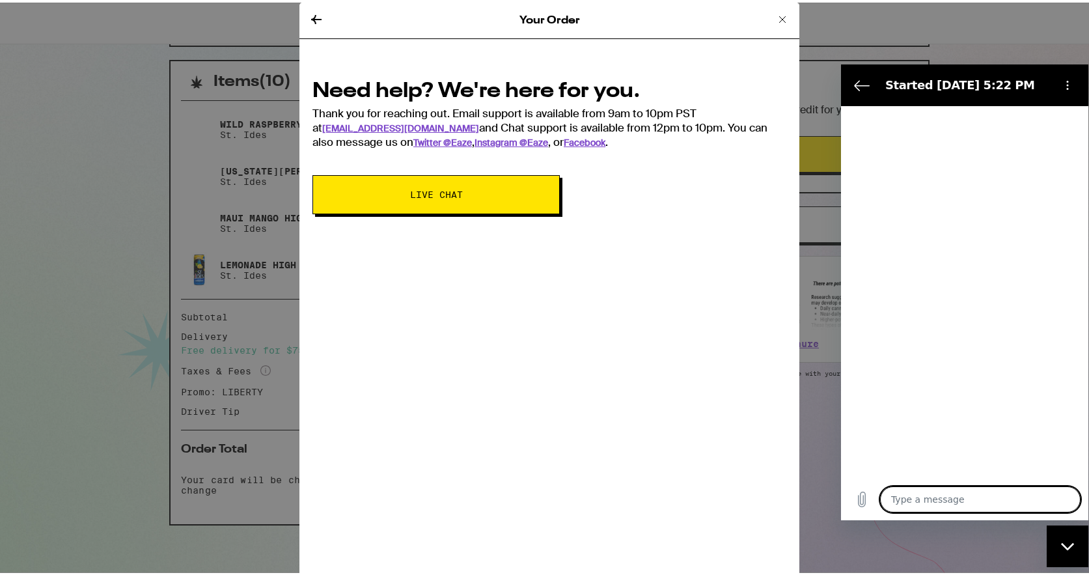
type textarea "x"
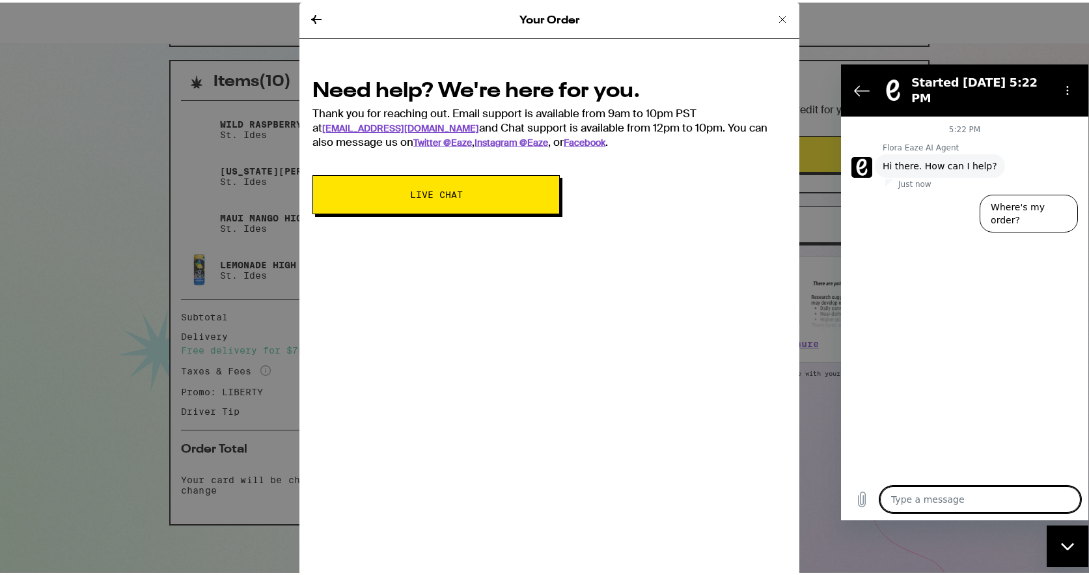
type textarea "H"
type textarea "x"
type textarea "Hi"
type textarea "x"
type textarea "Hi"
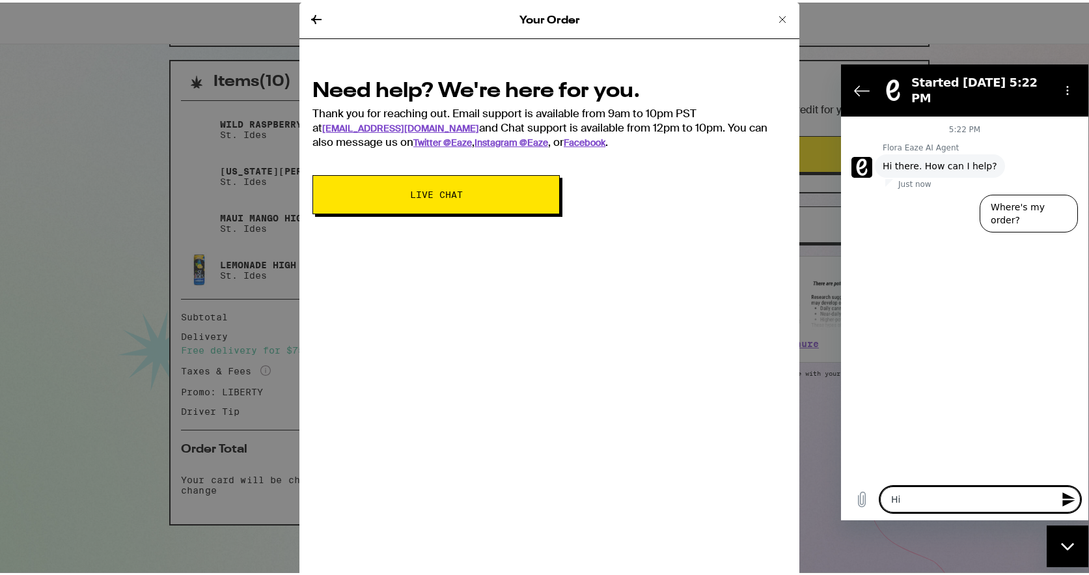
type textarea "x"
type textarea "Hi i"
type textarea "x"
type textarea "Hi i"
type textarea "x"
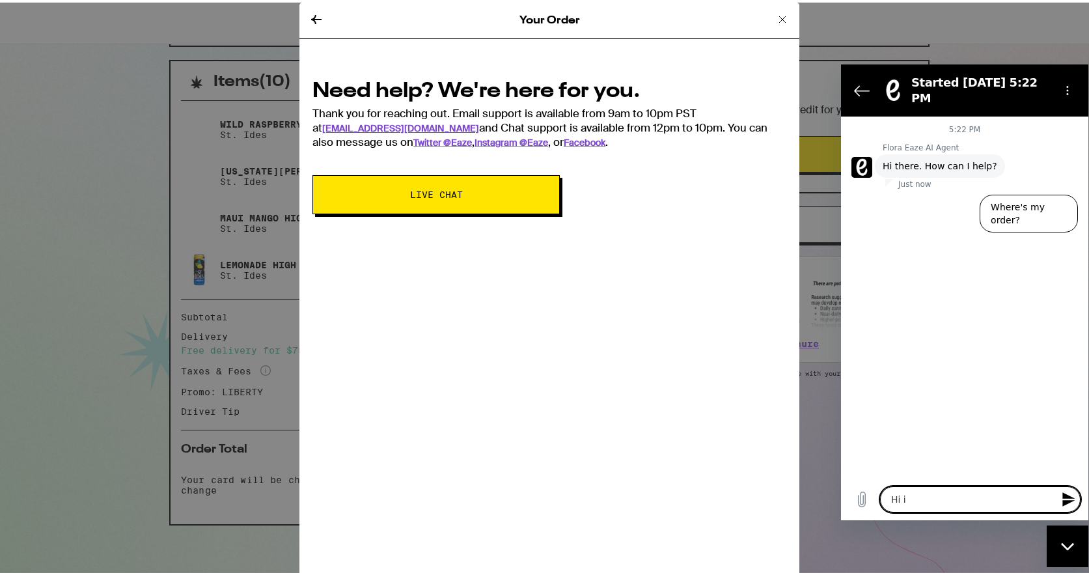
drag, startPoint x: 358, startPoint y: 54, endPoint x: -46, endPoint y: 124, distance: 410.4
drag, startPoint x: 795, startPoint y: 188, endPoint x: 948, endPoint y: 491, distance: 339.2
click at [948, 485] on div "Type a message Hi i x" at bounding box center [964, 499] width 247 height 42
click at [946, 499] on textarea "Hi i" at bounding box center [980, 499] width 201 height 26
type textarea "Hi i w"
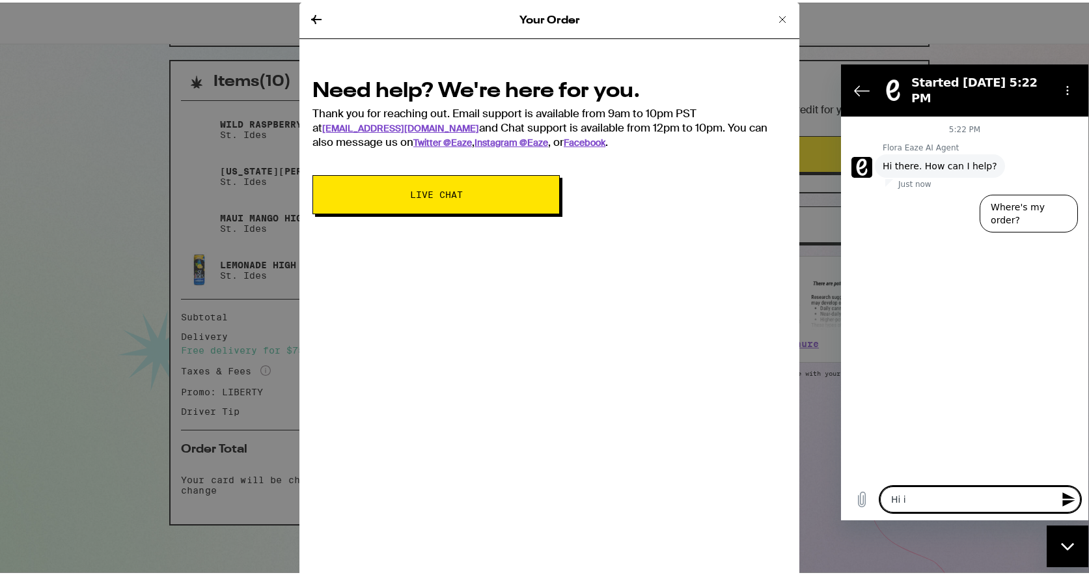
type textarea "x"
type textarea "Hi i wa"
type textarea "x"
type textarea "Hi i wan"
type textarea "x"
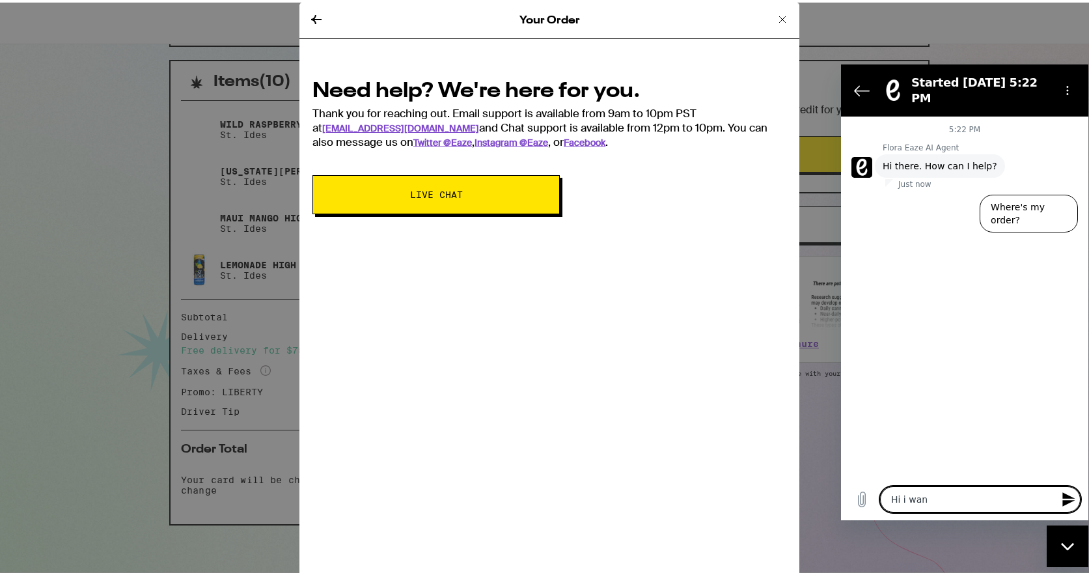
type textarea "Hi i want"
type textarea "x"
type textarea "Hi i want"
type textarea "x"
type textarea "Hi i want t"
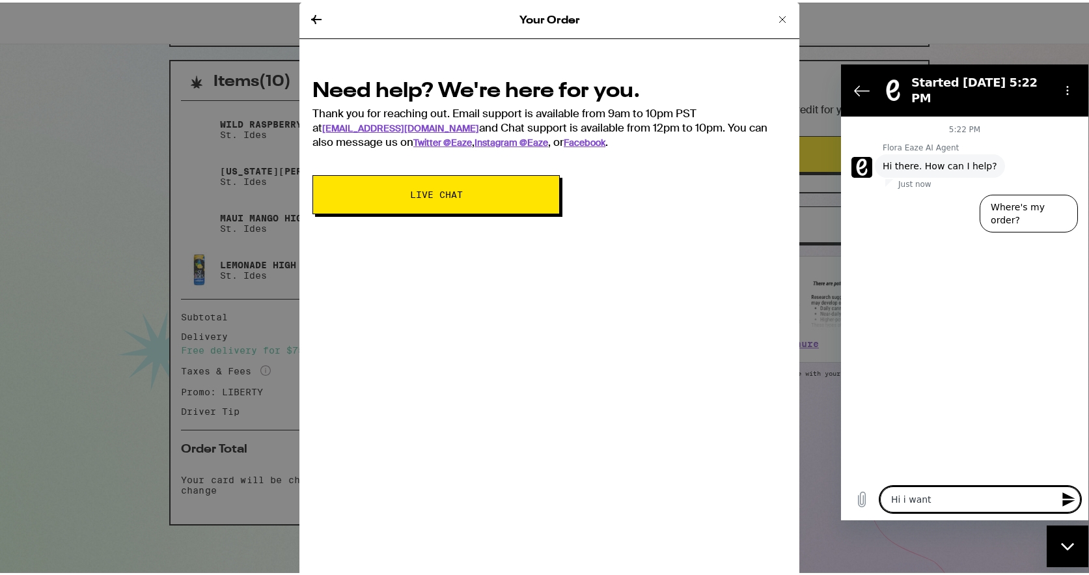
type textarea "x"
type textarea "Hi i want to"
type textarea "x"
type textarea "Hi i want to"
type textarea "x"
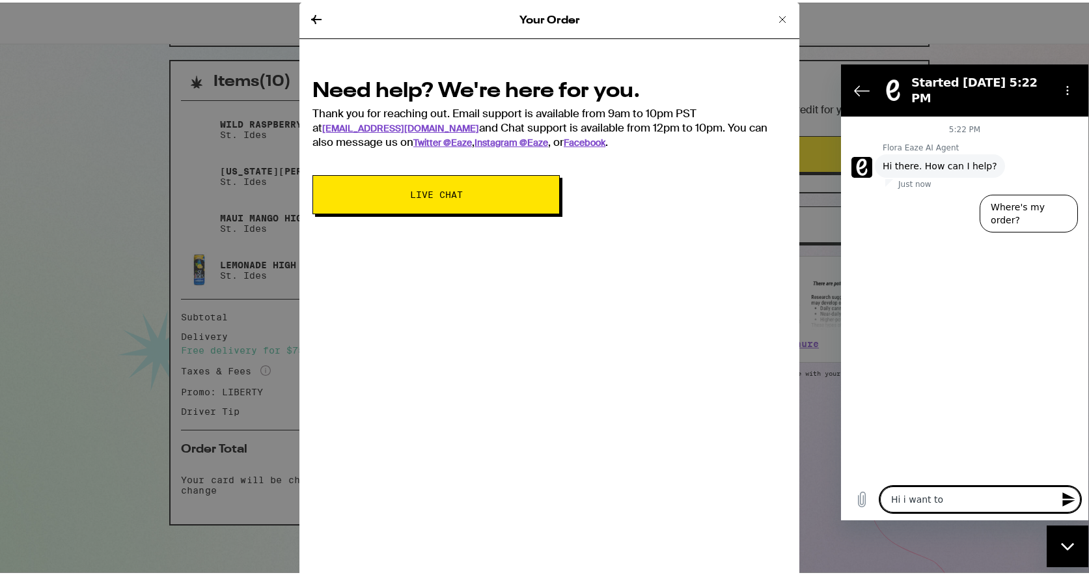
type textarea "Hi i want to u"
type textarea "x"
type textarea "Hi i want to up"
type textarea "x"
type textarea "Hi i want to upd"
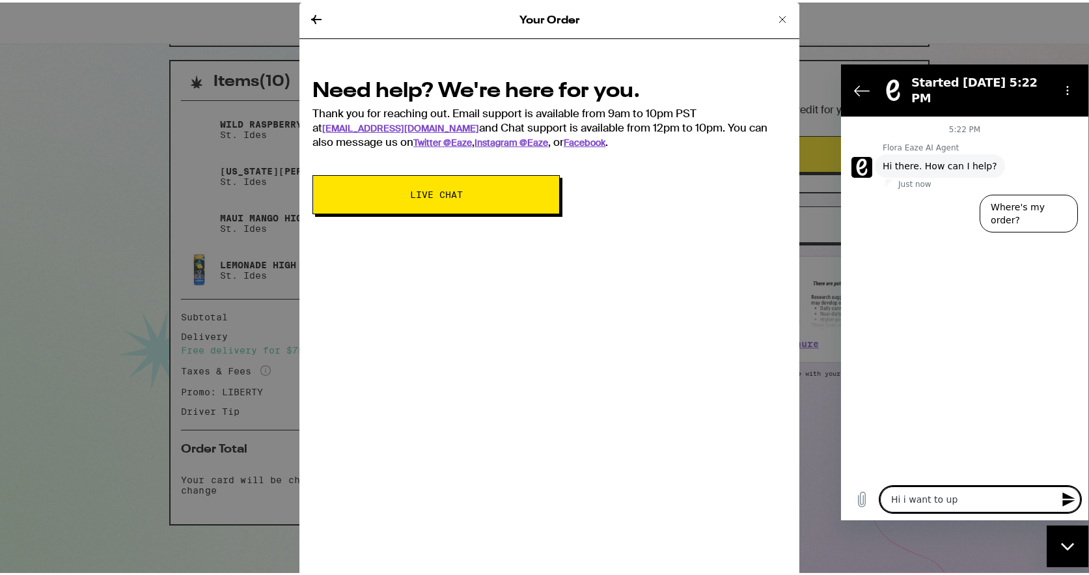
type textarea "x"
type textarea "Hi i want to upda"
type textarea "x"
type textarea "Hi i want to updat"
type textarea "x"
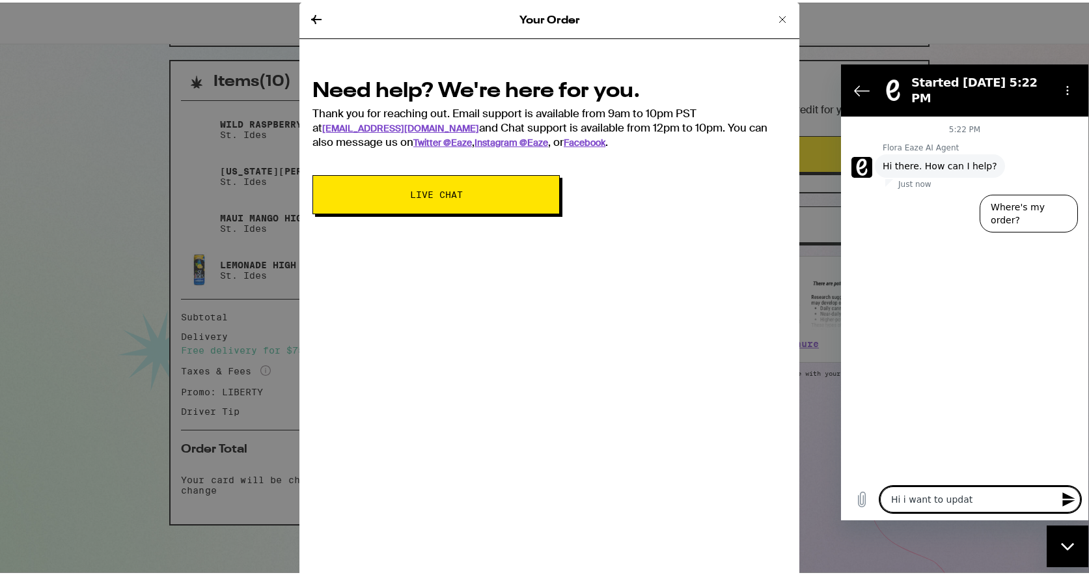
type textarea "Hi i want to update"
type textarea "x"
type textarea "Hi i want to update"
type textarea "x"
type textarea "Hi i want to update m"
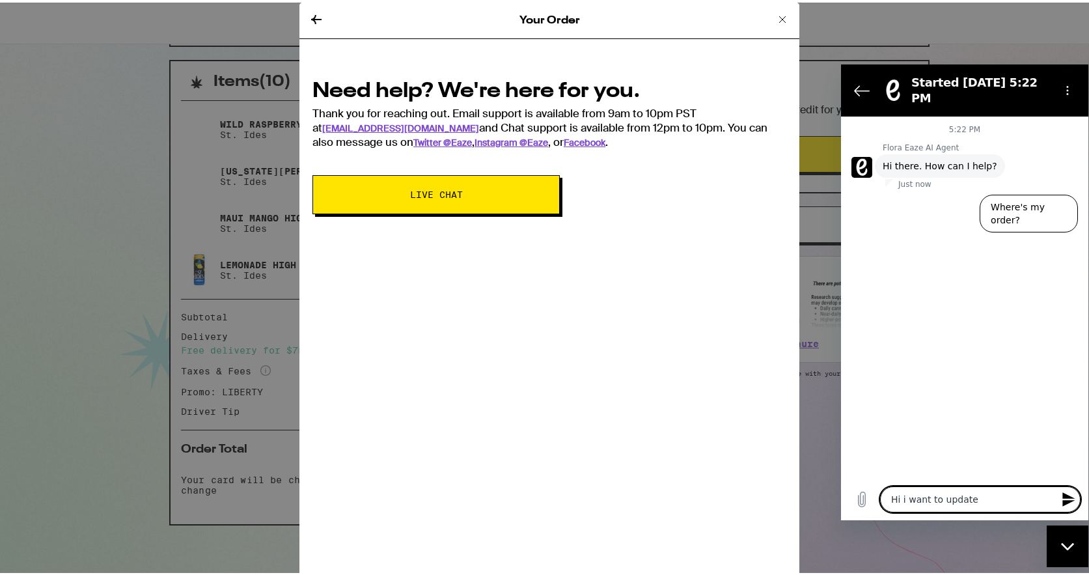
type textarea "x"
type textarea "Hi i want to update my"
type textarea "x"
type textarea "Hi i want to update my"
type textarea "x"
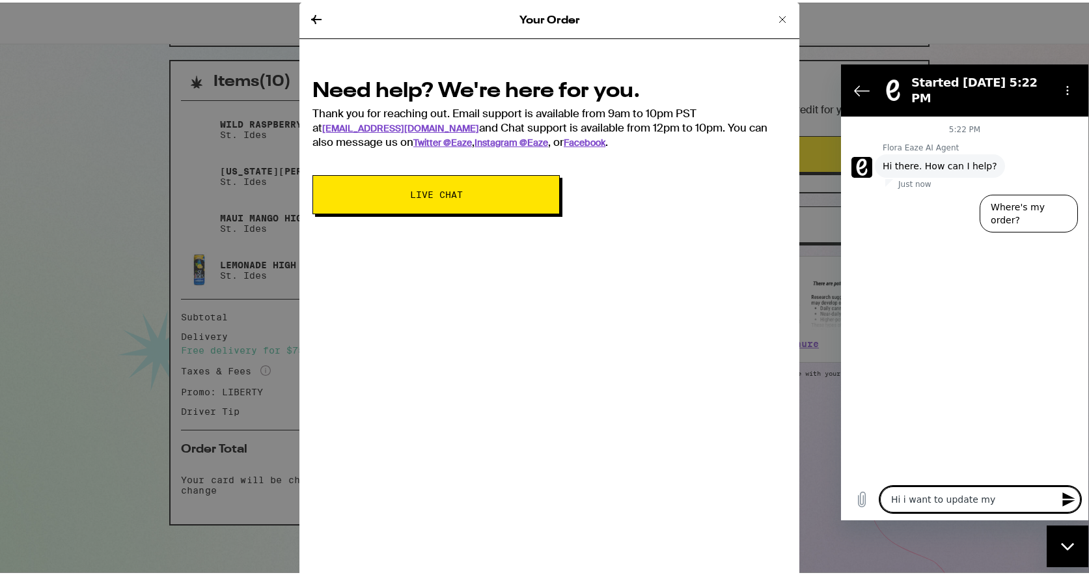
type textarea "Hi i want to update my n"
type textarea "x"
type textarea "Hi i want to update my nu"
type textarea "x"
type textarea "Hi i want to update my num"
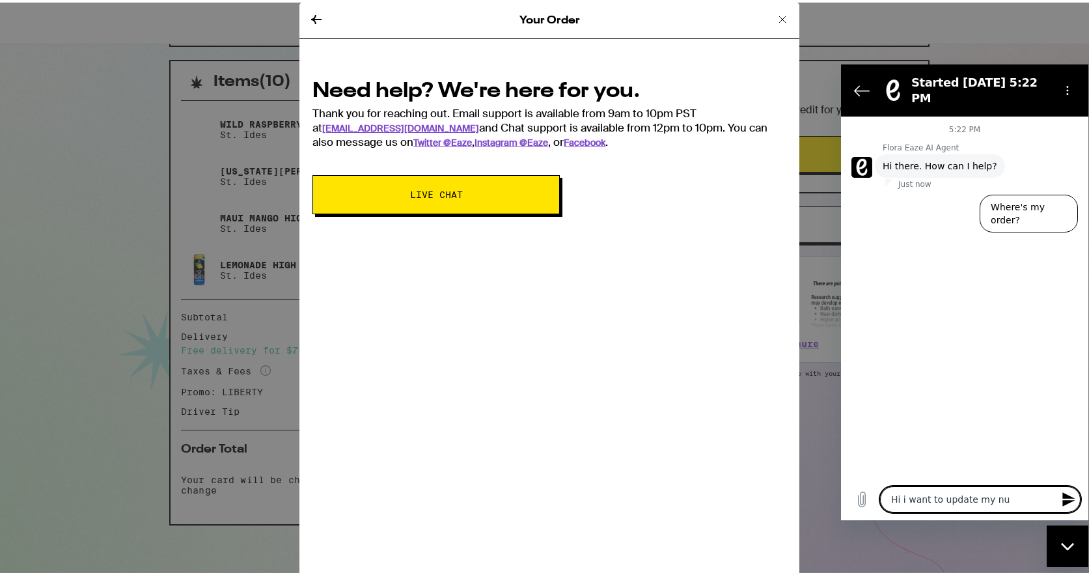
type textarea "x"
type textarea "Hi i want to update my numb"
type textarea "x"
type textarea "Hi i want to update my numbe"
type textarea "x"
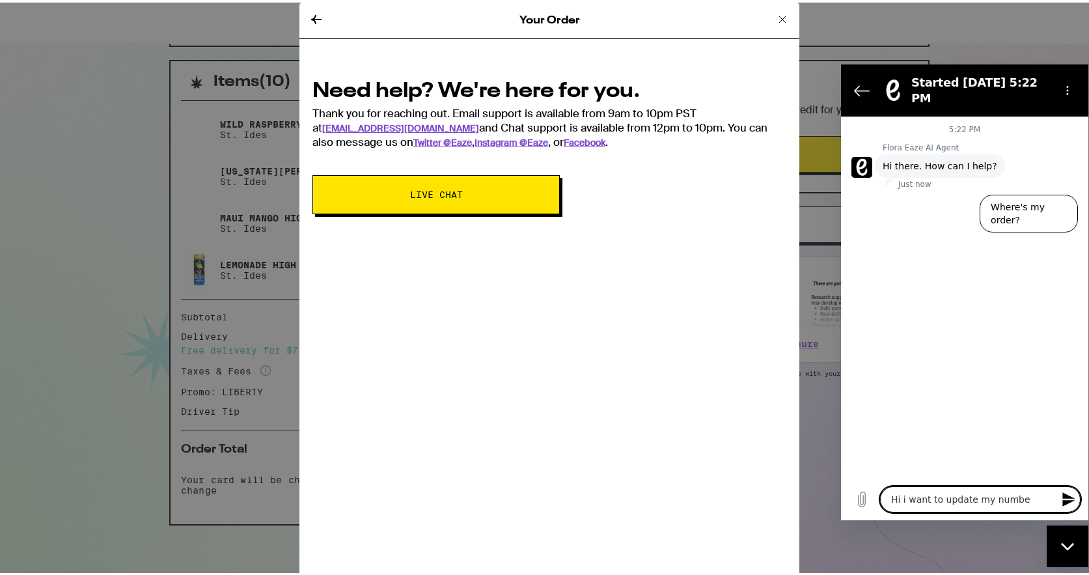
type textarea "Hi i want to update my number"
type textarea "x"
type textarea "Hi i want to update my number"
type textarea "x"
type textarea "Hi i want to update my number t"
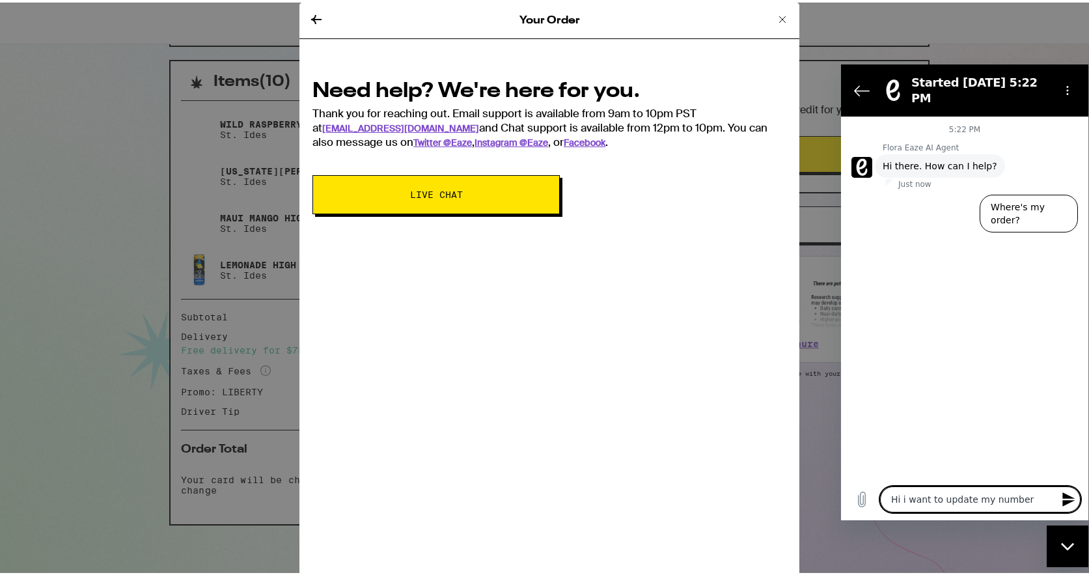
type textarea "x"
type textarea "Hi i want to update my number to"
type textarea "x"
type textarea "Hi i want to update my number to"
type textarea "x"
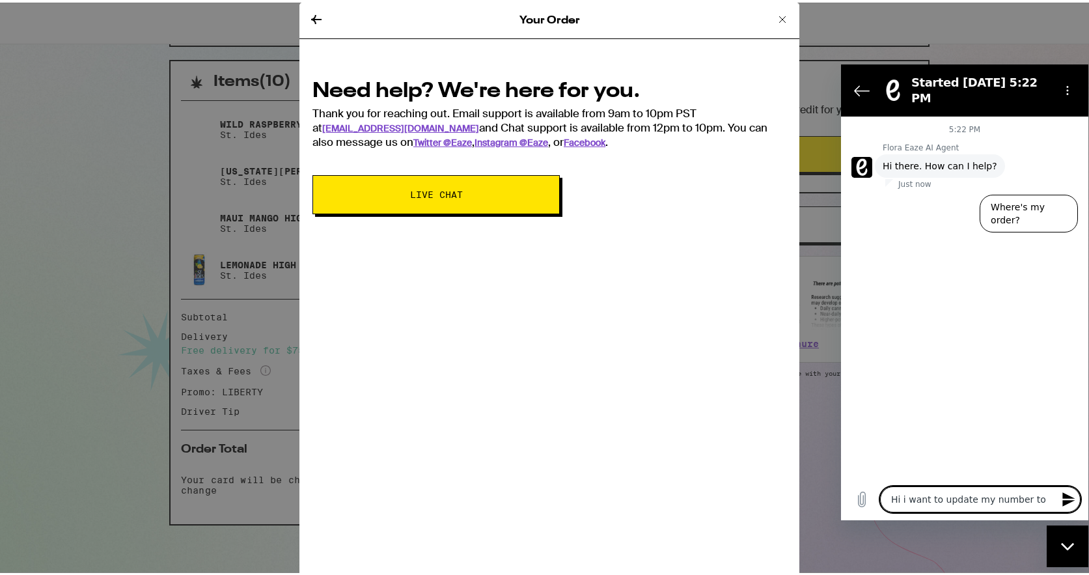
type textarea "Hi i want to update my number to r"
type textarea "x"
type textarea "Hi i want to update my number to re"
type textarea "x"
type textarea "Hi i want to update my number to rec"
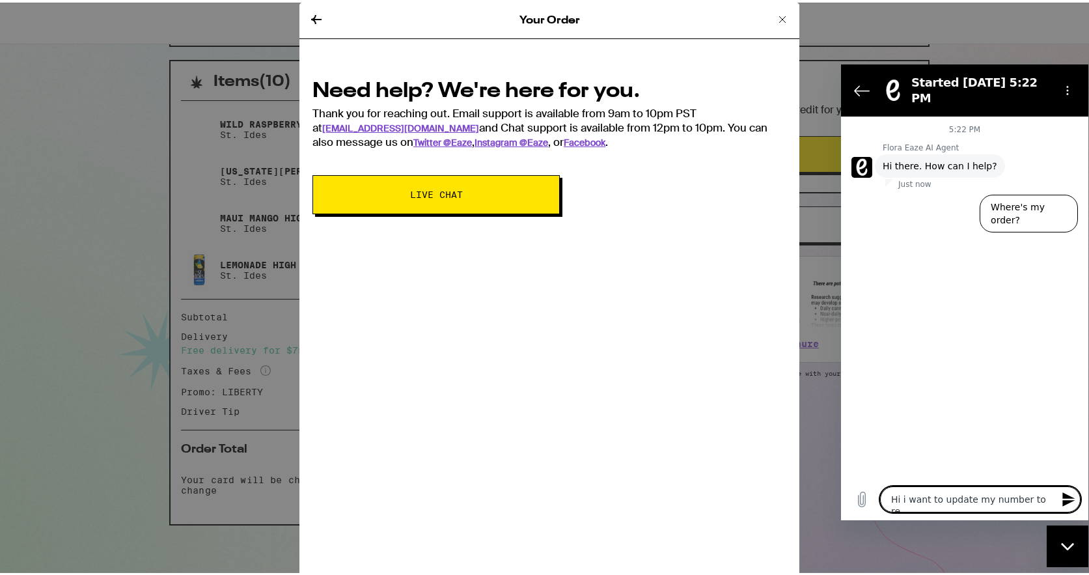
type textarea "x"
type textarea "Hi i want to update my number to rece"
type textarea "x"
type textarea "Hi i want to update my number to recei"
type textarea "x"
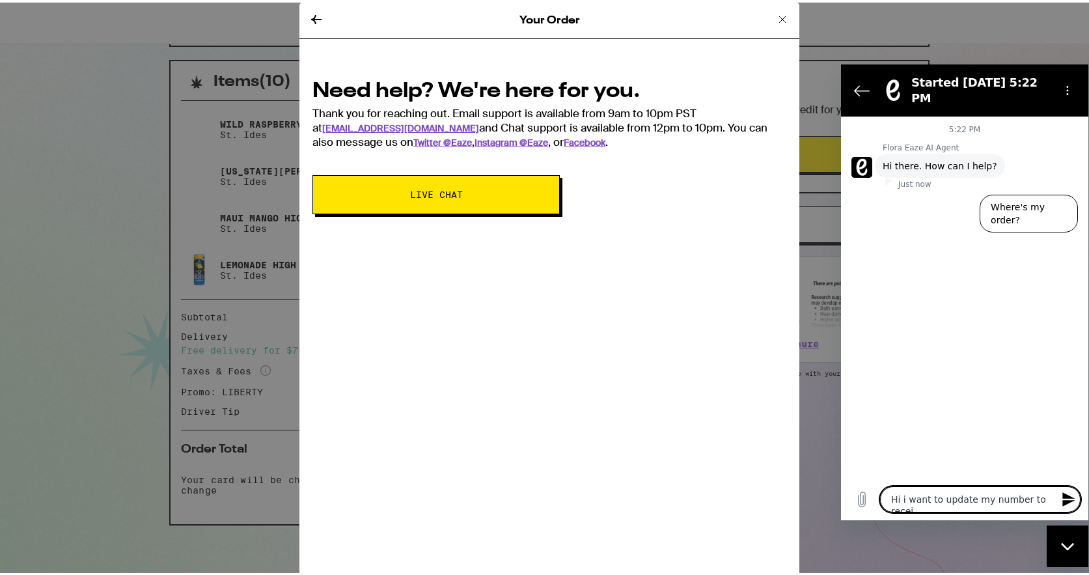
type textarea "Hi i want to update my number to receiv"
type textarea "x"
type textarea "Hi i want to update my number to receive"
type textarea "x"
type textarea "Hi i want to update my number to receive"
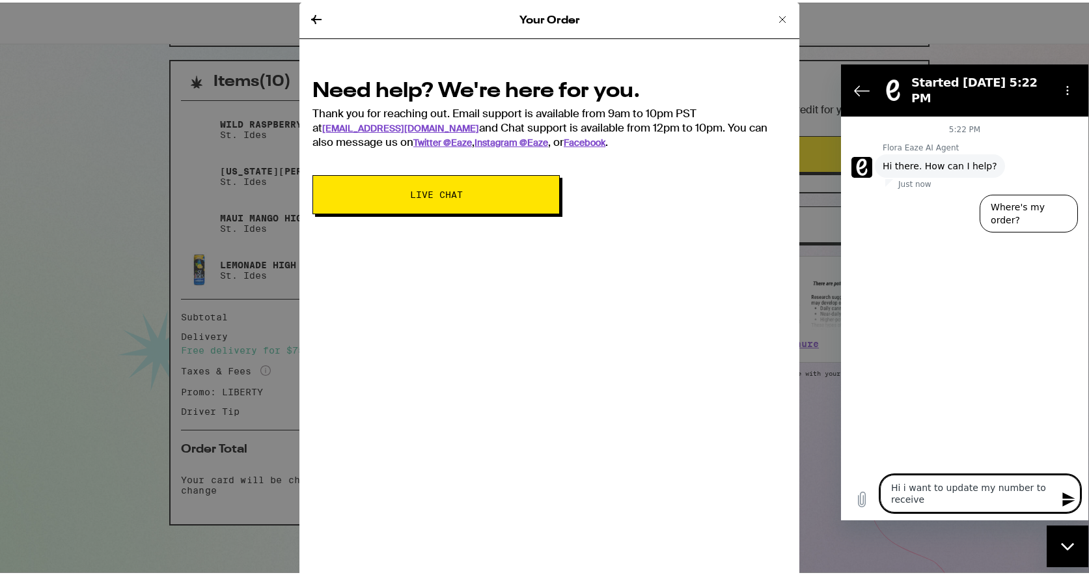
type textarea "x"
type textarea "Hi i want to update my number to receive t"
type textarea "x"
type textarea "Hi i want to update my number to receive te"
type textarea "x"
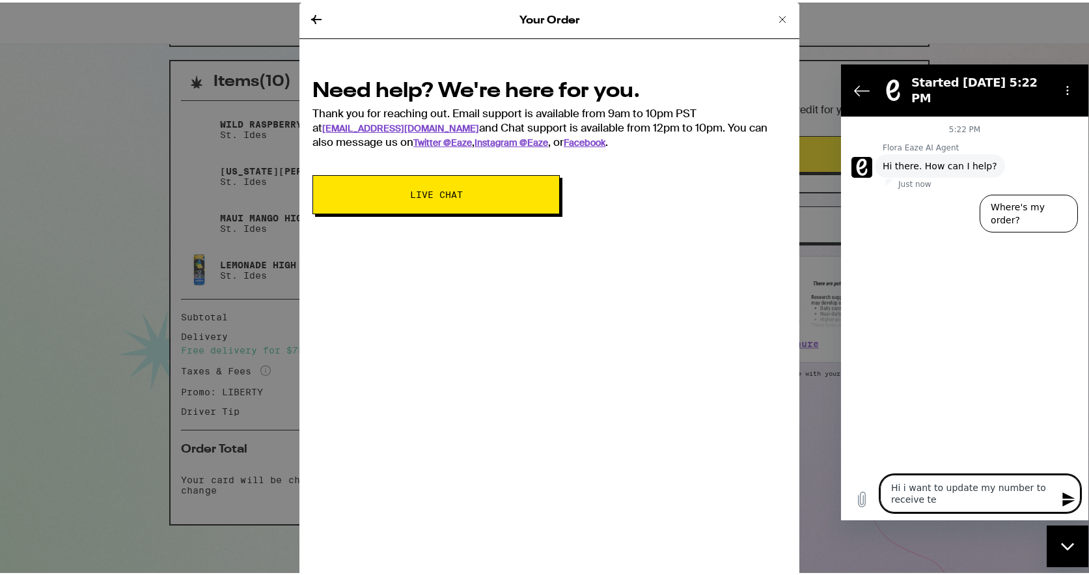
type textarea "Hi i want to update my number to receive tex"
type textarea "x"
type textarea "Hi i want to update my number to receive text"
type textarea "x"
type textarea "Hi i want to update my number to receive text"
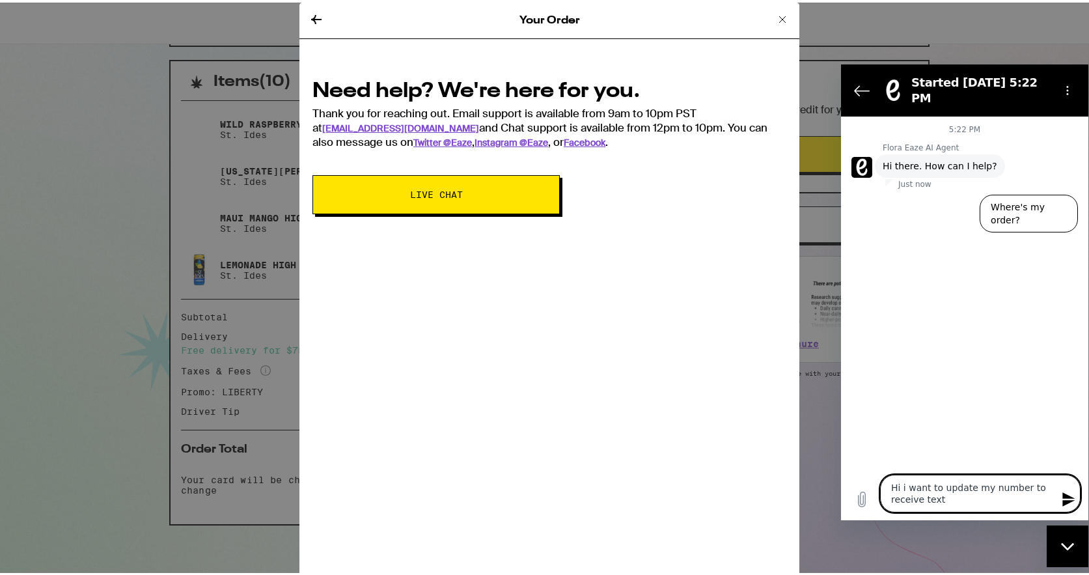
type textarea "x"
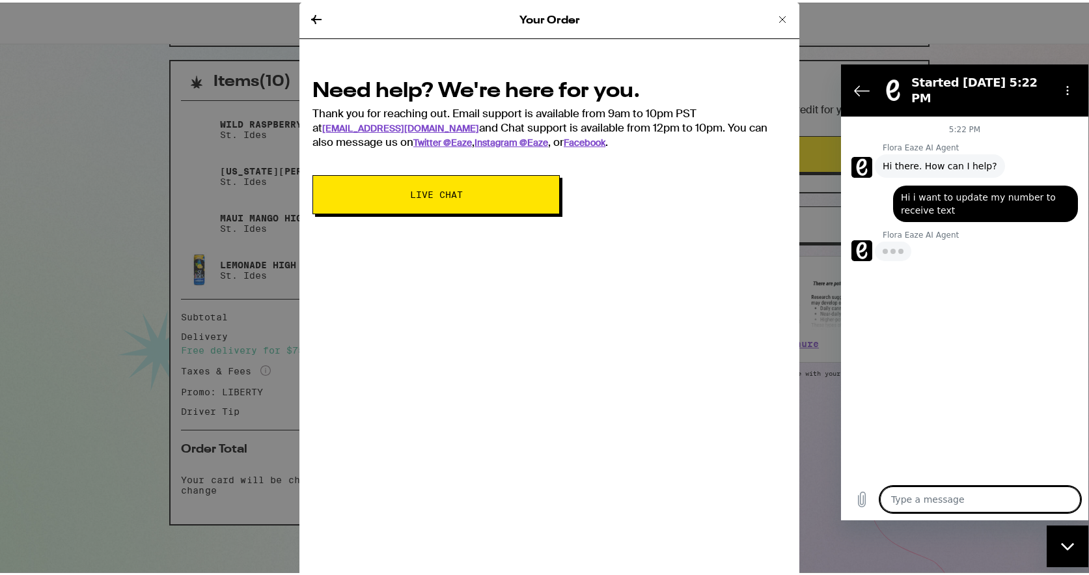
type textarea "x"
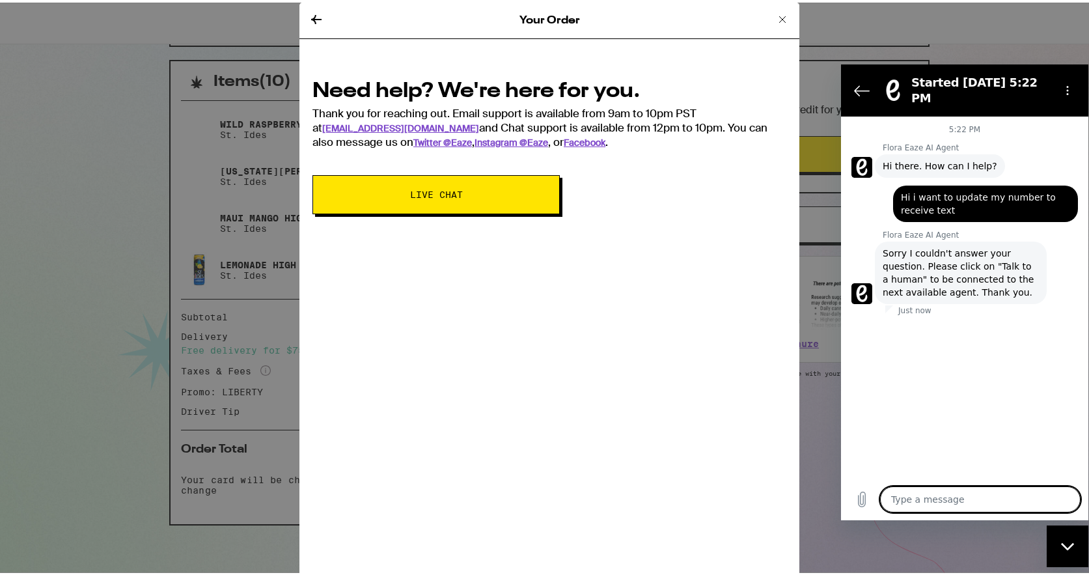
click at [913, 281] on span "Sorry I couldn't answer your question. Please click on "Talk to a human" to be …" at bounding box center [961, 272] width 156 height 52
click at [930, 262] on span "Sorry I couldn't answer your question. Please click on "Talk to a human" to be …" at bounding box center [961, 272] width 156 height 52
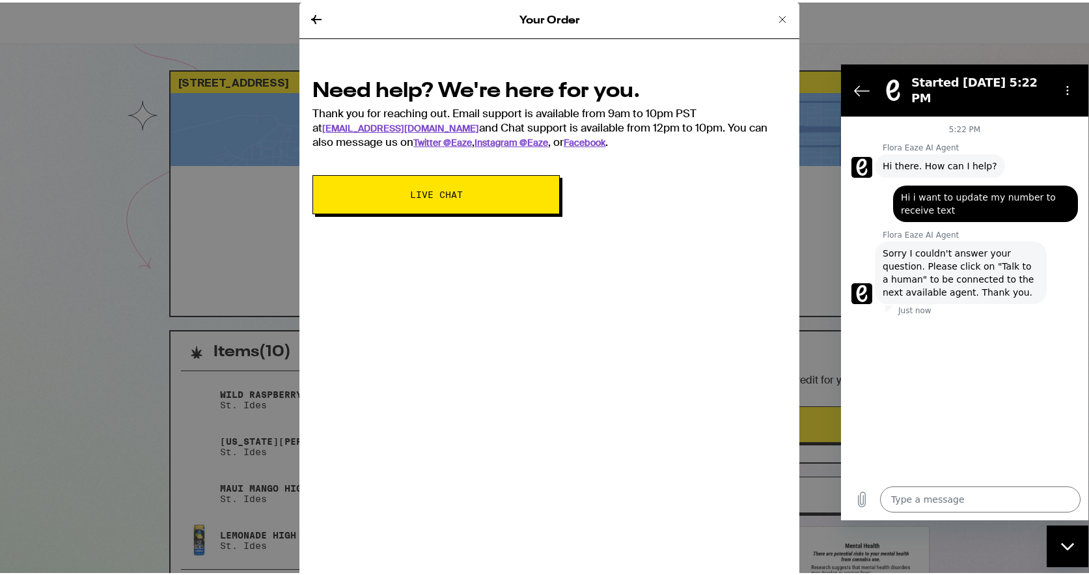
click at [459, 203] on button "Live Chat" at bounding box center [436, 192] width 247 height 39
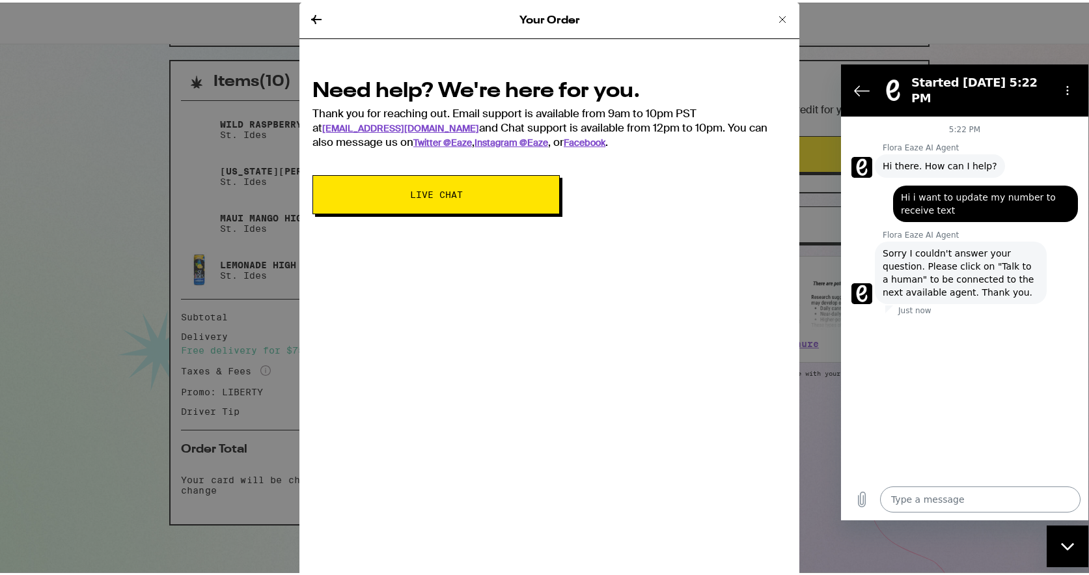
click at [938, 490] on textarea at bounding box center [980, 499] width 201 height 26
click at [930, 230] on div "Flora Eaze AI Agent [PERSON_NAME] AI Agent says: Sorry I couldn't answer your q…" at bounding box center [970, 272] width 237 height 86
click at [932, 270] on span "Sorry I couldn't answer your question. Please click on "Talk to a human" to be …" at bounding box center [961, 272] width 156 height 52
click at [915, 286] on span "Sorry I couldn't answer your question. Please click on "Talk to a human" to be …" at bounding box center [961, 272] width 156 height 52
click at [914, 286] on span "Sorry I couldn't answer your question. Please click on "Talk to a human" to be …" at bounding box center [961, 272] width 156 height 52
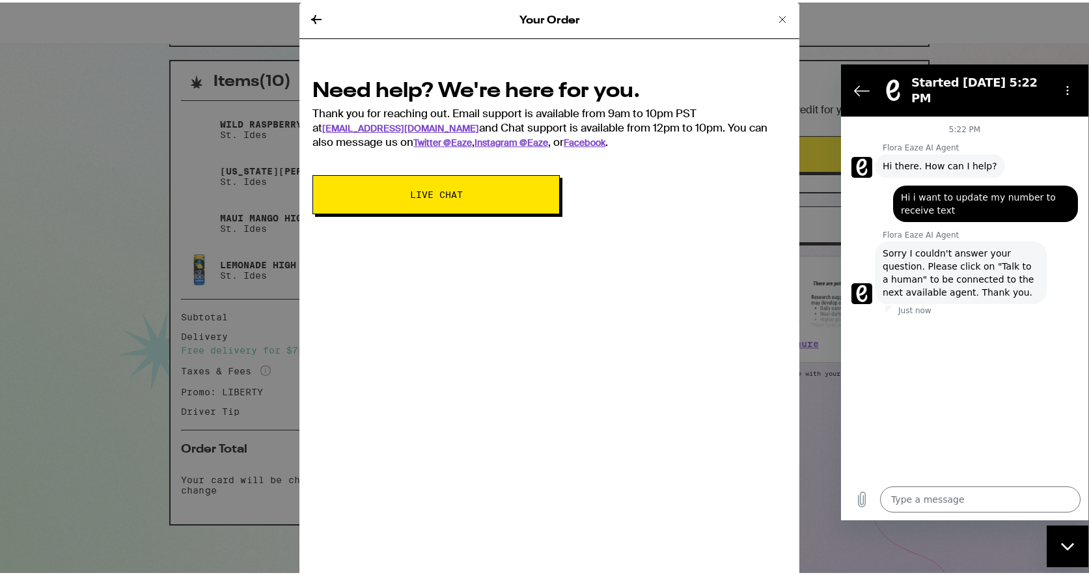
click at [914, 282] on span "Sorry I couldn't answer your question. Please click on "Talk to a human" to be …" at bounding box center [961, 272] width 156 height 52
click at [914, 279] on span "Sorry I couldn't answer your question. Please click on "Talk to a human" to be …" at bounding box center [961, 272] width 156 height 52
click at [919, 273] on span "Sorry I couldn't answer your question. Please click on "Talk to a human" to be …" at bounding box center [961, 272] width 156 height 52
drag, startPoint x: 973, startPoint y: 510, endPoint x: 973, endPoint y: 501, distance: 9.1
click at [973, 508] on textarea at bounding box center [980, 499] width 201 height 26
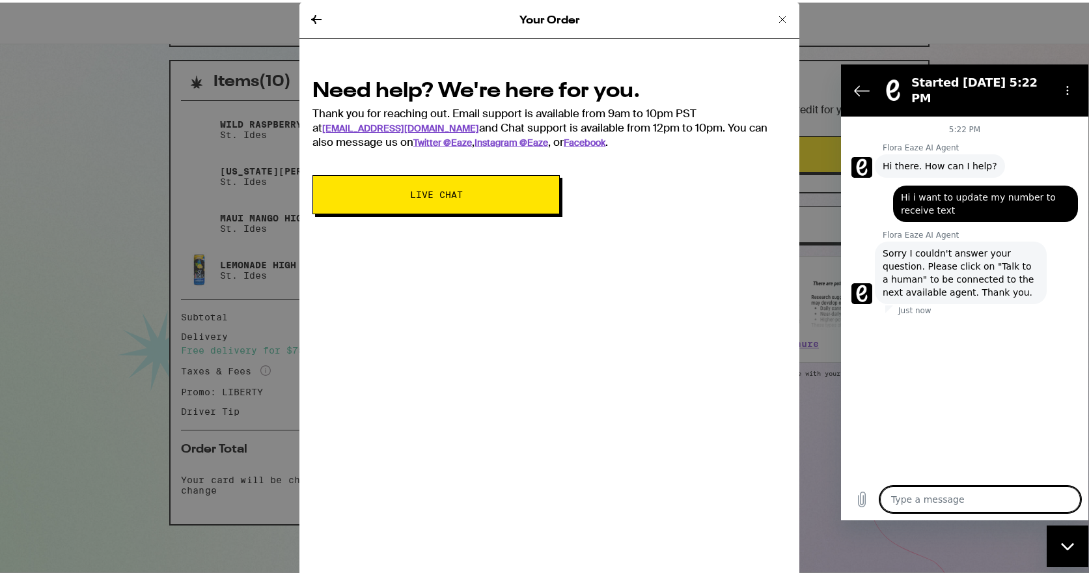
type textarea "n"
type textarea "x"
type textarea "ne"
type textarea "x"
type textarea "nex"
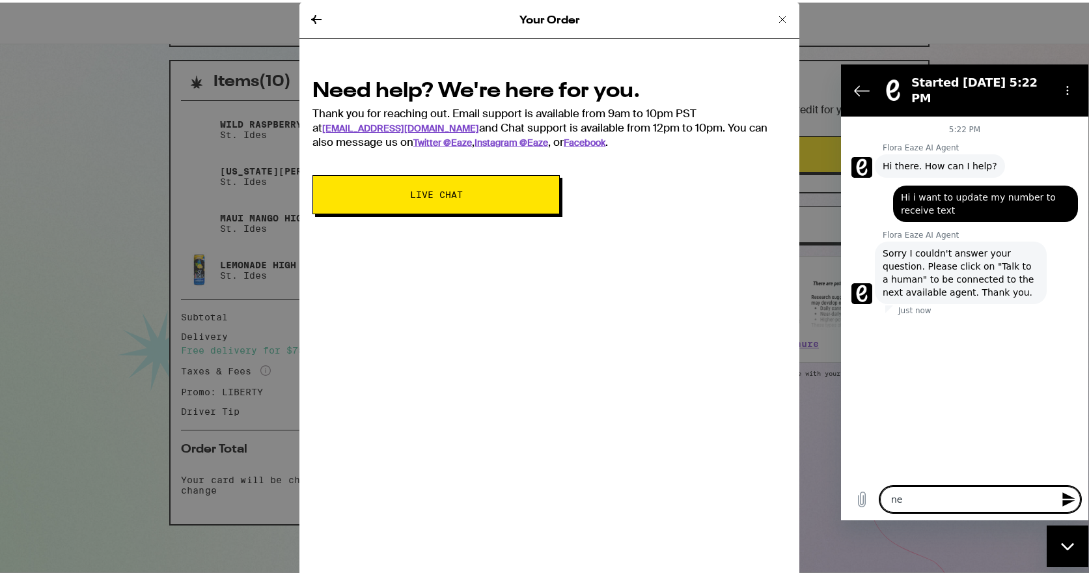
type textarea "x"
type textarea "ne"
type textarea "x"
type textarea "n"
type textarea "x"
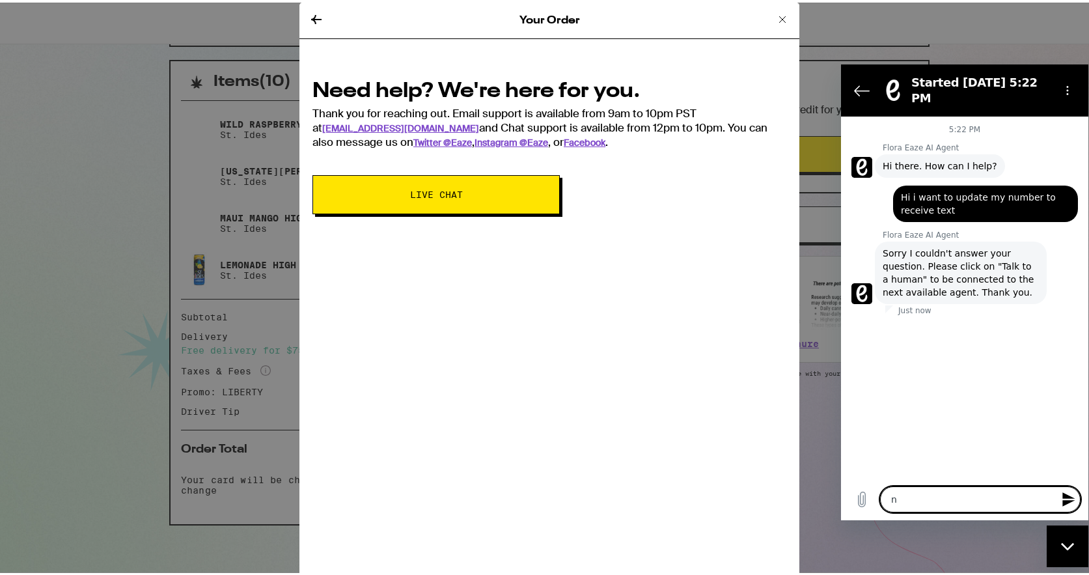
type textarea "x"
type textarea "h"
type textarea "x"
type textarea "hu"
type textarea "x"
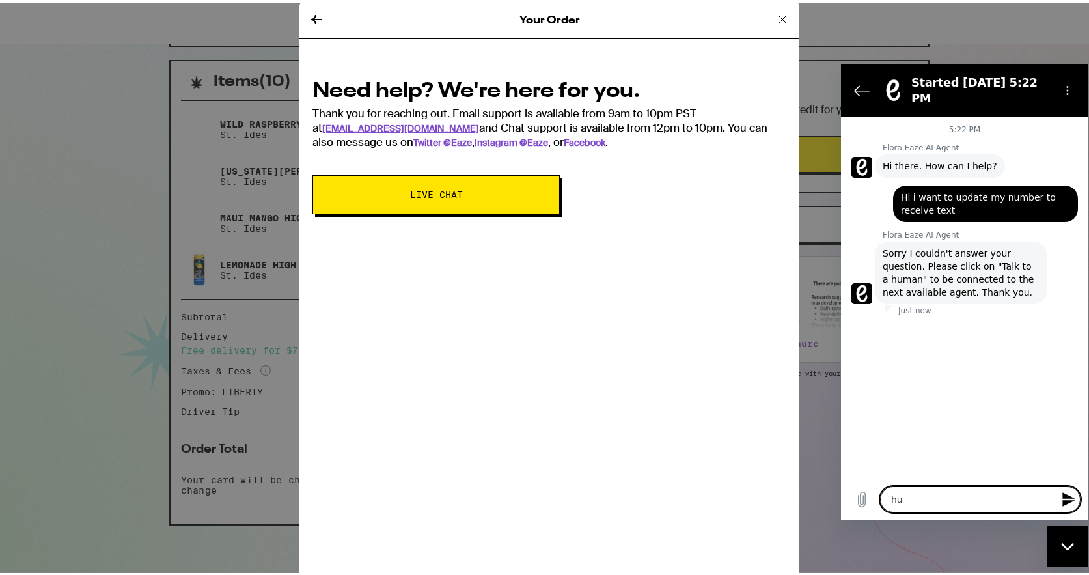
type textarea "hum"
type textarea "x"
type textarea "huma"
type textarea "x"
type textarea "human"
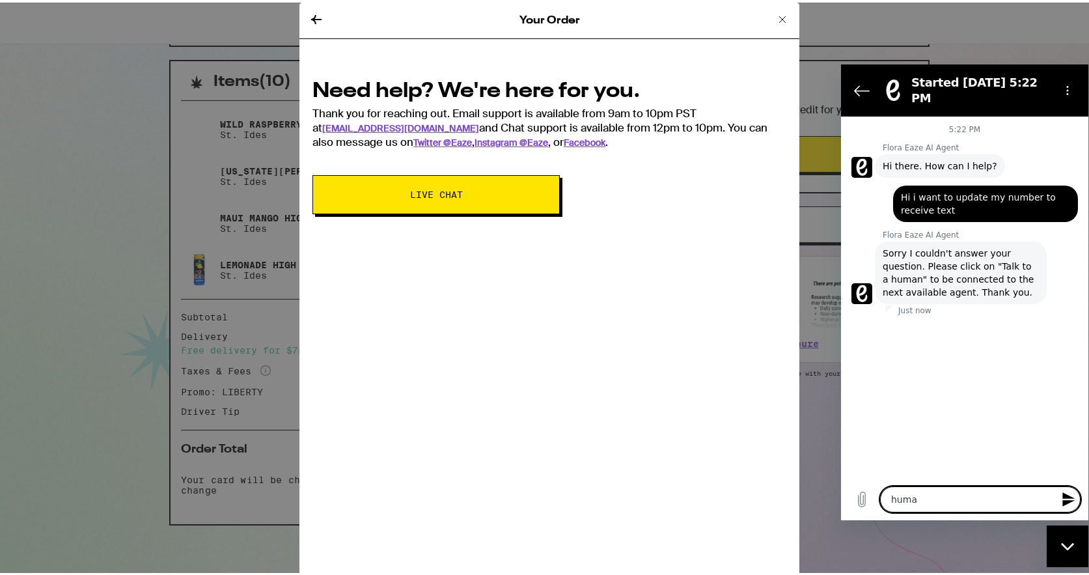
type textarea "x"
type textarea "human"
type textarea "x"
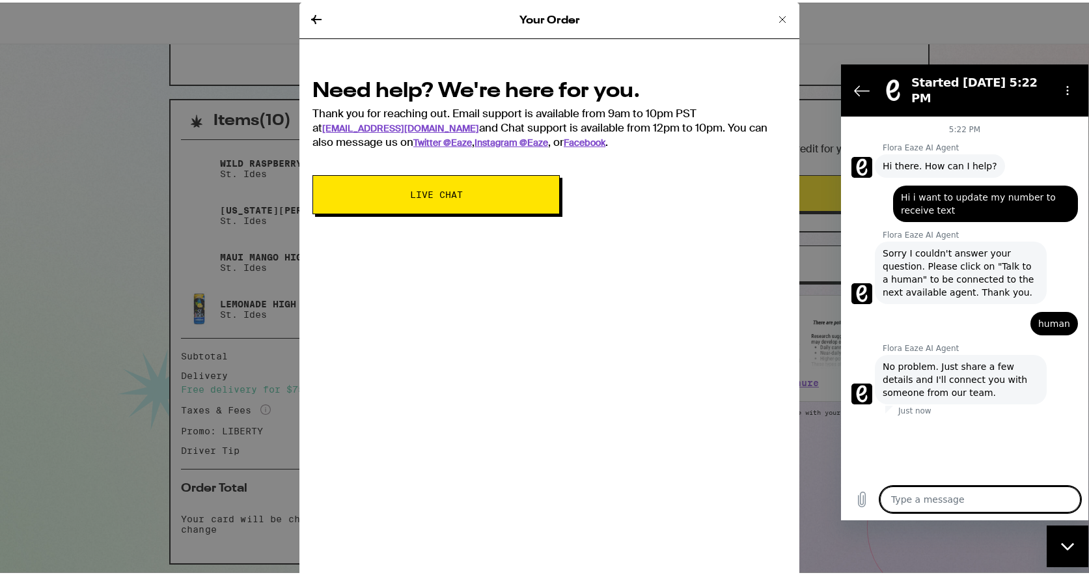
scroll to position [208, 0]
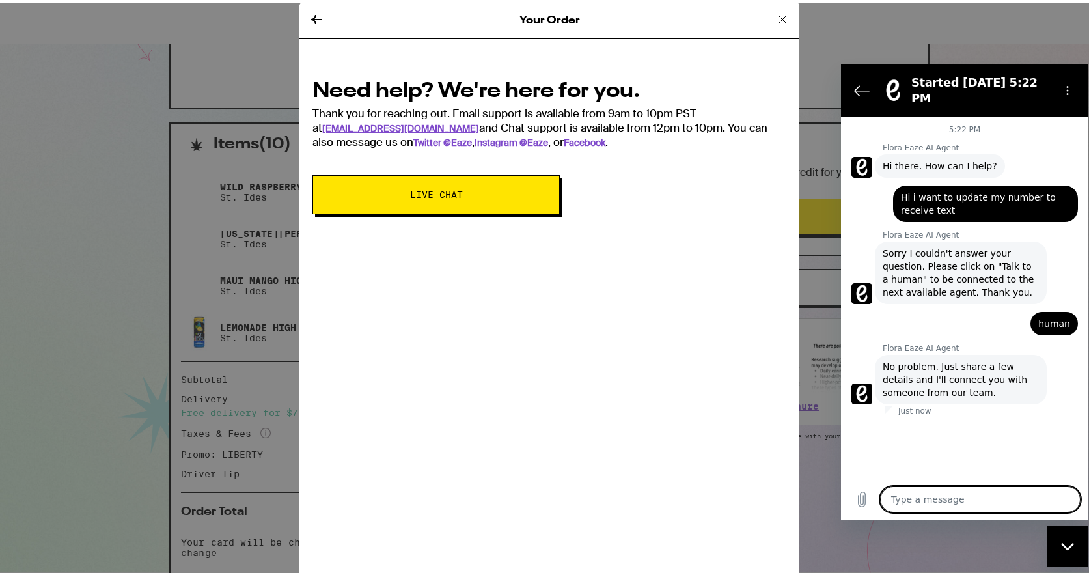
type textarea "x"
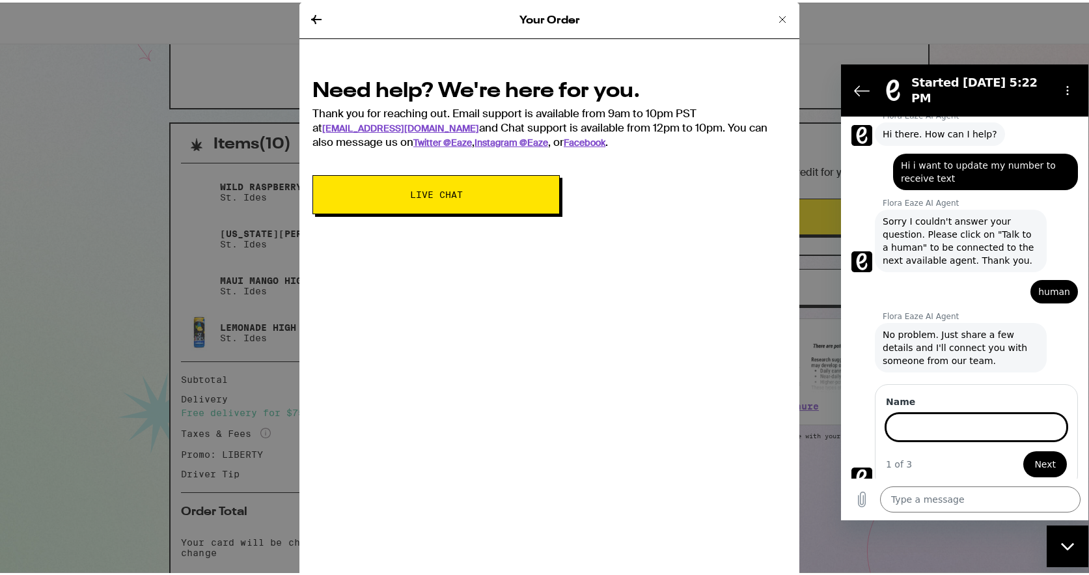
scroll to position [31, 0]
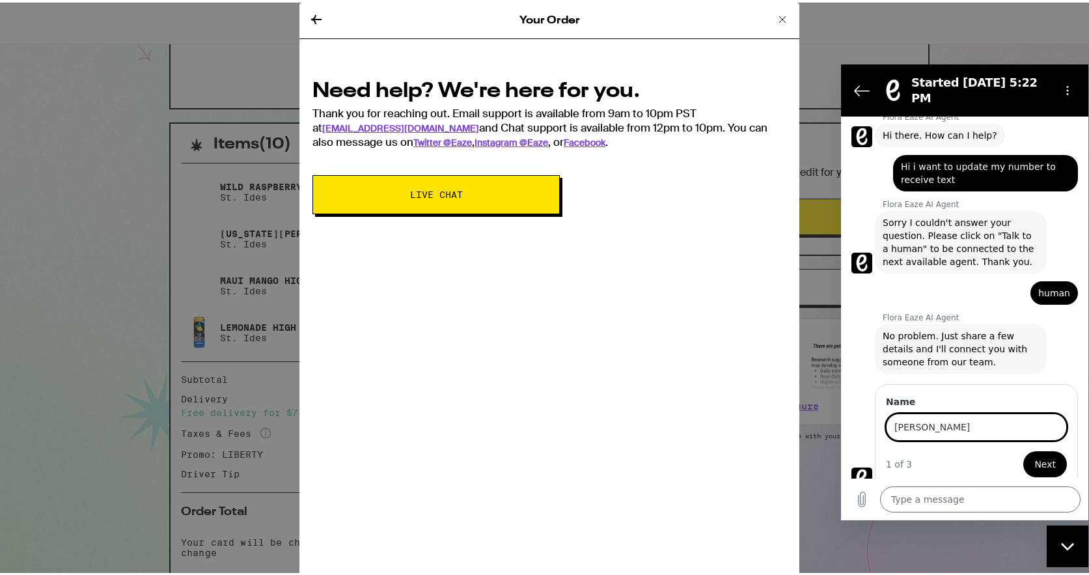
type input "[PERSON_NAME]"
click at [1024, 451] on button "Next" at bounding box center [1046, 464] width 44 height 26
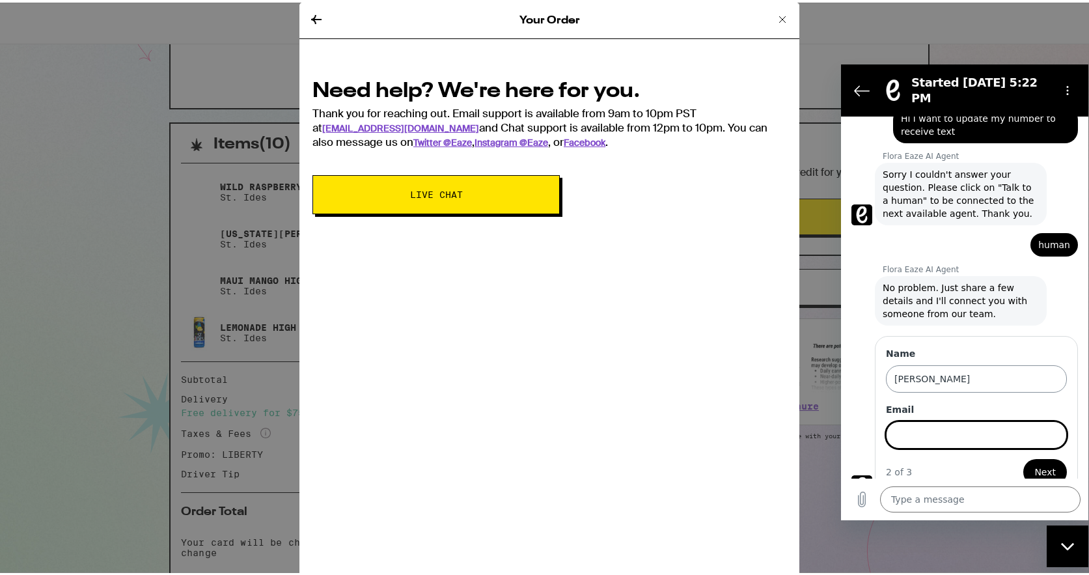
scroll to position [87, 0]
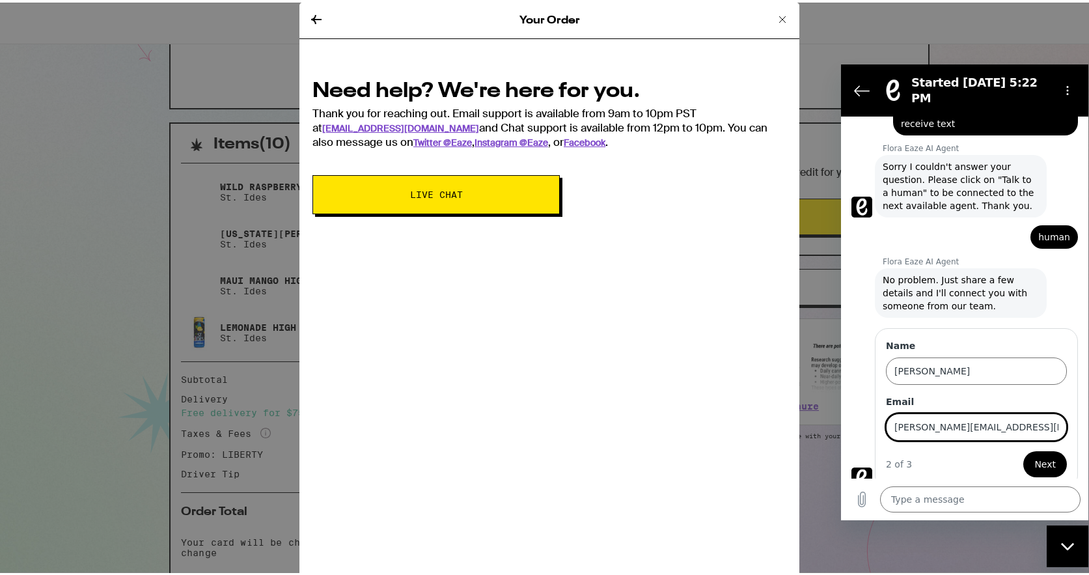
click at [953, 413] on input "[PERSON_NAME][EMAIL_ADDRESS][DOMAIN_NAME]" at bounding box center [976, 426] width 181 height 27
click at [967, 422] on input "[PERSON_NAME][EMAIL_ADDRESS][DOMAIN_NAME]" at bounding box center [976, 426] width 181 height 27
drag, startPoint x: 1024, startPoint y: 411, endPoint x: 602, endPoint y: 375, distance: 422.8
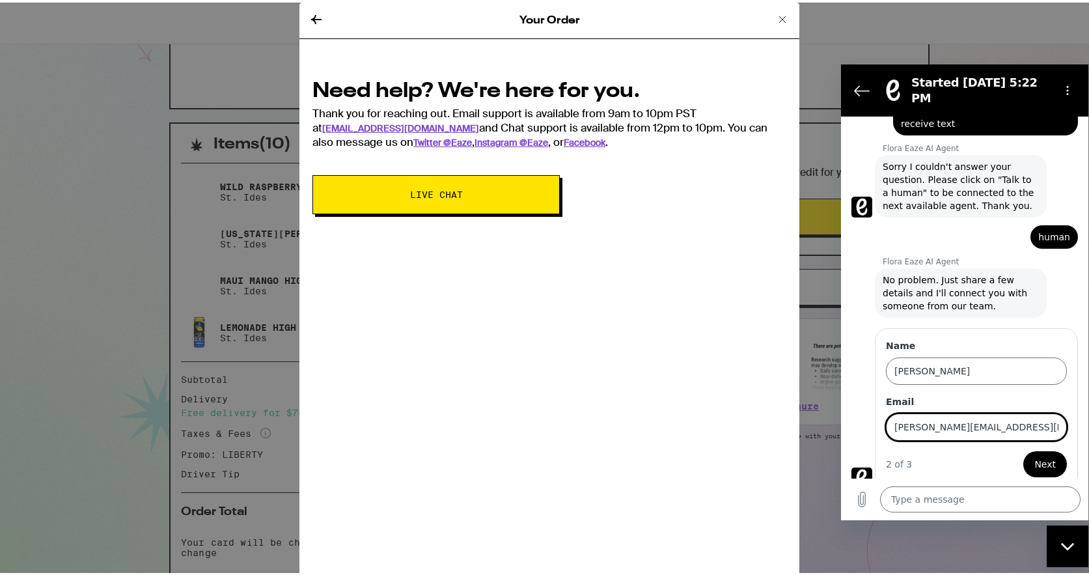
click at [841, 375] on html "Started [DATE] 5:22 PM 5:22 PM Flora Eaze AI Agent Flora Eaze AI Agent says: Hi…" at bounding box center [964, 292] width 247 height 456
type input "[PERSON_NAME][EMAIL_ADDRESS][DOMAIN_NAME]"
drag, startPoint x: 1050, startPoint y: 456, endPoint x: 1043, endPoint y: 455, distance: 7.3
click at [1050, 456] on button "Next" at bounding box center [1046, 464] width 44 height 26
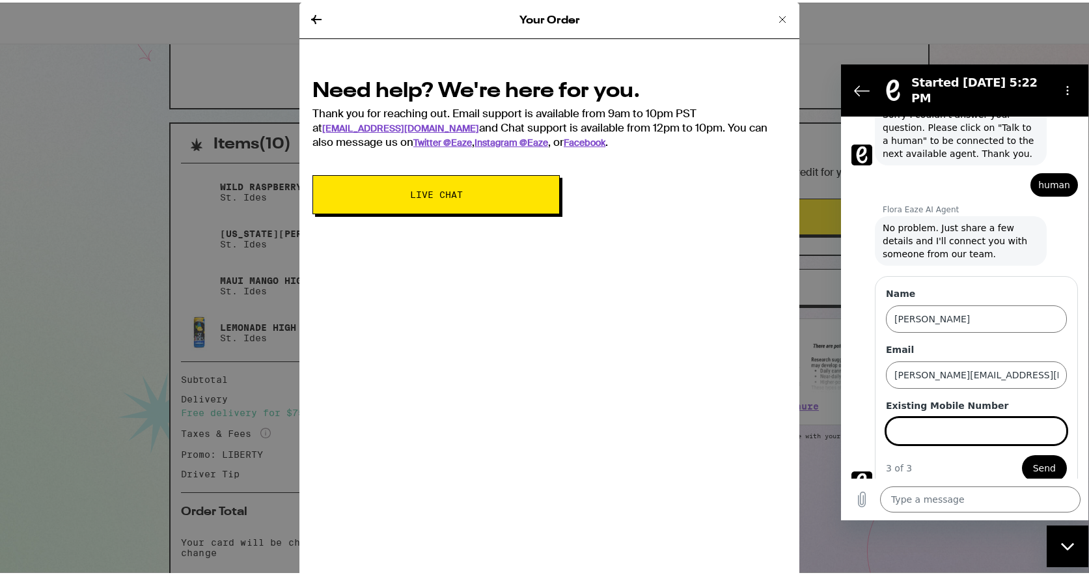
scroll to position [143, 0]
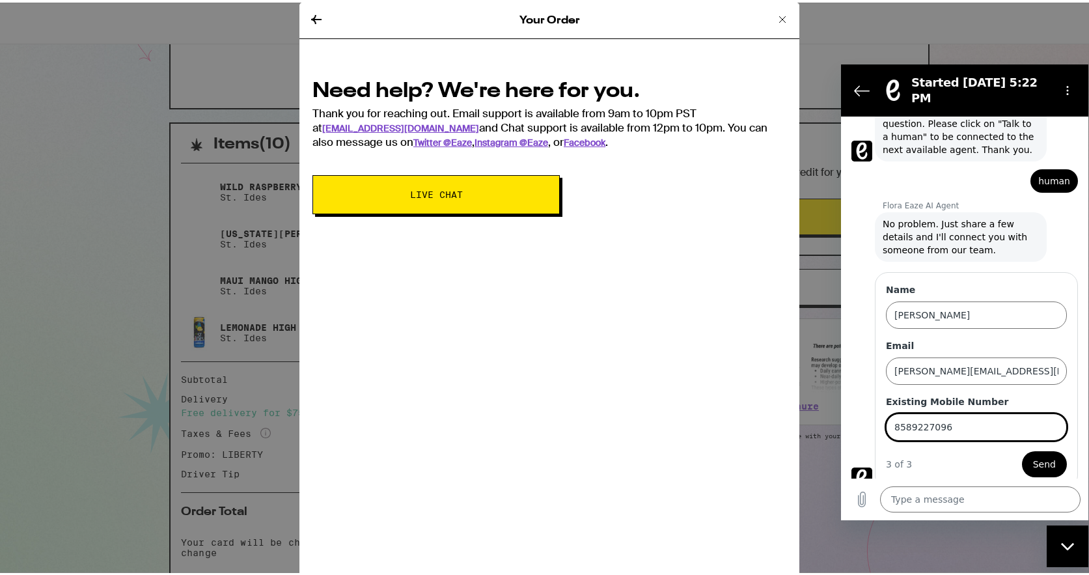
type input "8589227096"
click at [1022, 451] on button "Send" at bounding box center [1044, 464] width 45 height 26
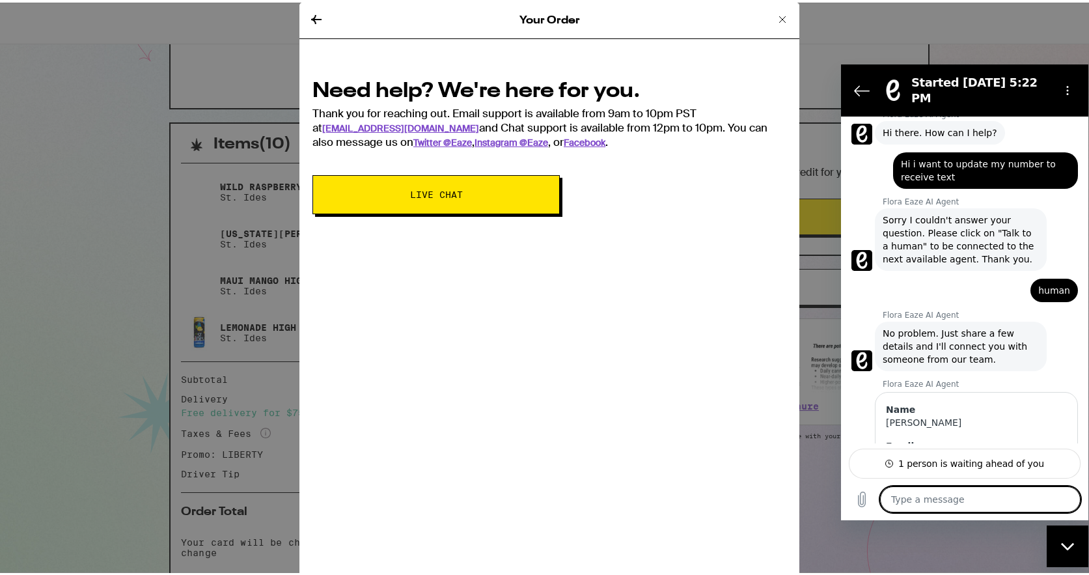
scroll to position [163, 0]
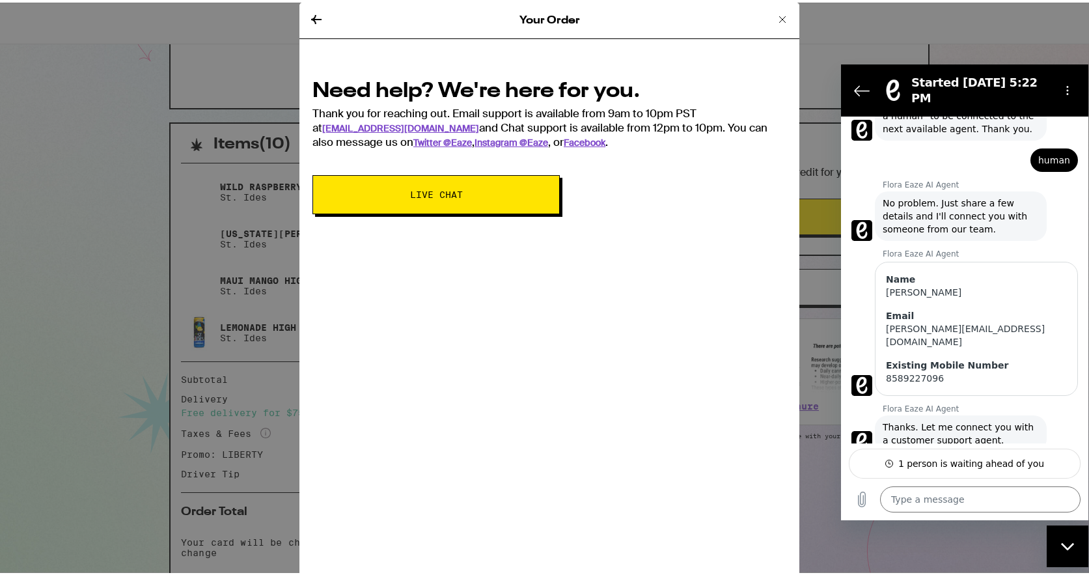
type textarea "x"
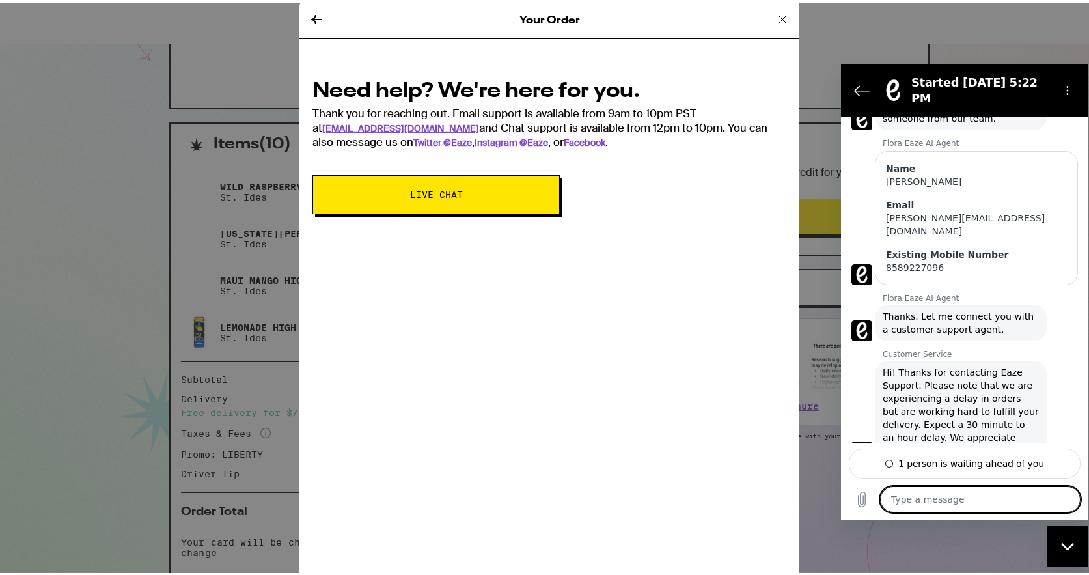
scroll to position [285, 0]
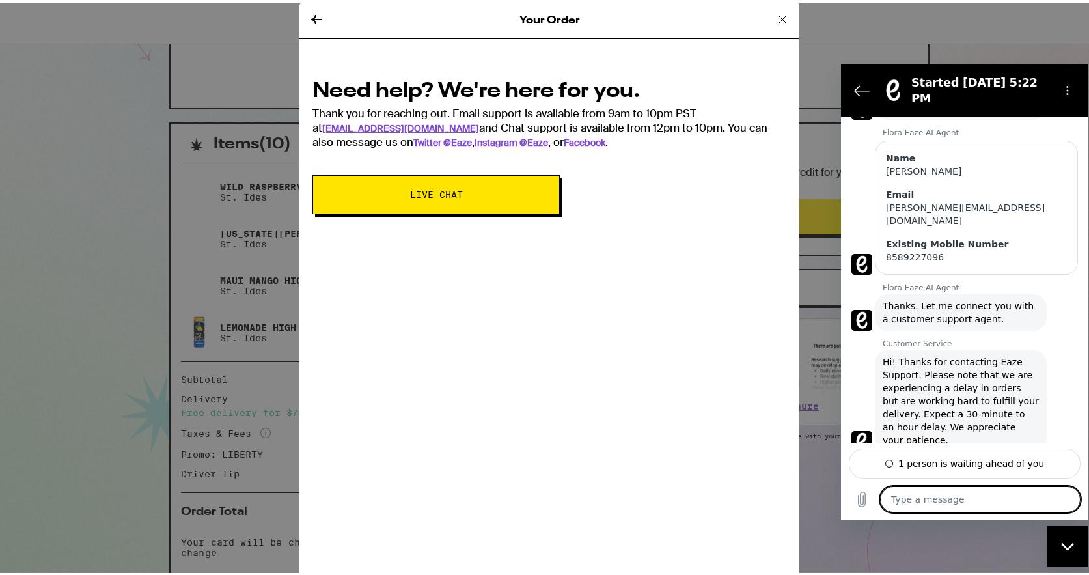
type textarea "w"
type textarea "x"
type textarea "wo"
type textarea "x"
type textarea "woo"
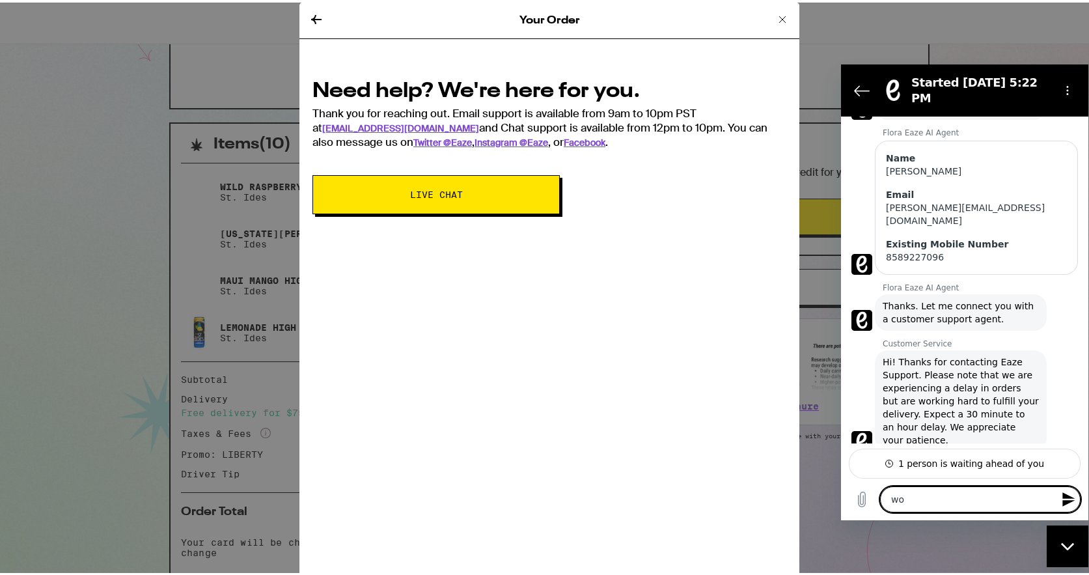
type textarea "x"
type textarea "woof"
type textarea "x"
type textarea "woo"
type textarea "x"
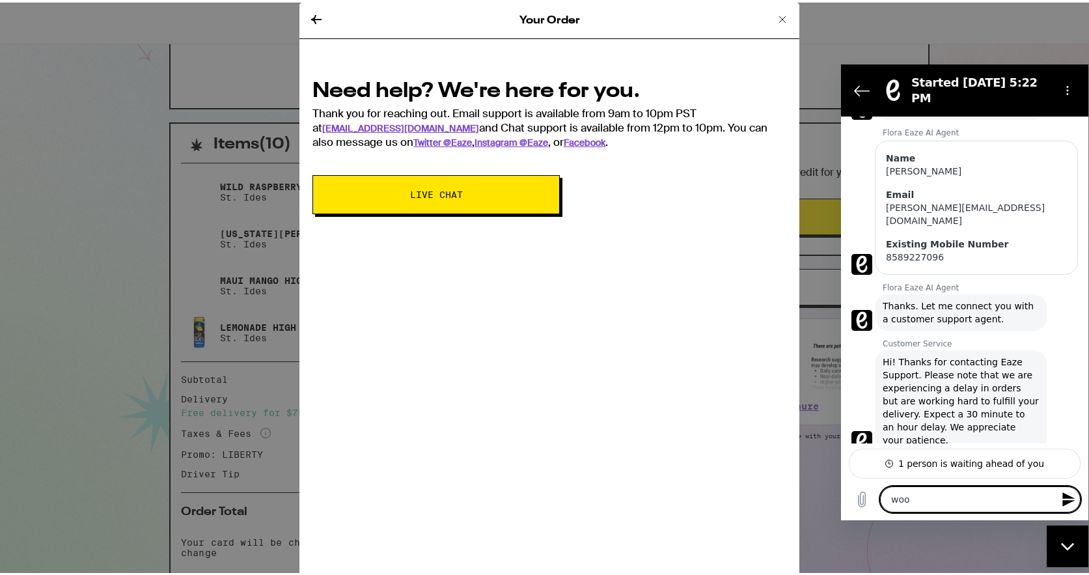
type textarea "wo"
type textarea "x"
type textarea "w"
type textarea "x"
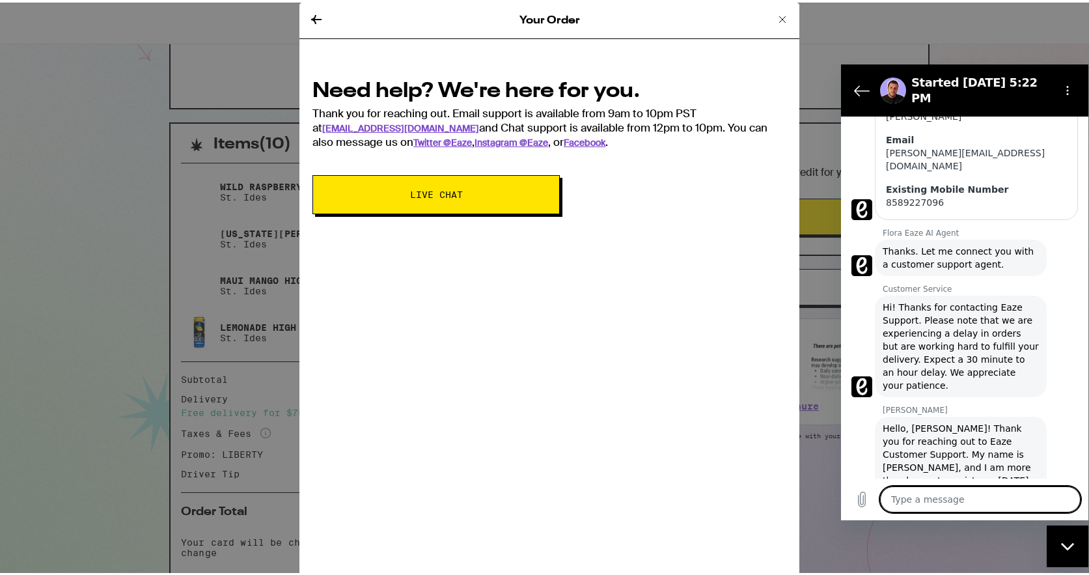
scroll to position [338, 0]
type textarea "x"
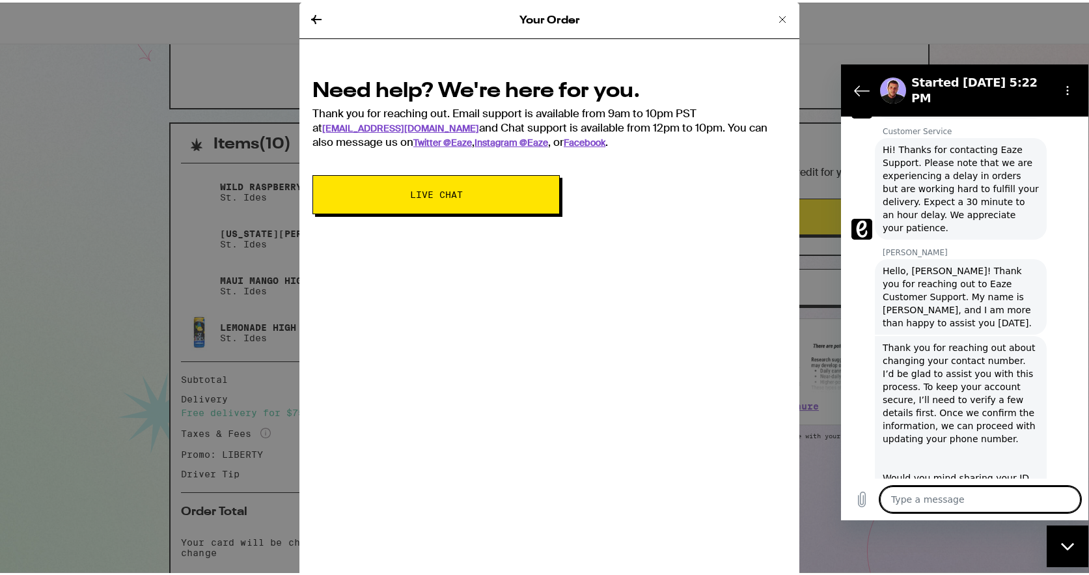
scroll to position [499, 0]
type textarea "E"
type textarea "x"
type textarea "E4"
type textarea "x"
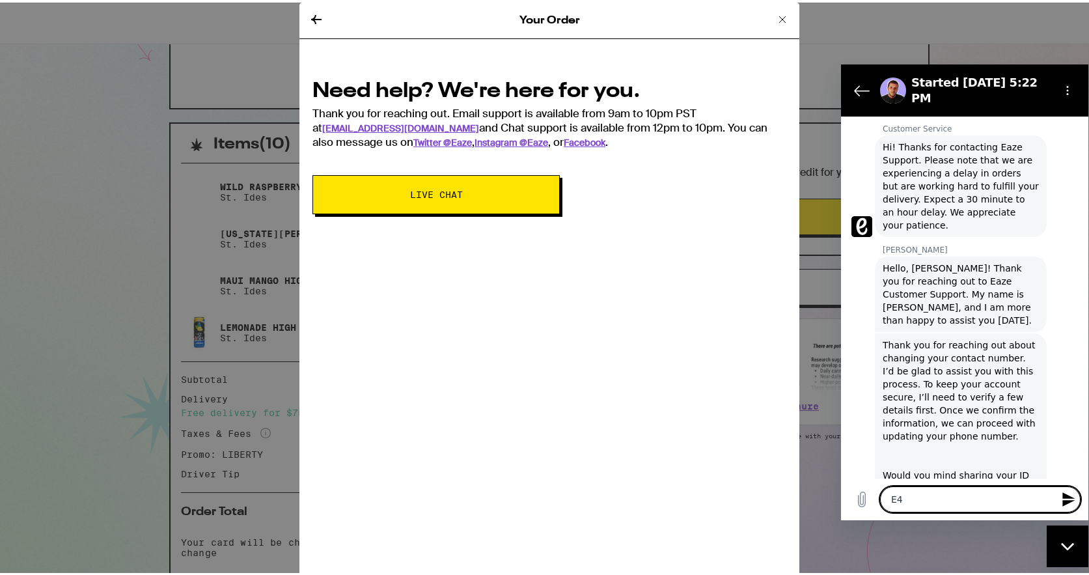
type textarea "E40"
type textarea "x"
type textarea "E407"
type textarea "x"
type textarea "E4078"
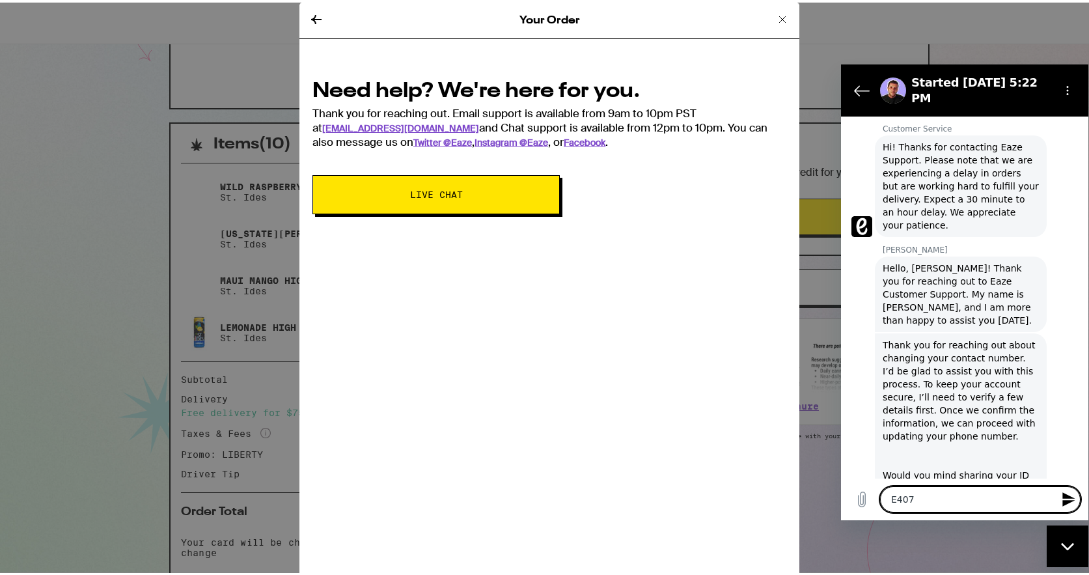
type textarea "x"
type textarea "E40782"
type textarea "x"
type textarea "E4078"
type textarea "x"
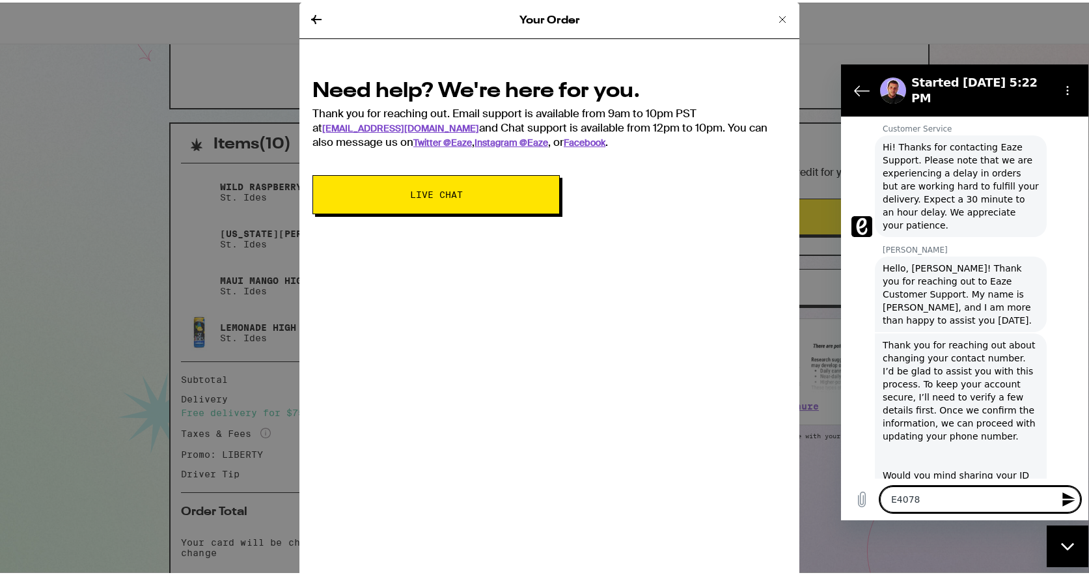
type textarea "E40783"
type textarea "x"
type textarea "E407838"
type textarea "x"
type textarea "E4078380"
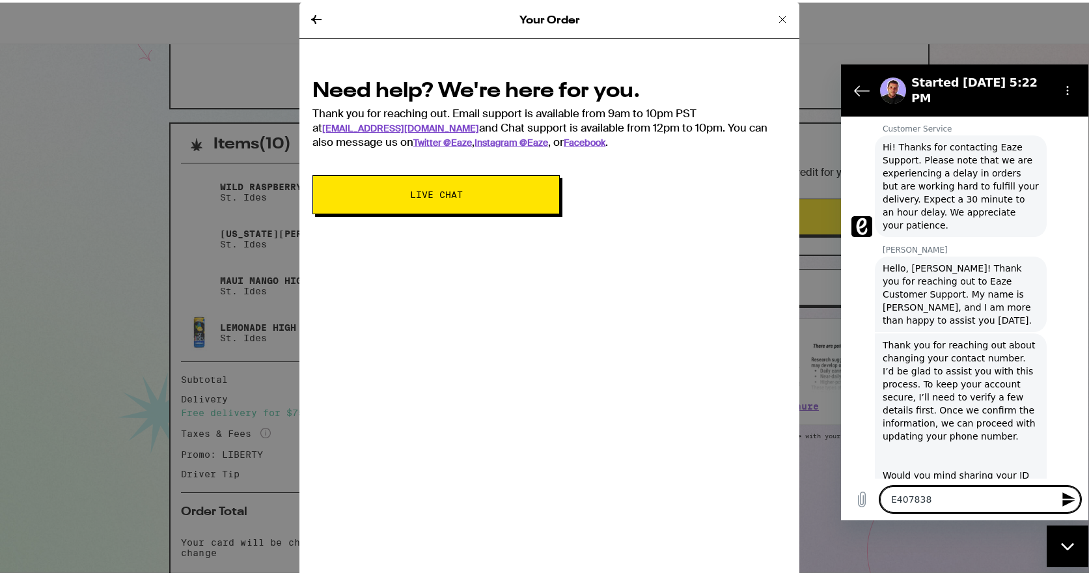
type textarea "x"
type textarea "E4078380"
type textarea "x"
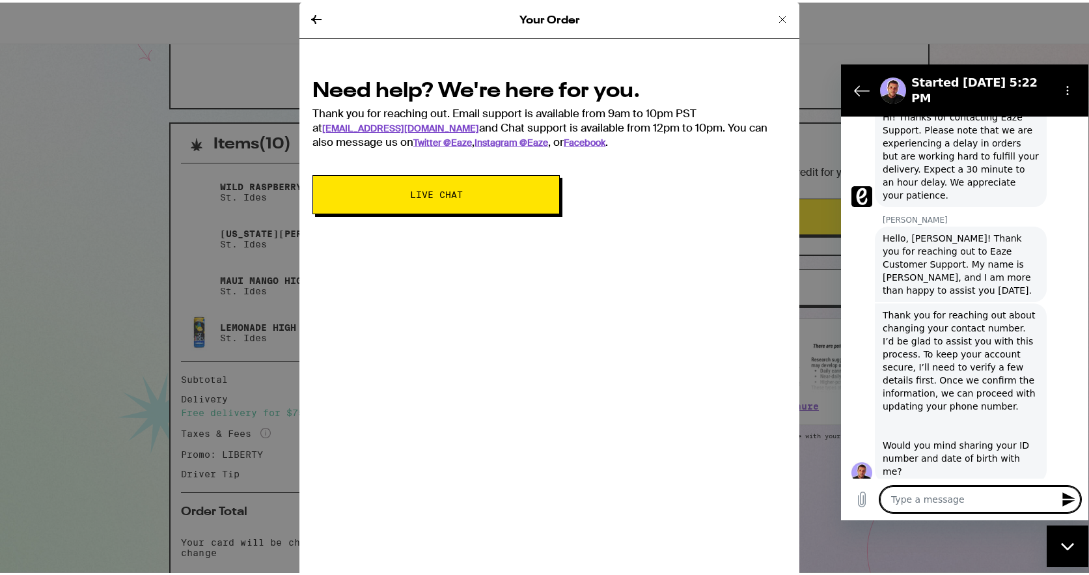
type textarea "x"
type textarea "1"
type textarea "x"
type textarea "10"
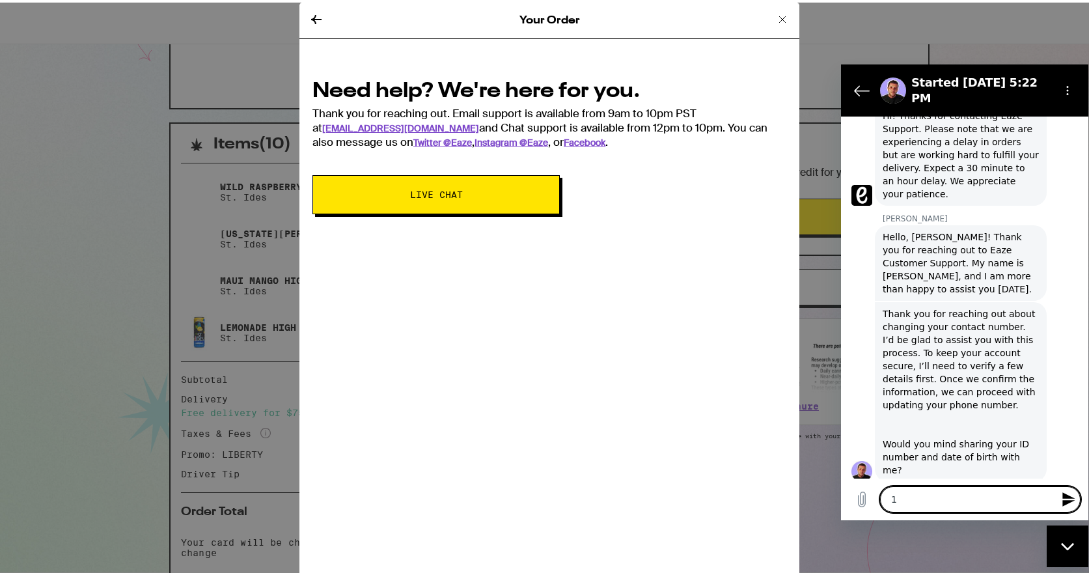
type textarea "x"
type textarea "10/"
type textarea "x"
type textarea "10/2"
type textarea "x"
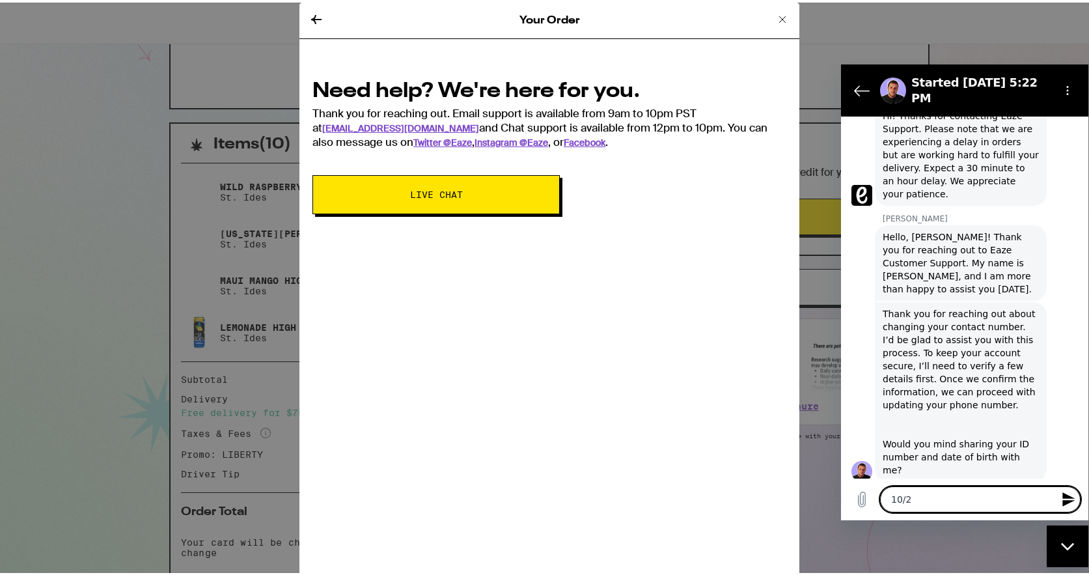
type textarea "10/20"
type textarea "x"
type textarea "10/20/"
type textarea "x"
type textarea "10/20/1"
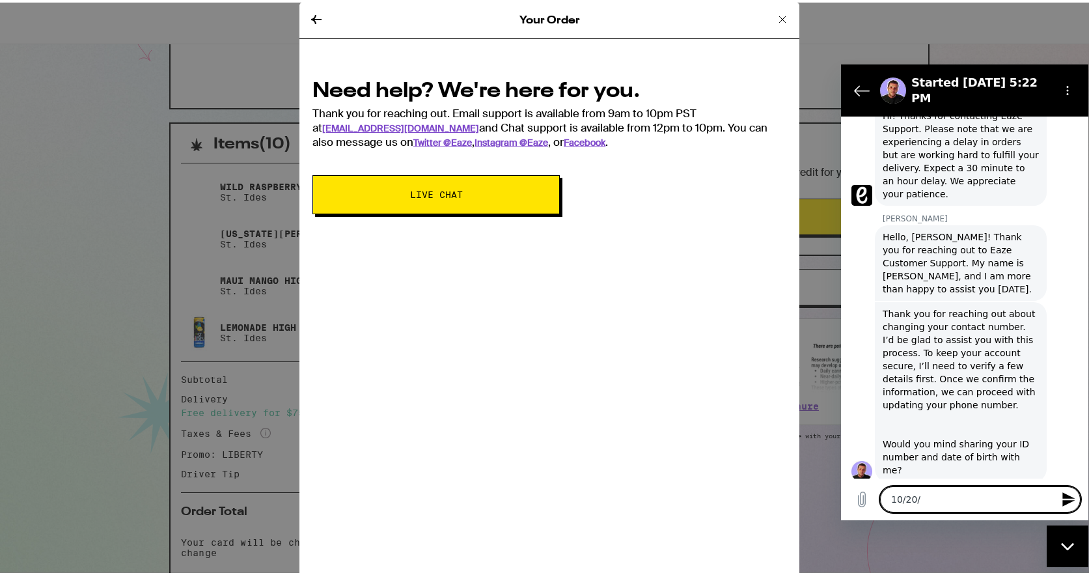
type textarea "x"
type textarea "[DATE]"
type textarea "x"
type textarea "10/20/199"
type textarea "x"
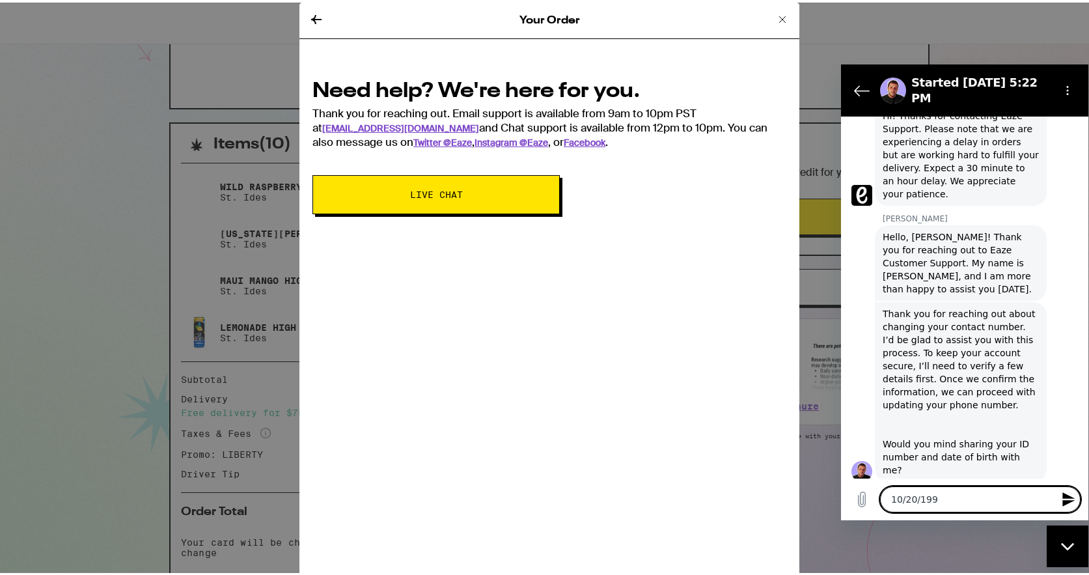
type textarea "[DATE]"
type textarea "x"
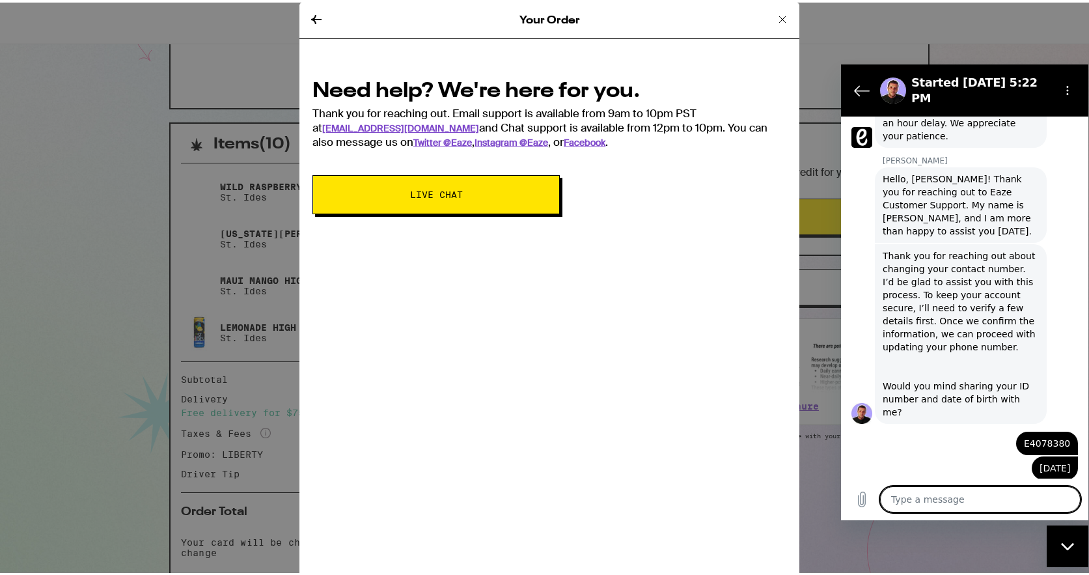
scroll to position [605, 0]
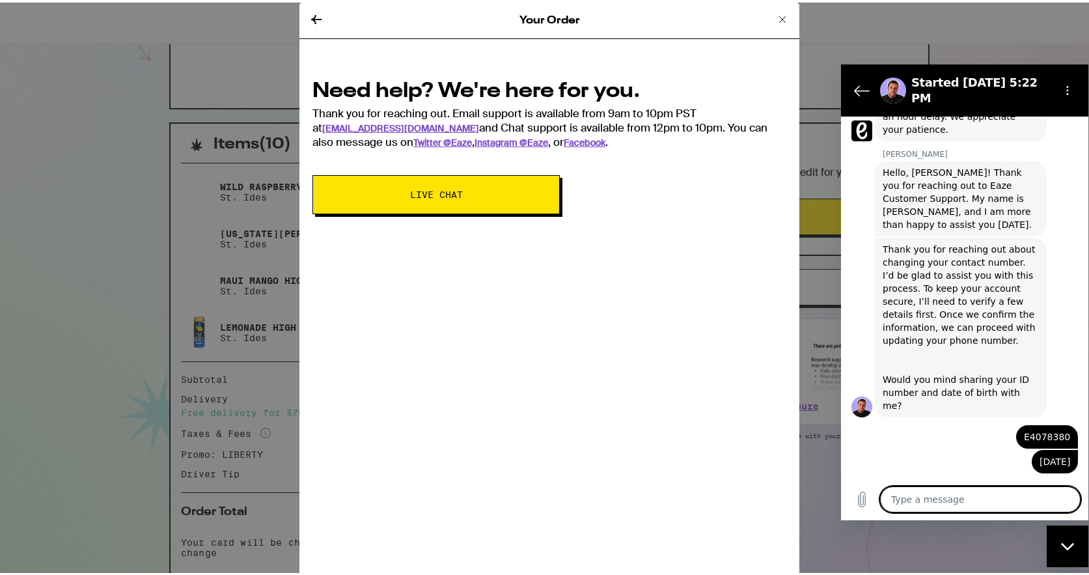
type textarea "x"
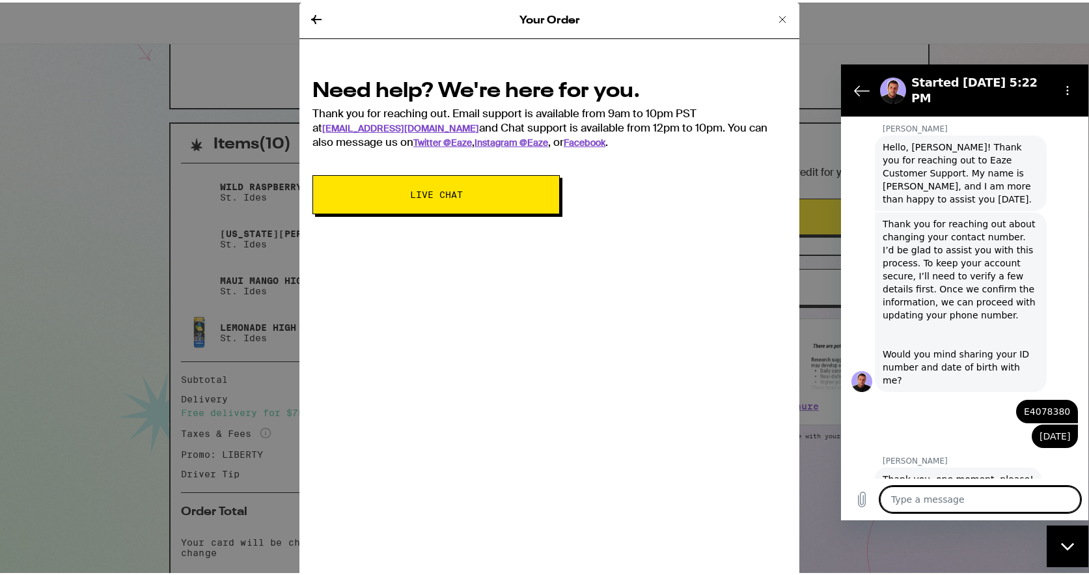
scroll to position [623, 0]
click at [941, 507] on textarea at bounding box center [980, 499] width 201 height 26
type textarea "8"
type textarea "x"
type textarea "85"
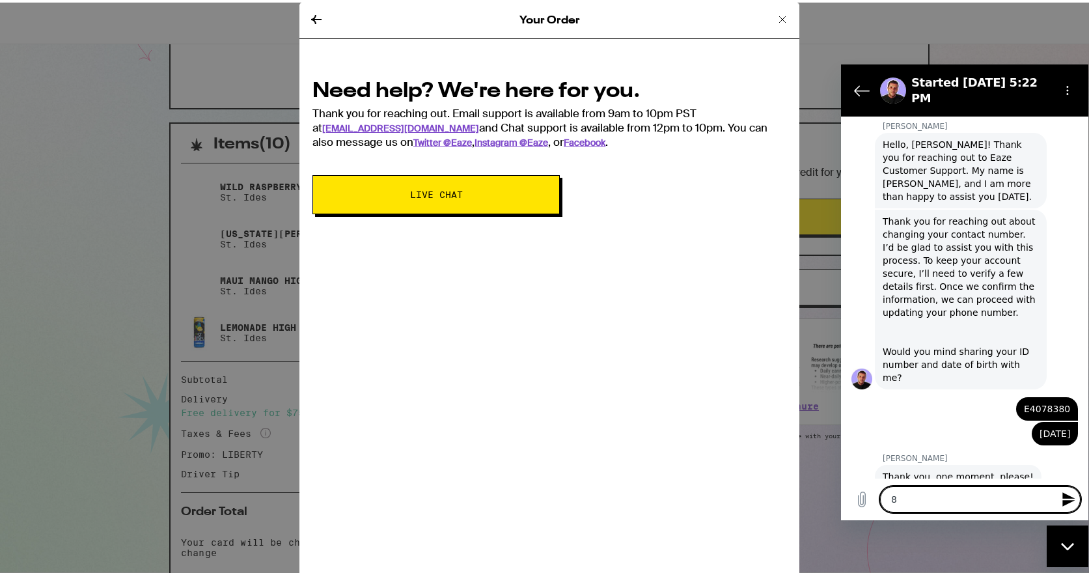
type textarea "x"
type textarea "858"
type textarea "x"
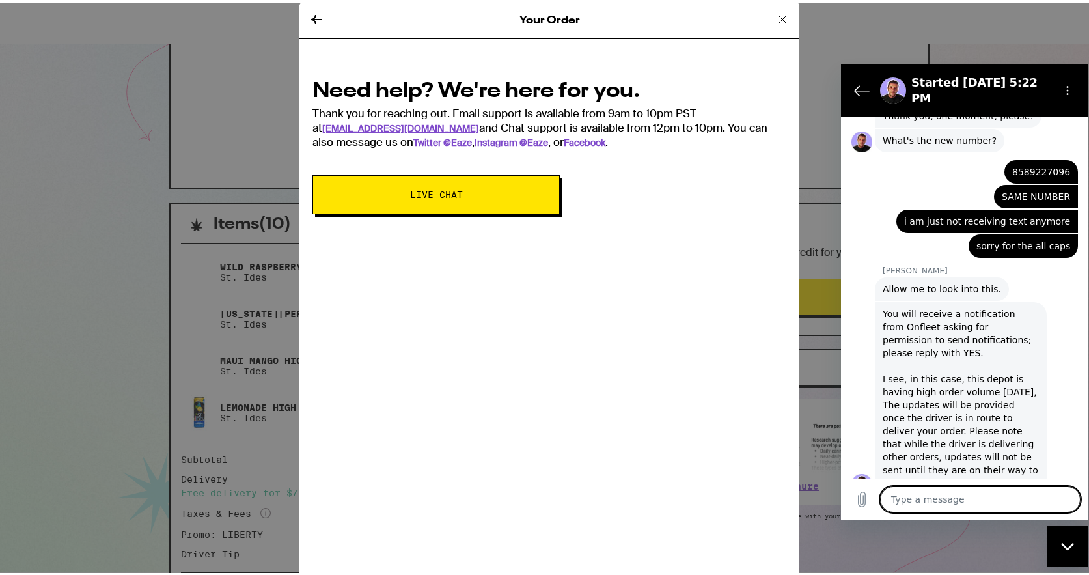
scroll to position [0, 0]
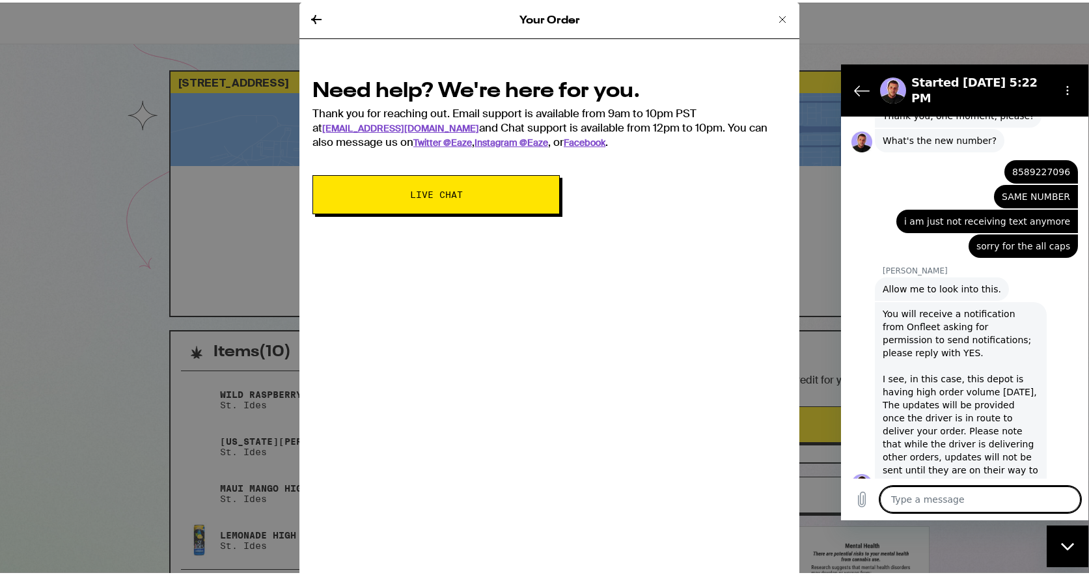
click at [775, 18] on icon at bounding box center [783, 17] width 16 height 16
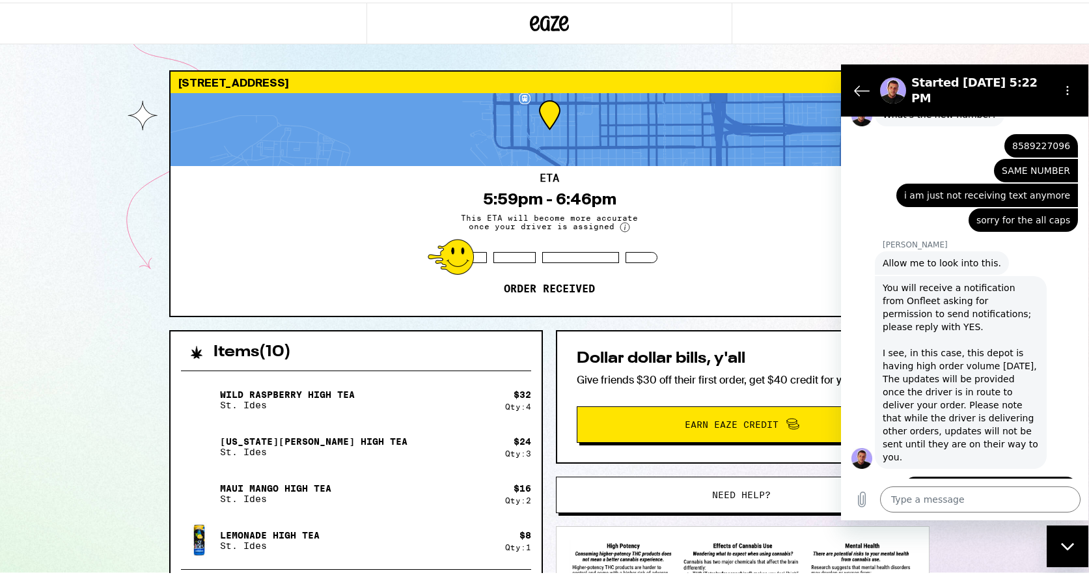
scroll to position [1009, 0]
click at [974, 282] on div "You will receive a notification from Onfleet asking for permission to send noti…" at bounding box center [961, 373] width 156 height 182
click at [940, 503] on textarea at bounding box center [980, 499] width 201 height 26
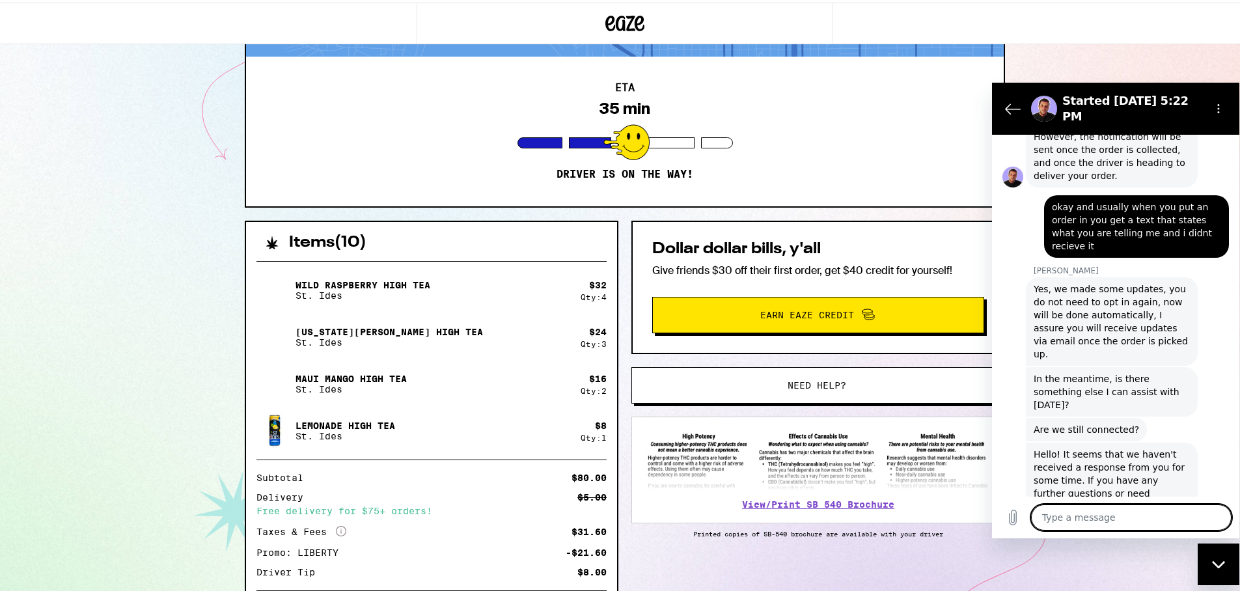
scroll to position [0, 0]
